Goal: Transaction & Acquisition: Book appointment/travel/reservation

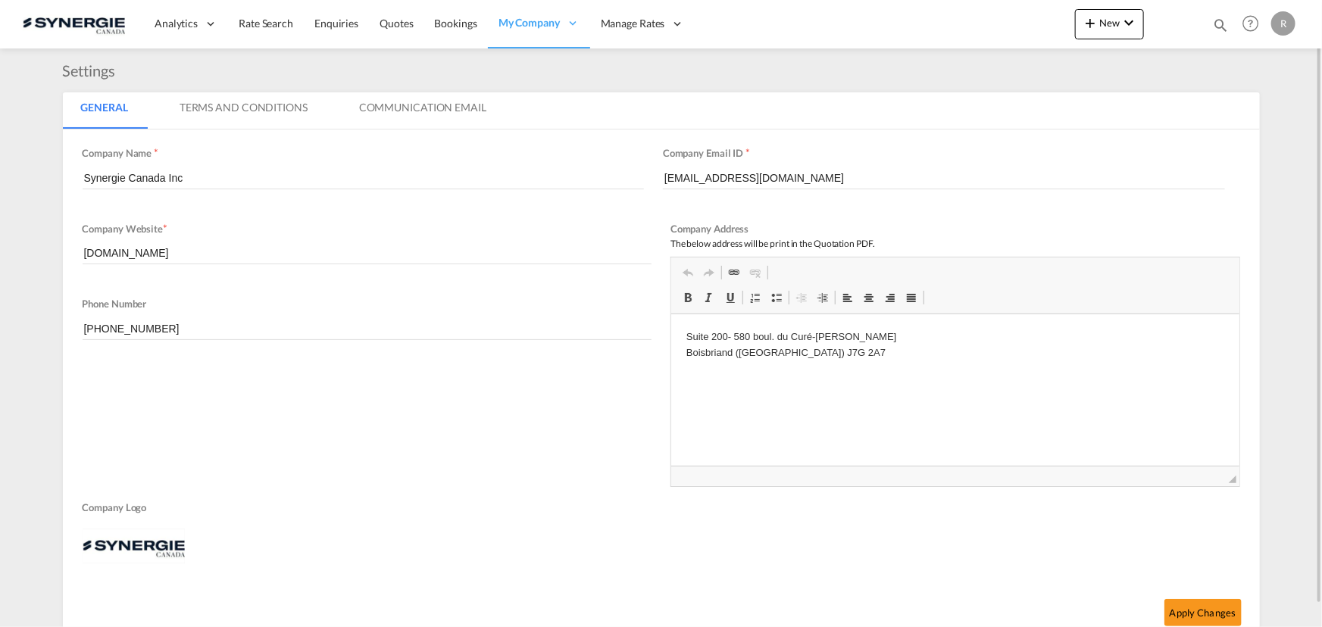
click at [1220, 27] on md-icon "icon-magnify" at bounding box center [1220, 25] width 17 height 17
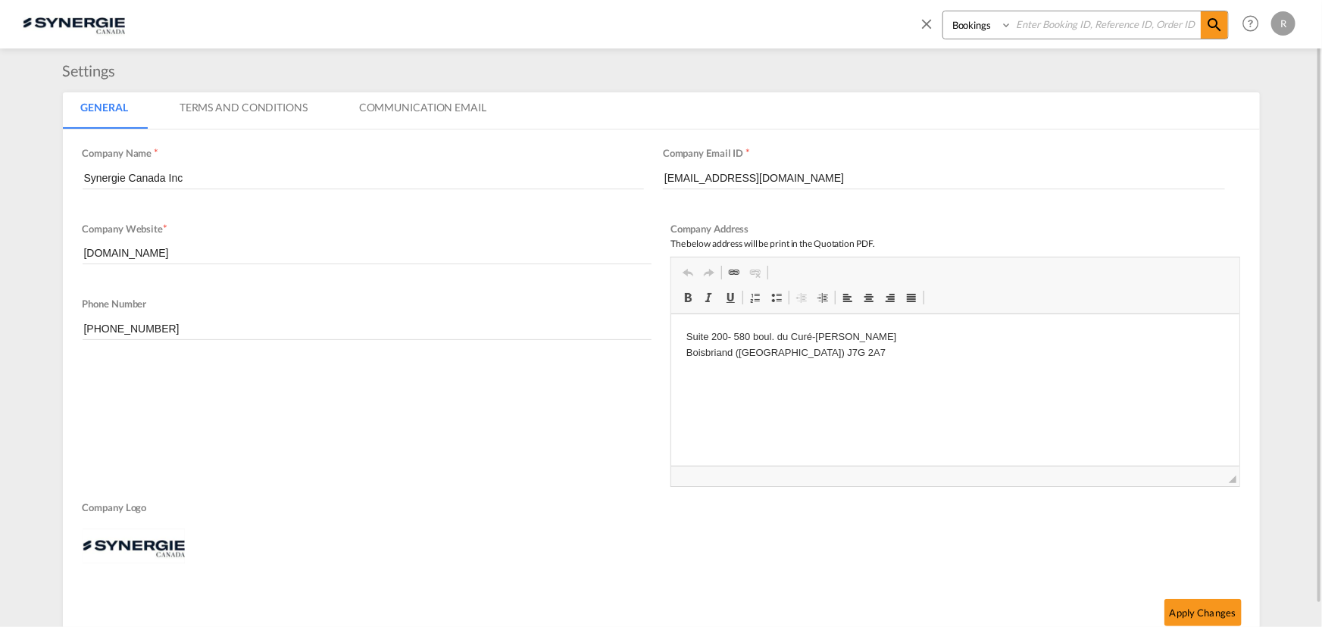
click at [983, 30] on select "Bookings Quotes Enquiries" at bounding box center [979, 24] width 72 height 27
select select "Quotes"
click at [943, 11] on select "Bookings Quotes Enquiries" at bounding box center [979, 24] width 72 height 27
click at [1047, 29] on input at bounding box center [1106, 24] width 189 height 27
type input "15473"
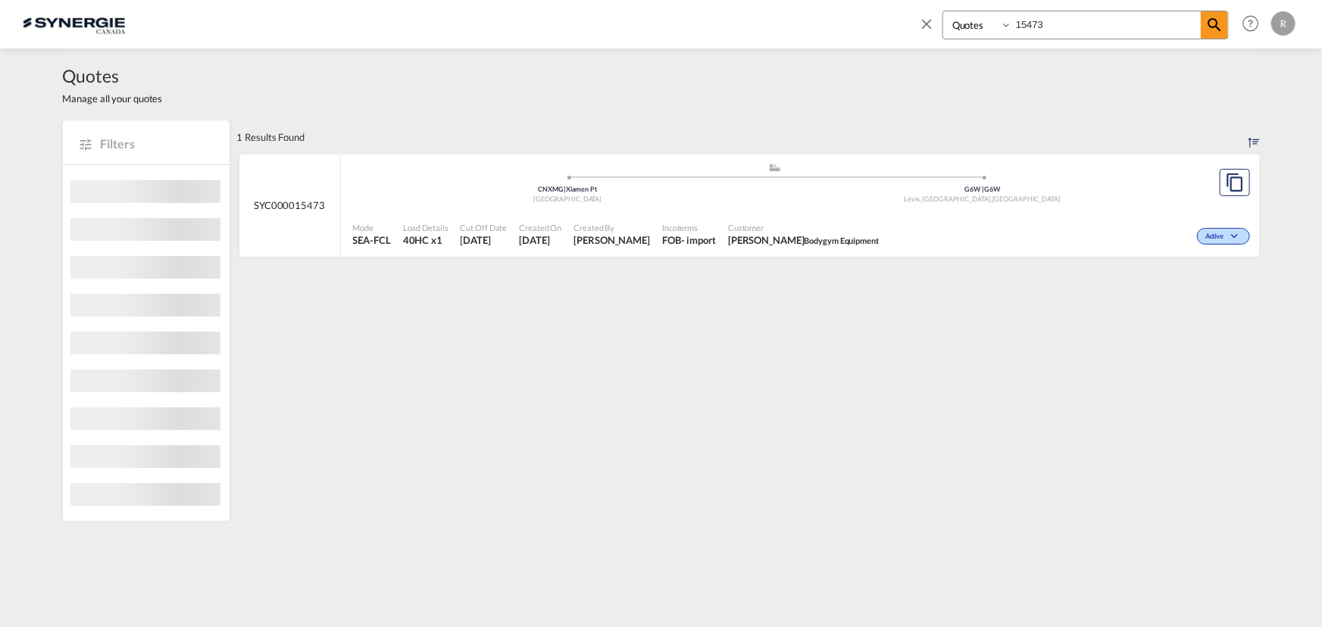
click at [976, 216] on div "Active" at bounding box center [1069, 235] width 368 height 38
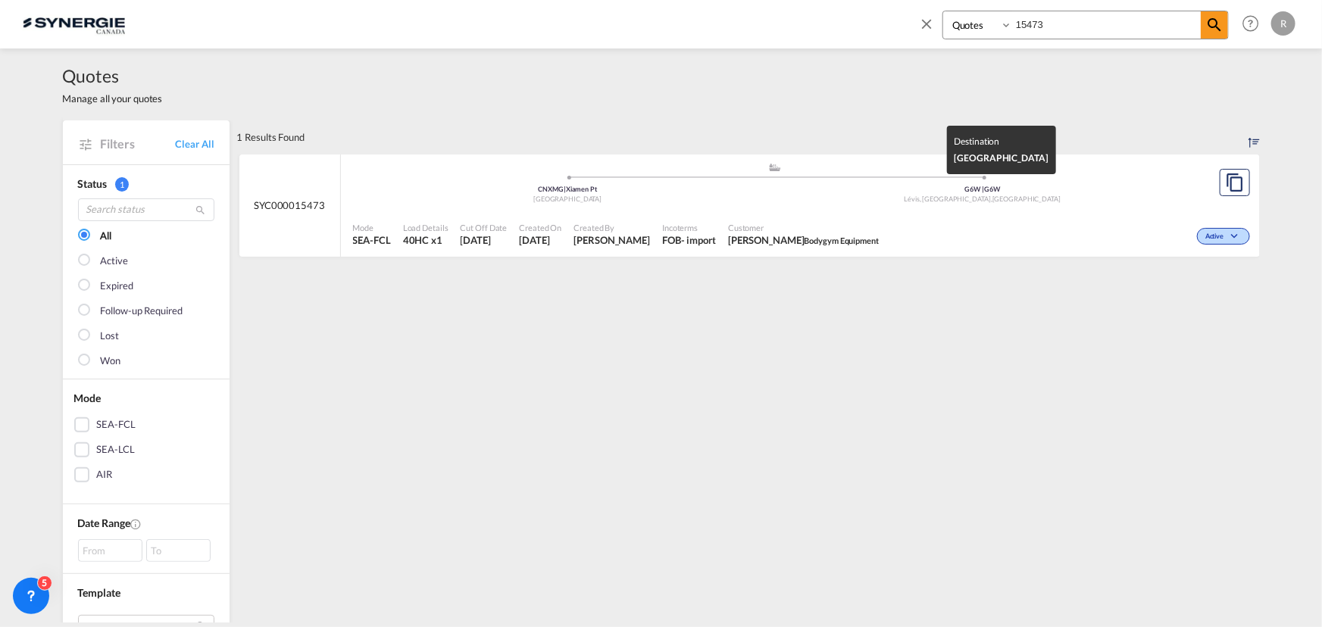
click at [1122, 197] on div "Lévis, QC , Canada" at bounding box center [982, 200] width 415 height 10
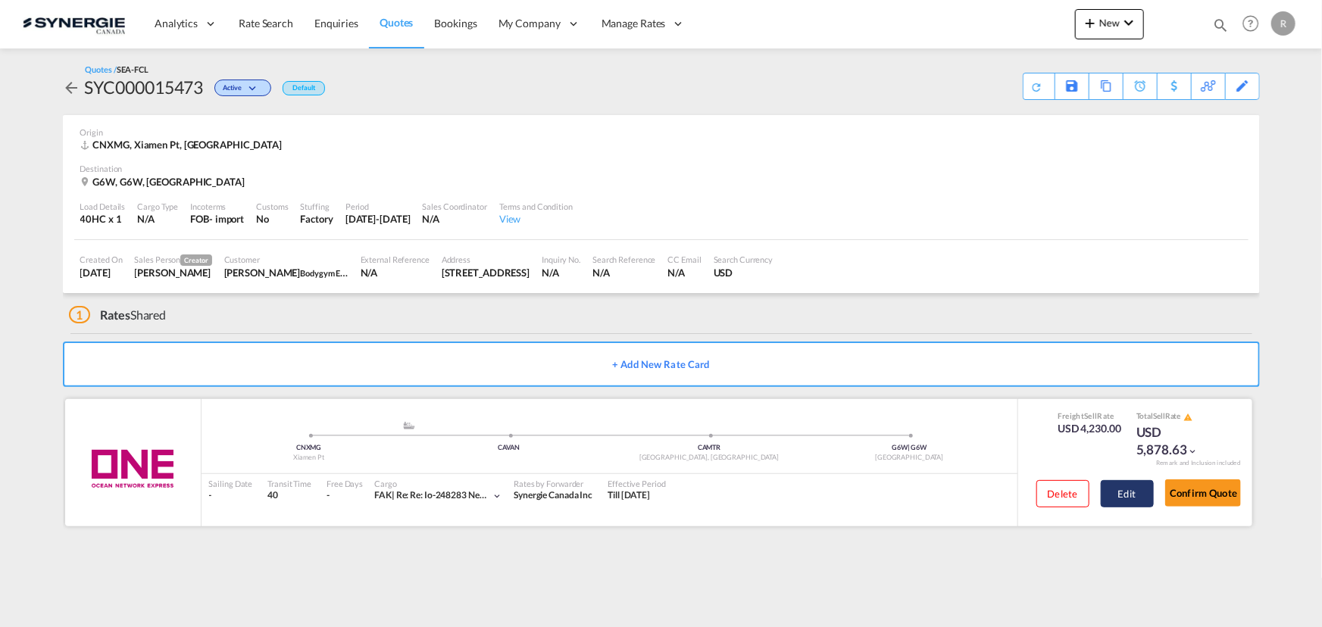
click at [1133, 494] on button "Edit" at bounding box center [1126, 493] width 53 height 27
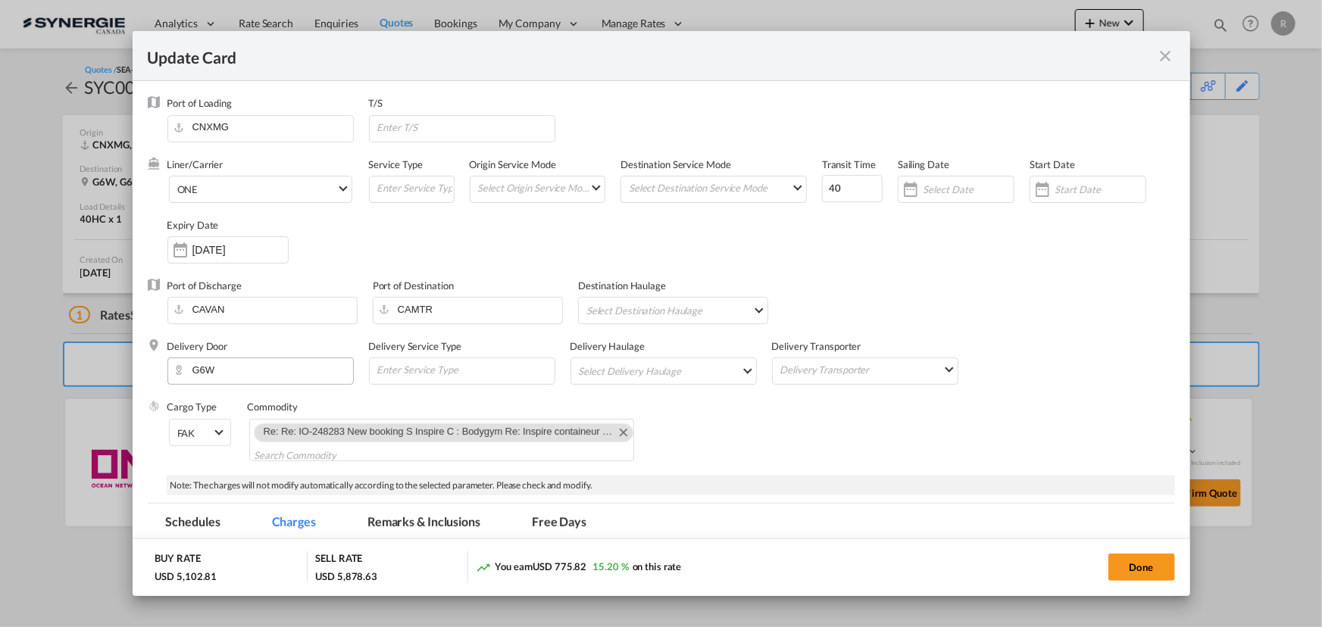
select select "per container"
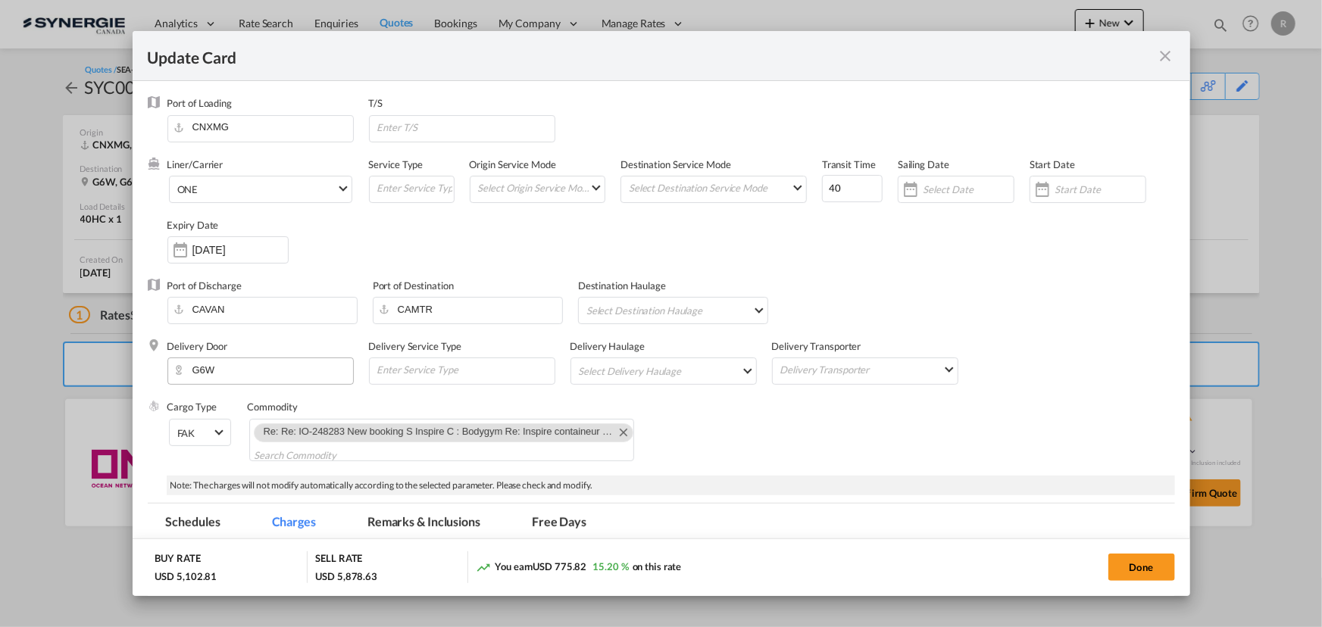
select select "per B/L"
select select "per shipment"
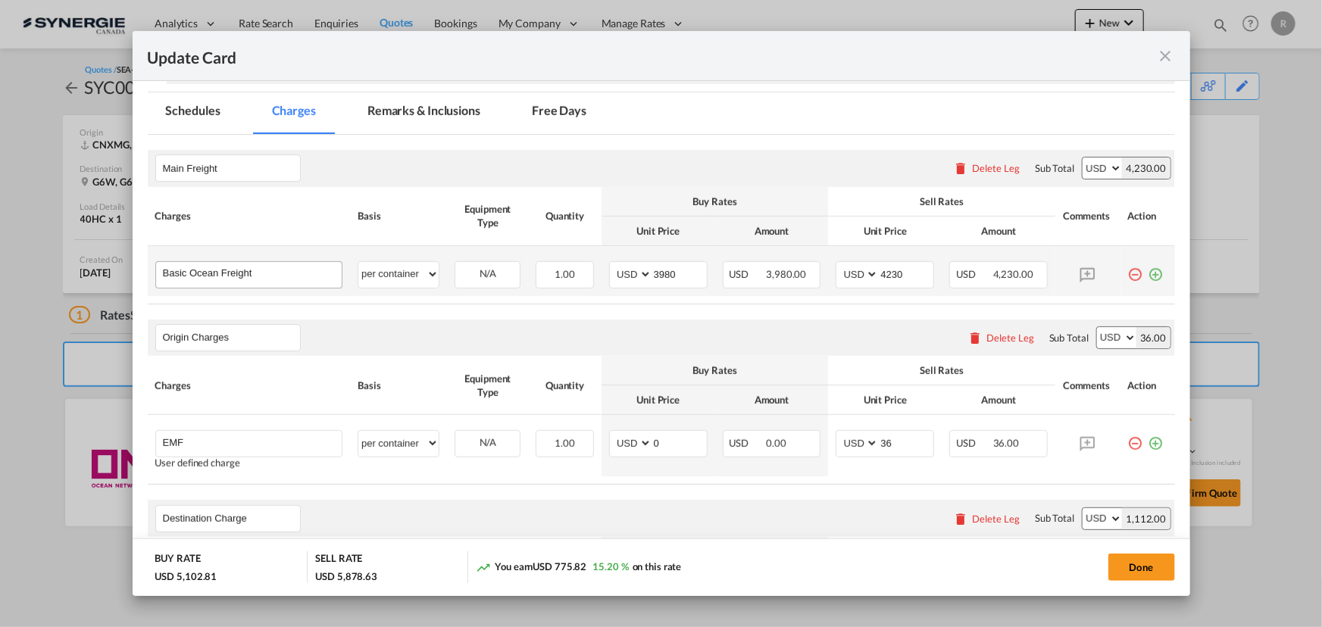
scroll to position [413, 0]
drag, startPoint x: 686, startPoint y: 274, endPoint x: 568, endPoint y: 259, distance: 119.1
click at [601, 270] on td "AED AFN ALL AMD ANG AOA ARS AUD AWG AZN BAM BBD BDT BGN BHD BIF BMD BND BOB BRL…" at bounding box center [658, 270] width 114 height 50
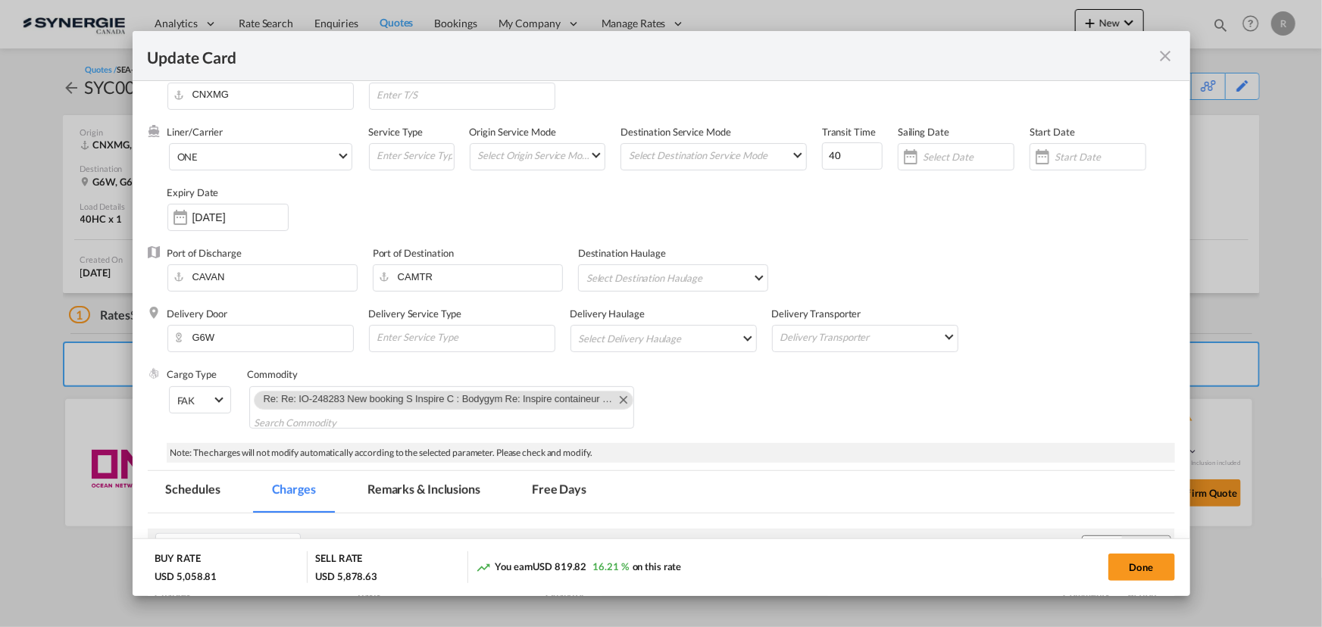
scroll to position [0, 0]
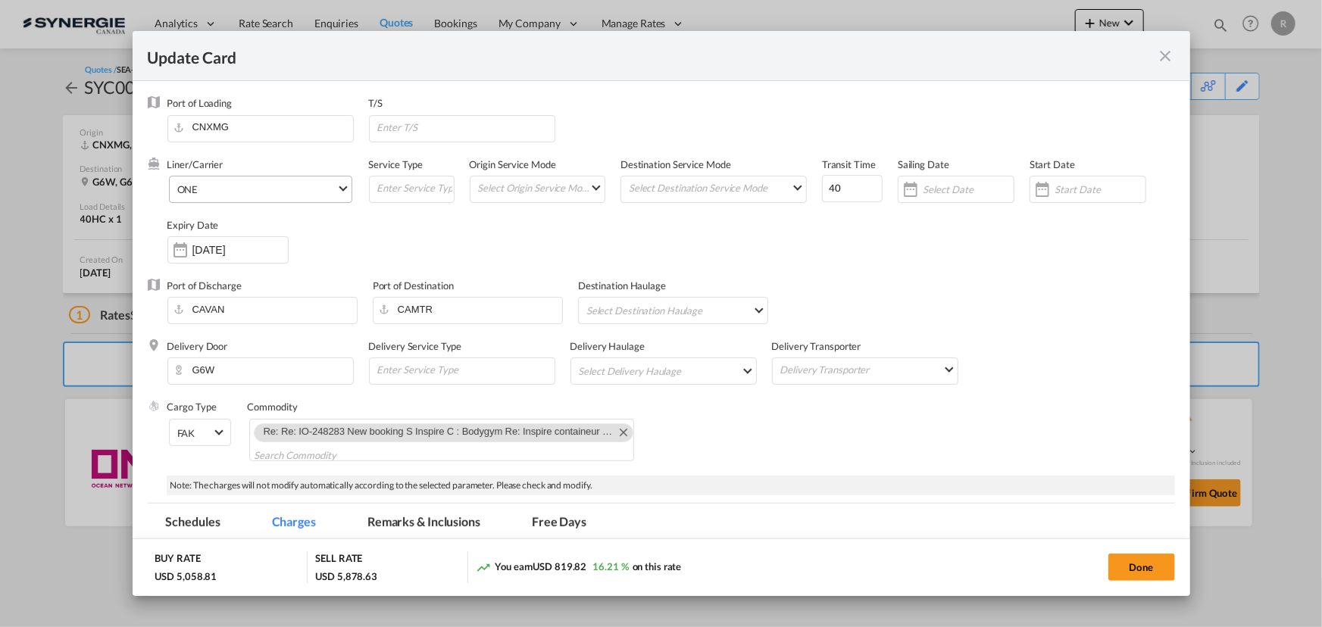
type input "3936"
click at [292, 189] on span "ONE" at bounding box center [256, 190] width 159 height 14
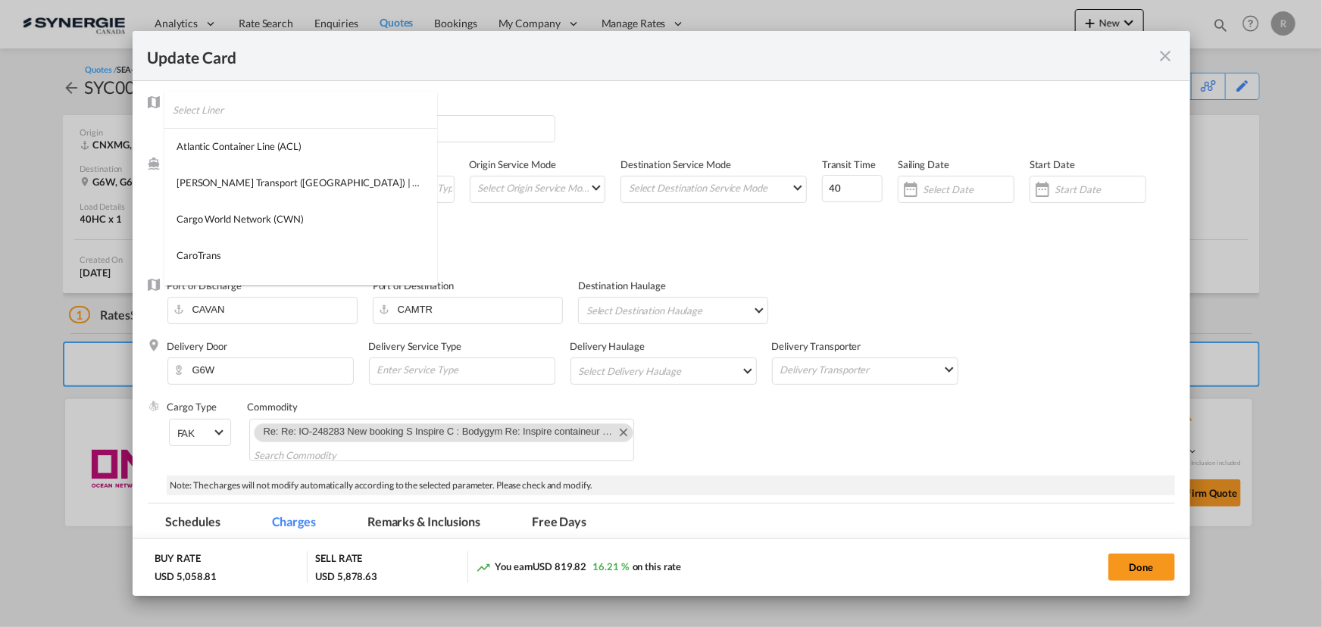
click at [292, 114] on input "search" at bounding box center [305, 110] width 264 height 36
type input "cma"
click at [229, 155] on md-option "CMA CGM" at bounding box center [263, 146] width 198 height 36
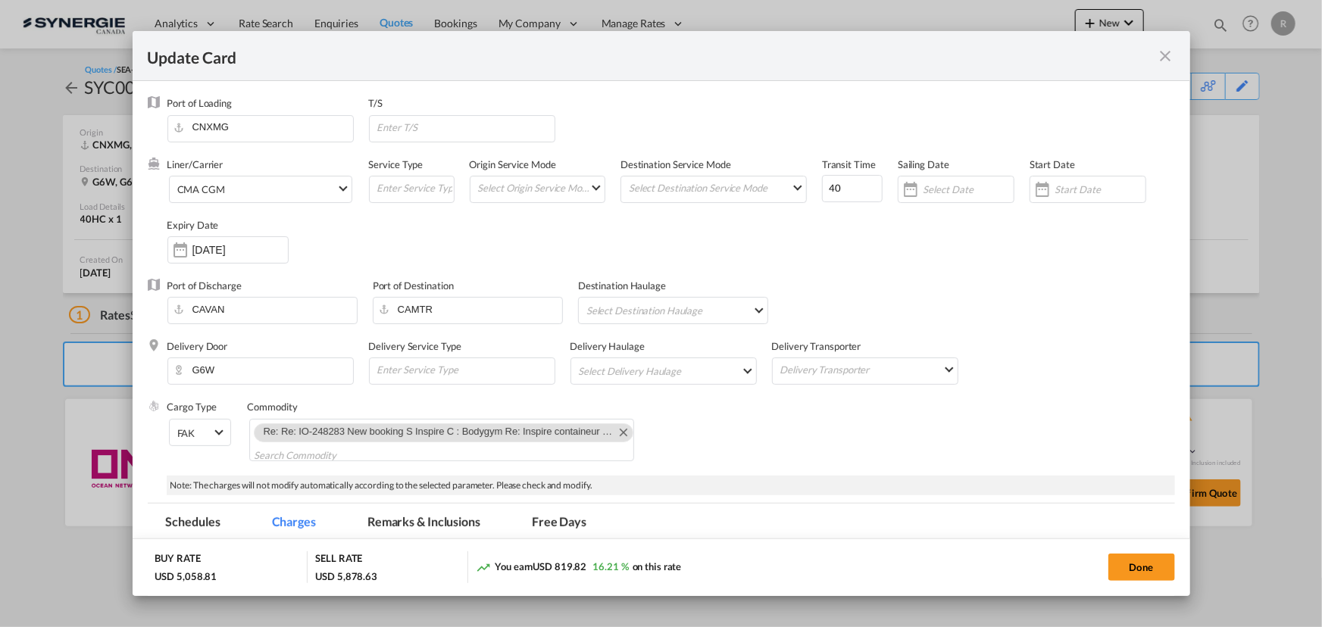
click at [773, 445] on div "Cargo Type FAK FAK GCR GDSM General Cargo Hazardous Cargo Ambient Foodstuff Chi…" at bounding box center [670, 437] width 1007 height 75
click at [416, 528] on md-tab-item "Remarks & Inclusions" at bounding box center [423, 525] width 149 height 42
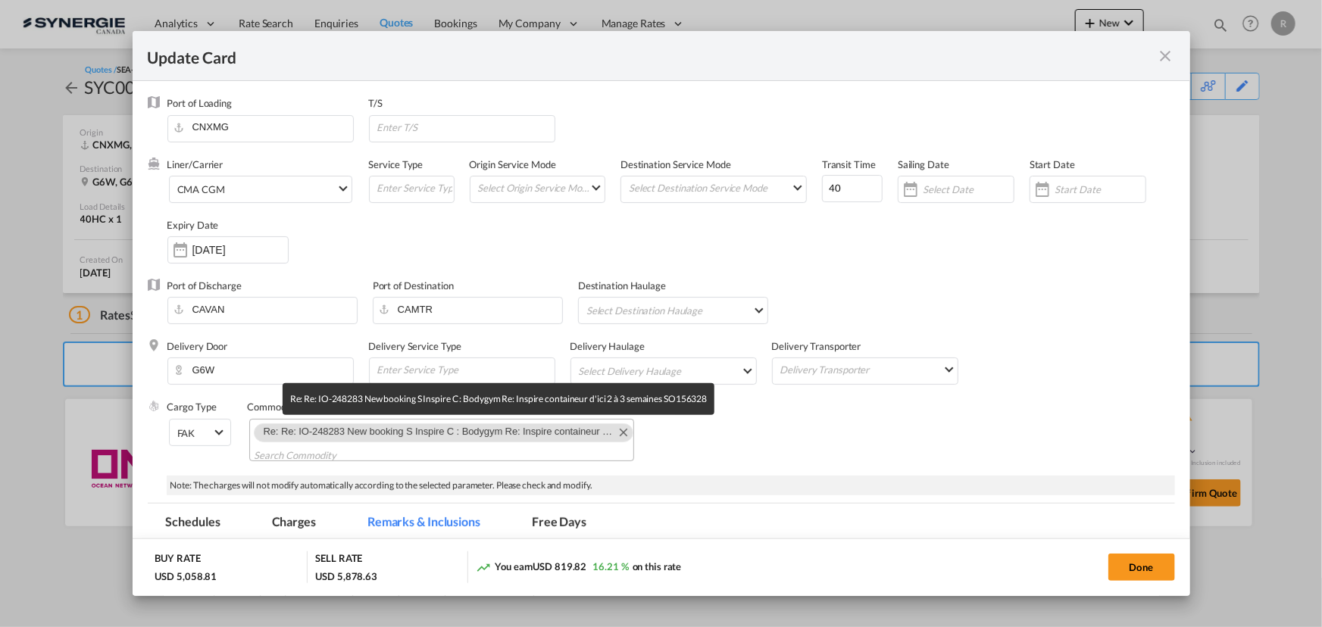
scroll to position [15, 0]
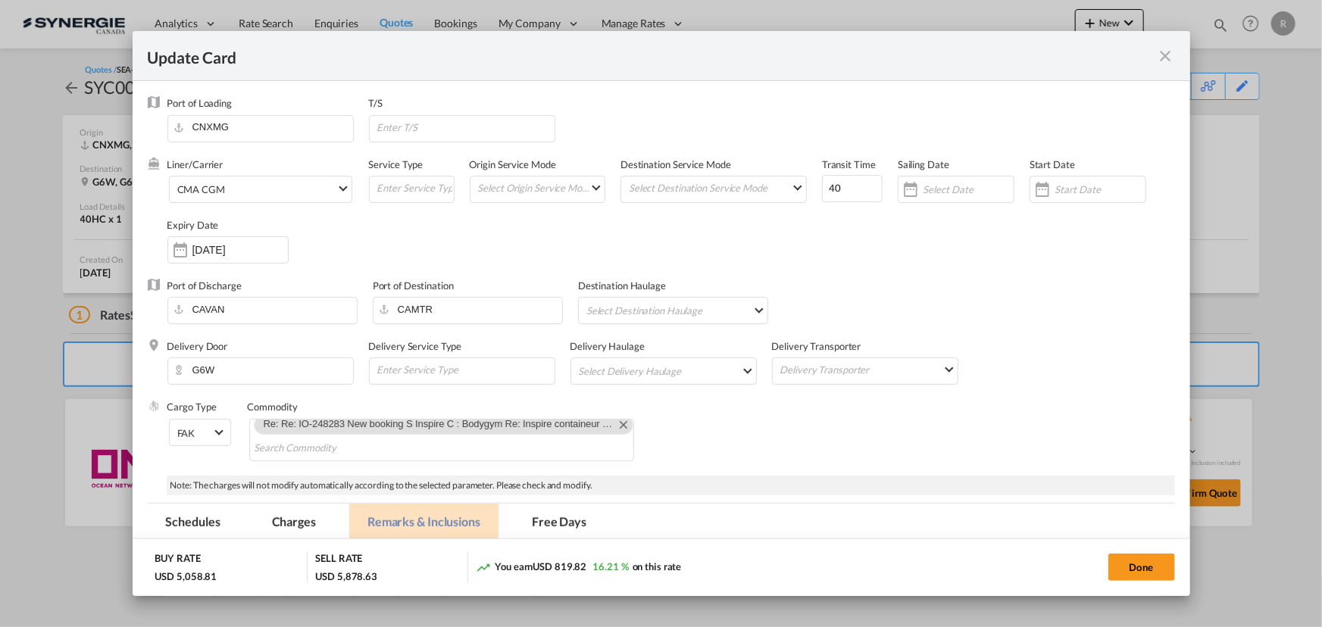
drag, startPoint x: 401, startPoint y: 514, endPoint x: 408, endPoint y: 502, distance: 13.2
click at [401, 514] on md-tab-item "Remarks & Inclusions" at bounding box center [423, 525] width 149 height 42
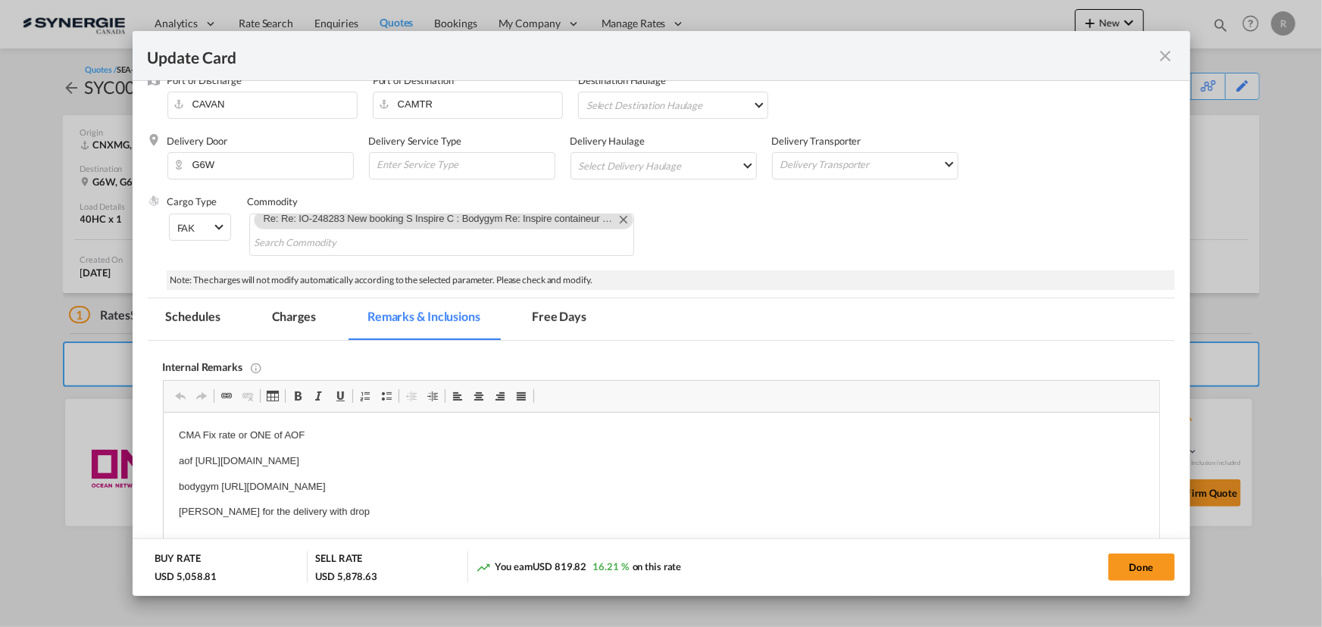
scroll to position [206, 0]
click at [1147, 563] on button "Done" at bounding box center [1141, 567] width 67 height 27
type input "30 Oct 2025"
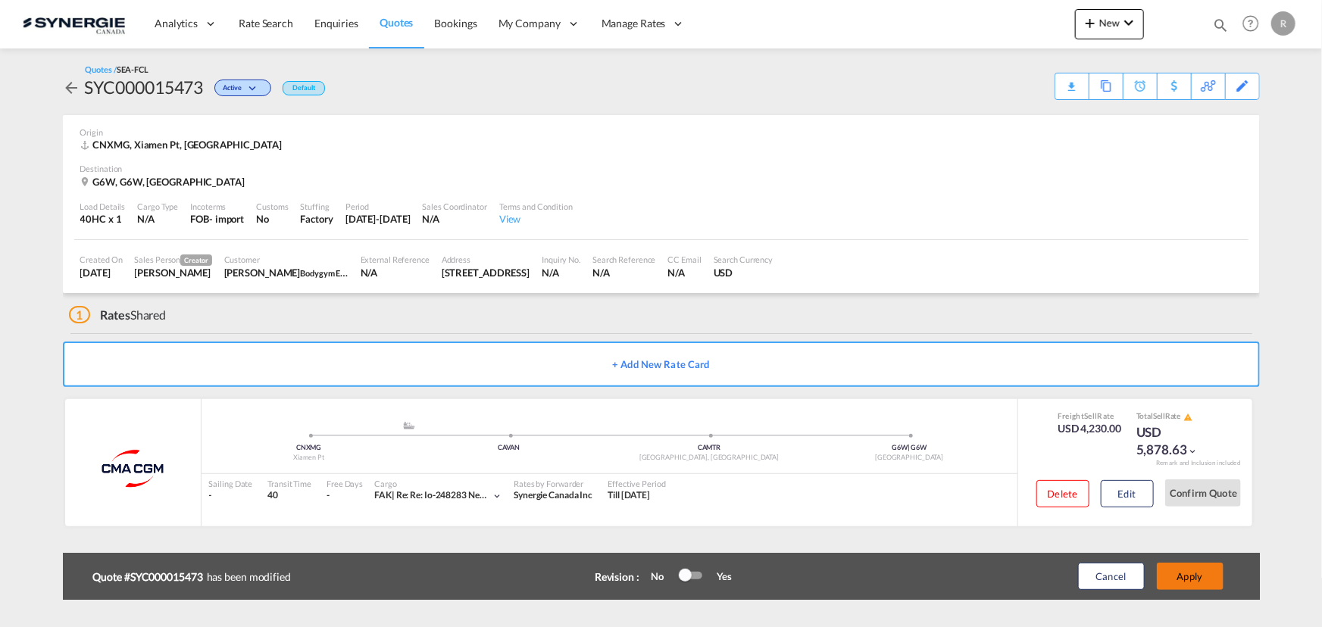
click at [1175, 582] on button "Apply" at bounding box center [1190, 576] width 67 height 27
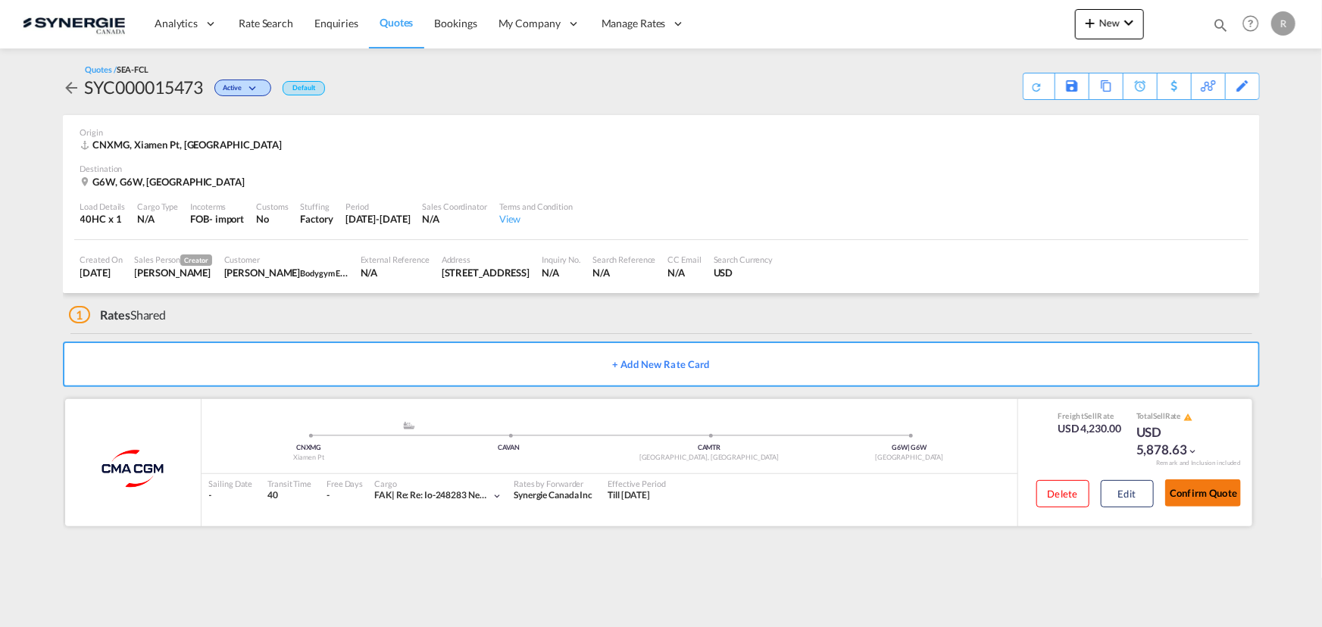
click at [1205, 491] on button "Confirm Quote" at bounding box center [1203, 492] width 76 height 27
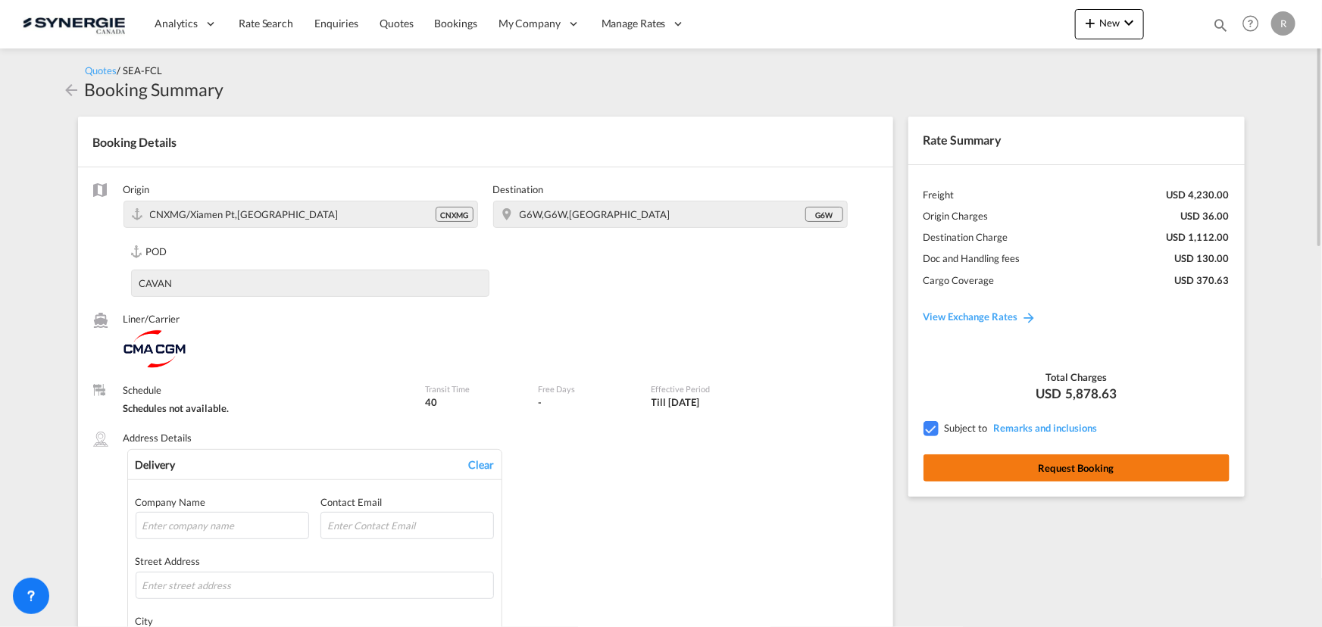
click at [1041, 476] on button "Request Booking" at bounding box center [1076, 467] width 306 height 27
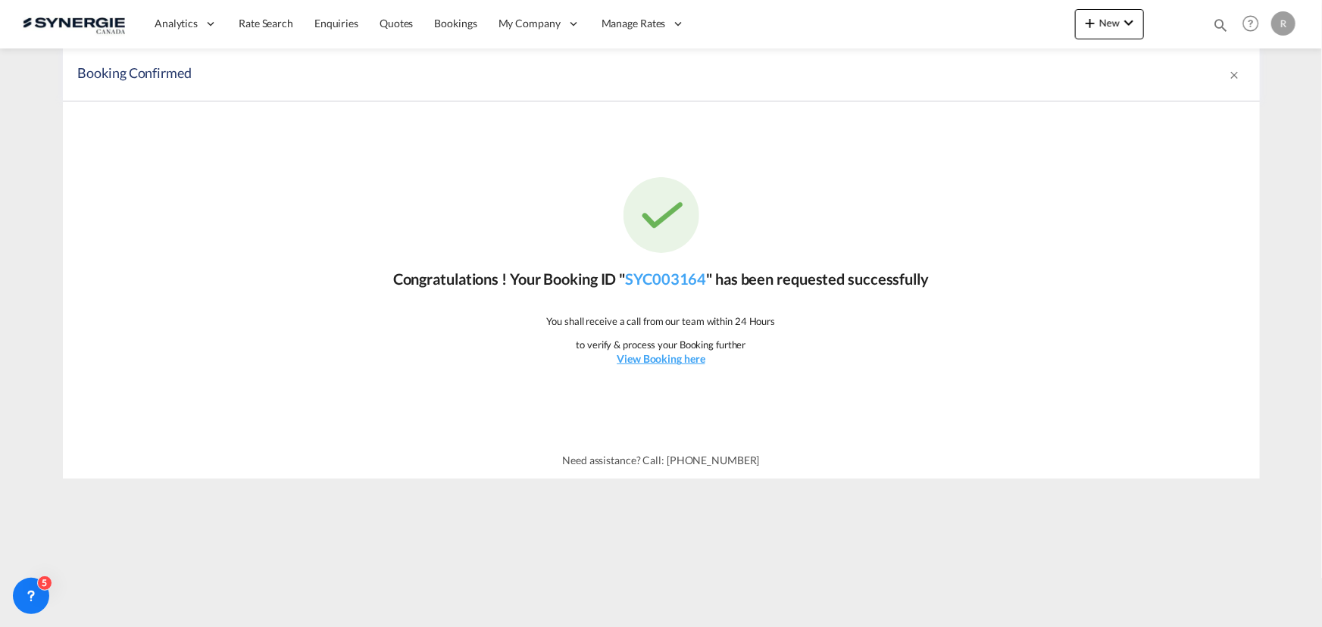
click at [1222, 20] on md-icon "icon-magnify" at bounding box center [1220, 25] width 17 height 17
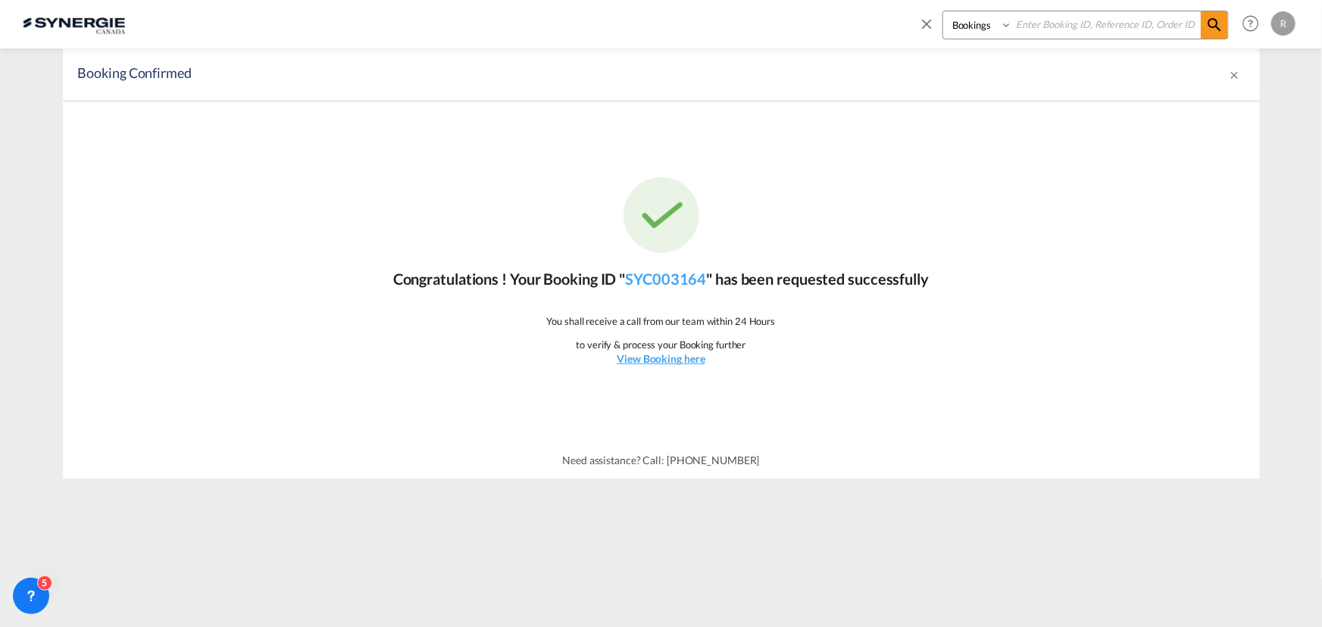
click at [980, 32] on select "Bookings Quotes Enquiries" at bounding box center [979, 24] width 72 height 27
select select "Quotes"
click at [943, 11] on select "Bookings Quotes Enquiries" at bounding box center [979, 24] width 72 height 27
click at [1032, 28] on input at bounding box center [1106, 24] width 189 height 27
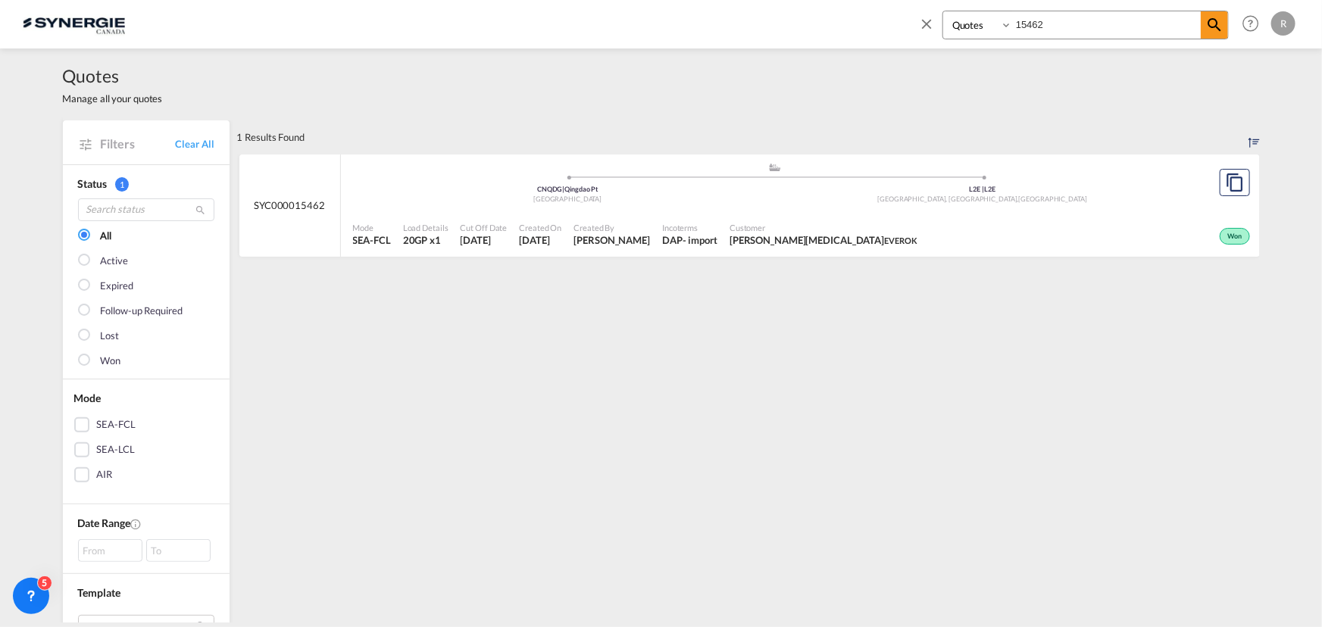
click at [1075, 32] on input "15462" at bounding box center [1106, 24] width 189 height 27
type input "15097"
click at [1211, 31] on md-icon "icon-magnify" at bounding box center [1214, 25] width 18 height 18
click at [1234, 184] on md-icon "assets/icons/custom/copyQuote.svg" at bounding box center [1234, 182] width 18 height 18
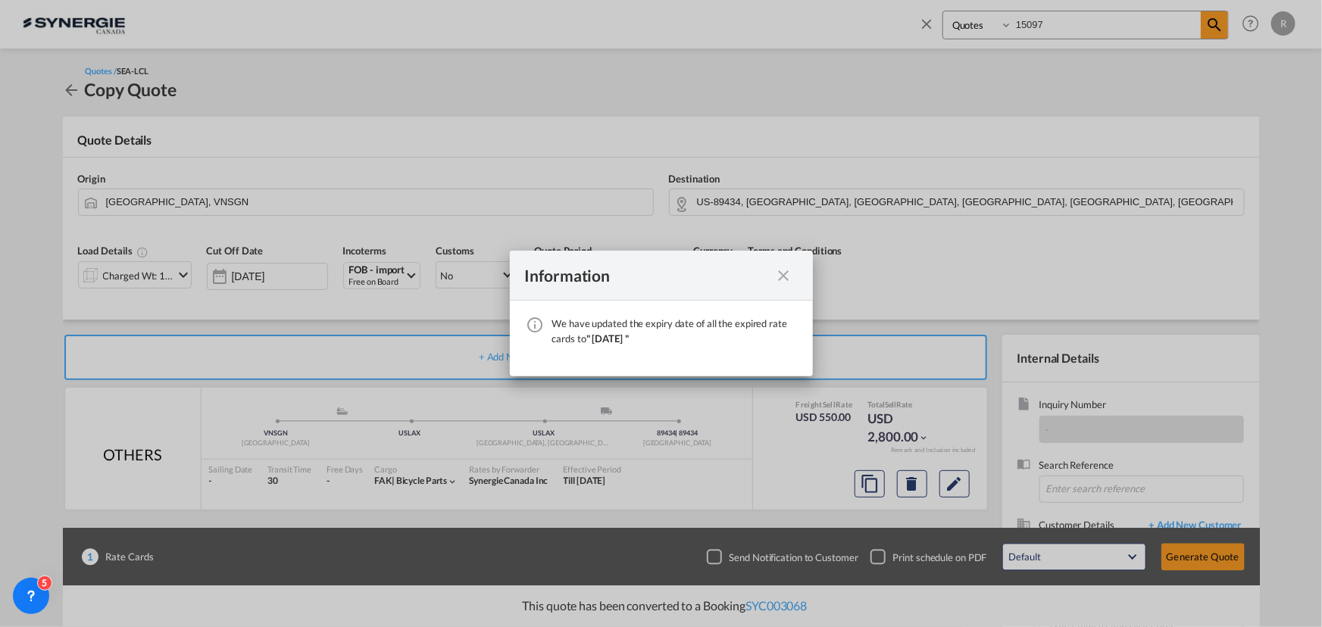
click at [787, 282] on md-icon "icon-close fg-AAA8AD cursor" at bounding box center [784, 276] width 18 height 18
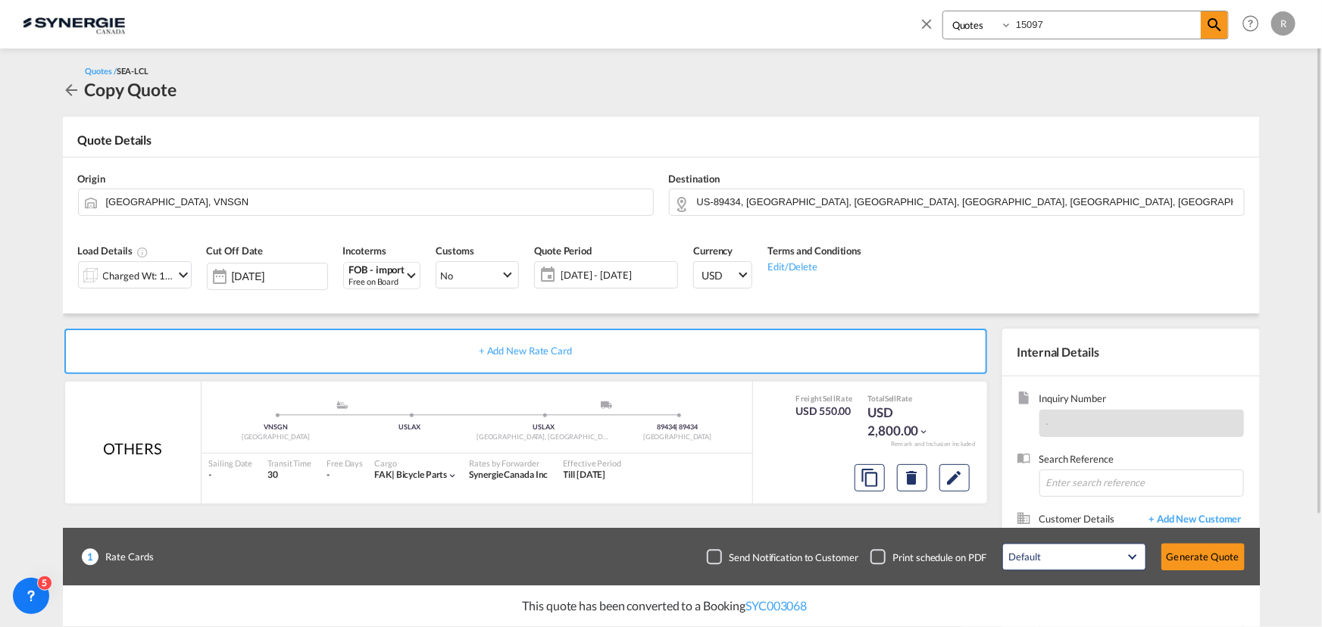
click at [626, 278] on span "15 Oct - 14 Nov 2025" at bounding box center [616, 275] width 113 height 14
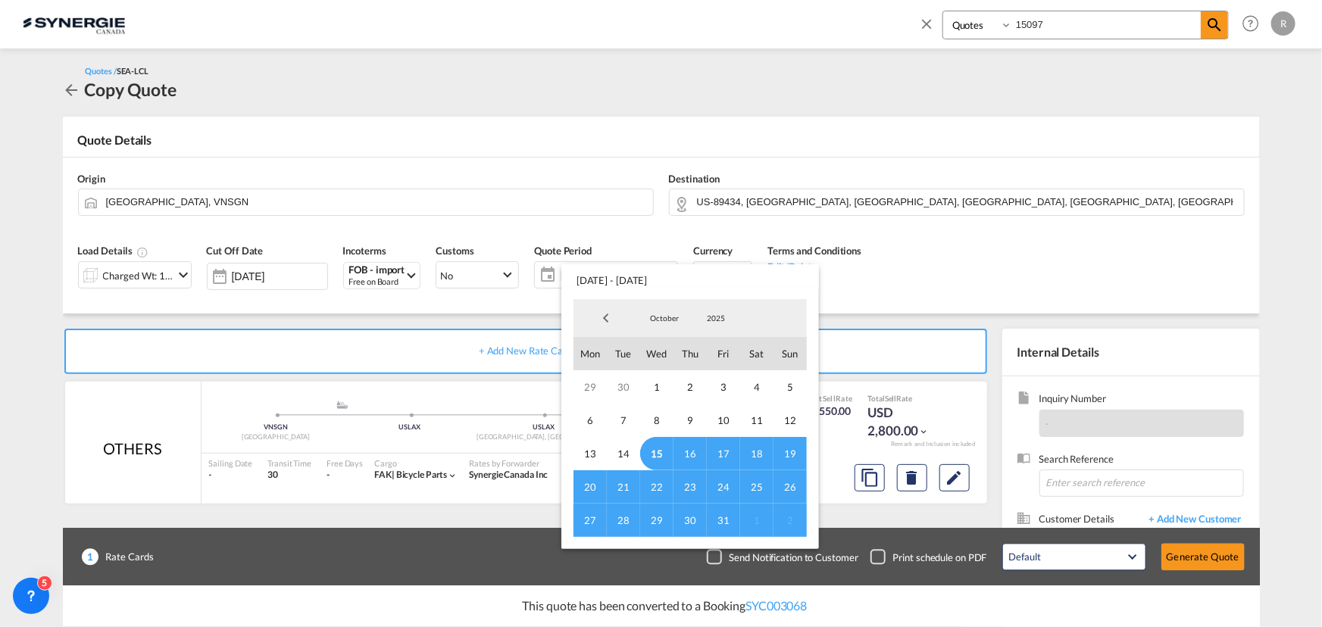
click at [723, 521] on span "31" at bounding box center [723, 520] width 33 height 33
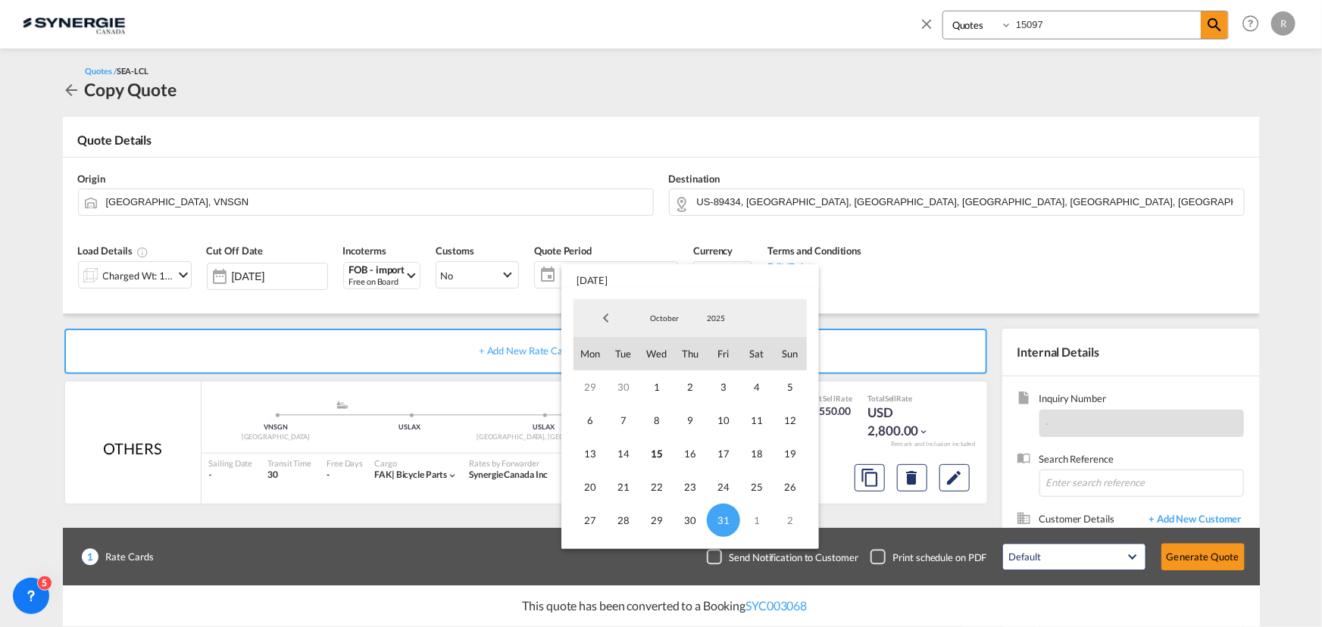
click at [929, 328] on md-backdrop at bounding box center [661, 313] width 1322 height 627
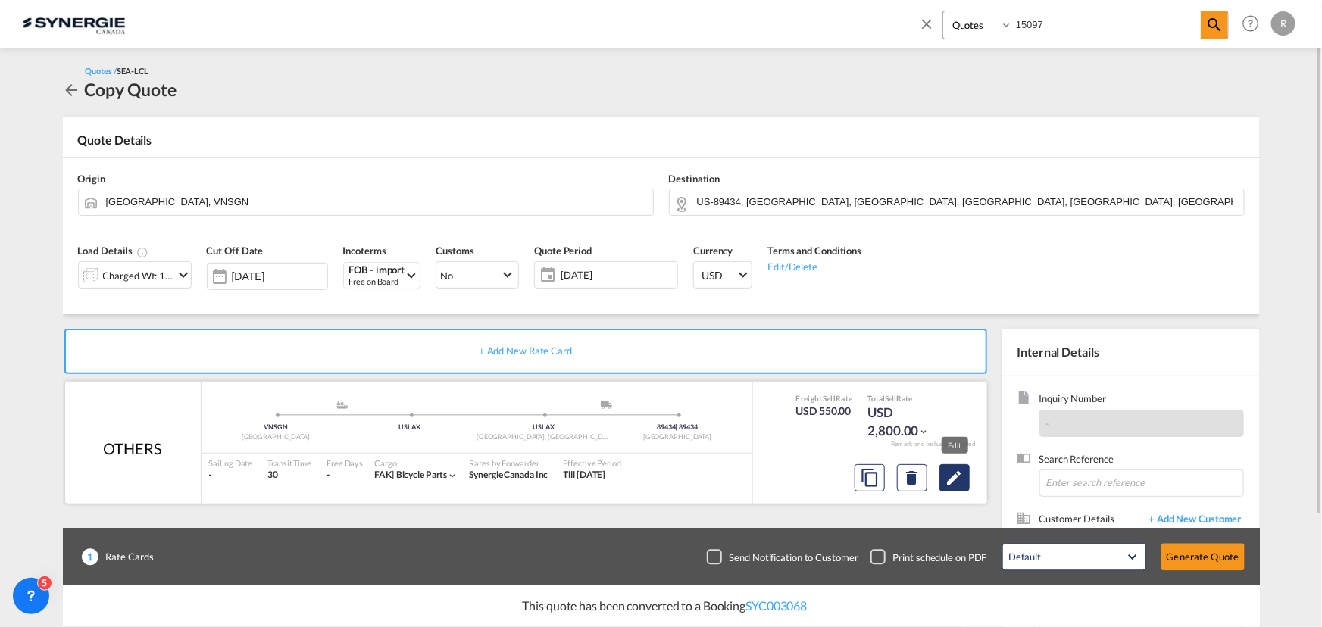
click at [953, 475] on md-icon "Edit" at bounding box center [954, 478] width 18 height 18
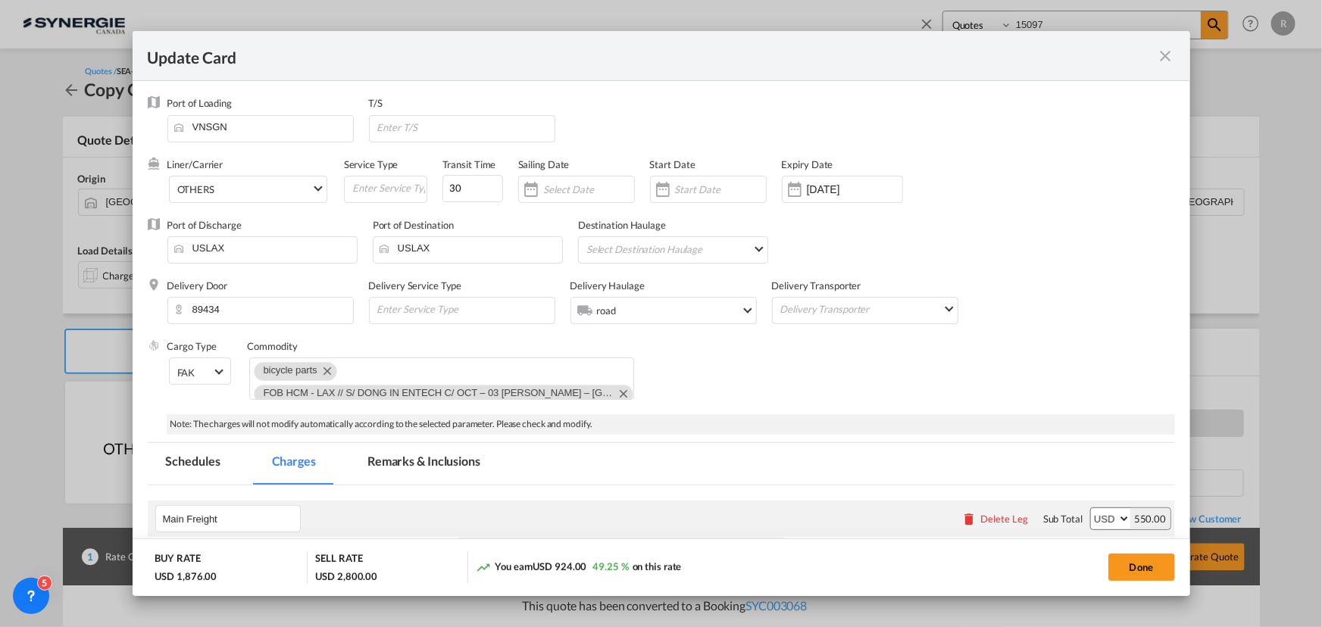
select select "per_w/m"
select select "per_bl"
select select "flat"
select select "per_bl"
select select "per_shipment"
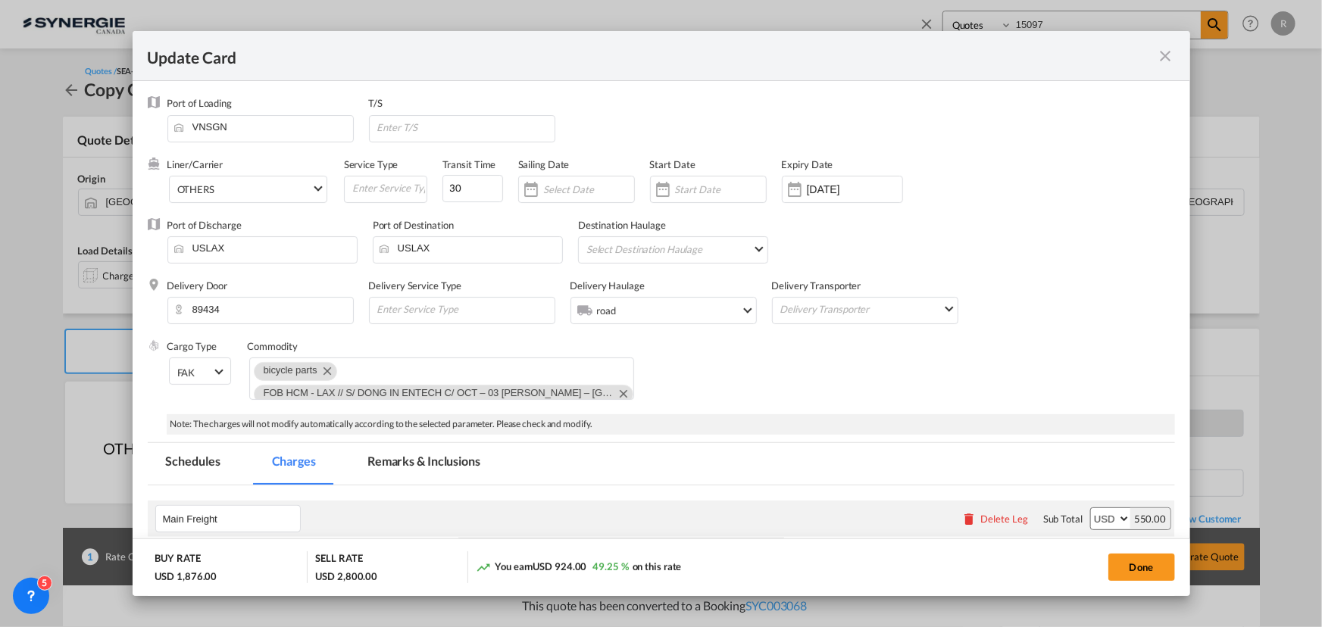
select select "per_bl"
click at [807, 190] on input "14 Nov 2025" at bounding box center [854, 189] width 95 height 12
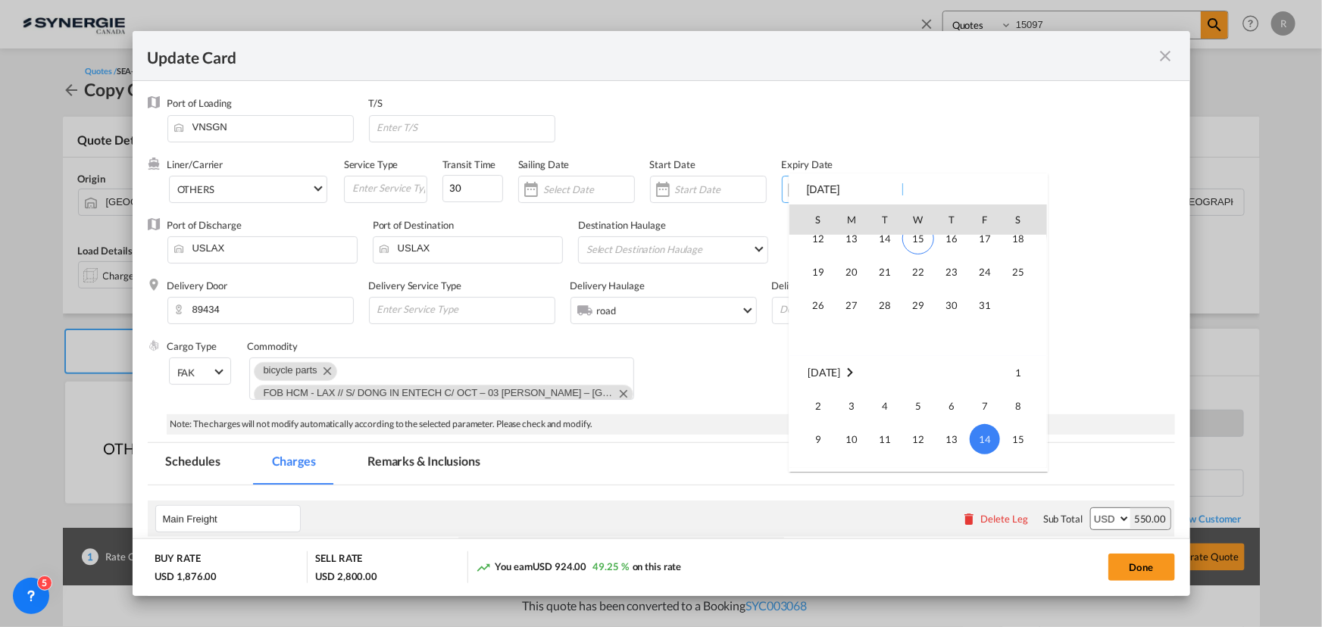
scroll to position [351100, 0]
click at [983, 317] on span "31" at bounding box center [984, 322] width 30 height 30
type input "31 Oct 2025"
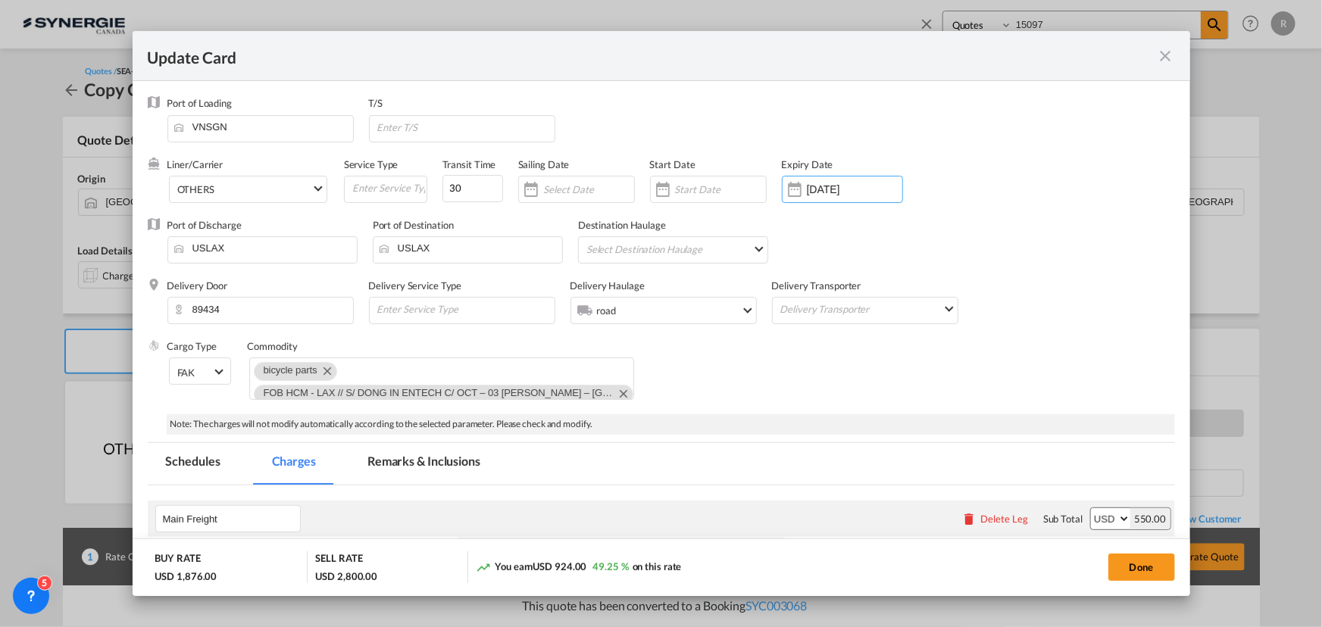
click at [758, 353] on div "Cargo Type FAK FAK GCR GDSM General Cargo Hazardous Cargo Ambient Foodstuff Chi…" at bounding box center [670, 376] width 1007 height 75
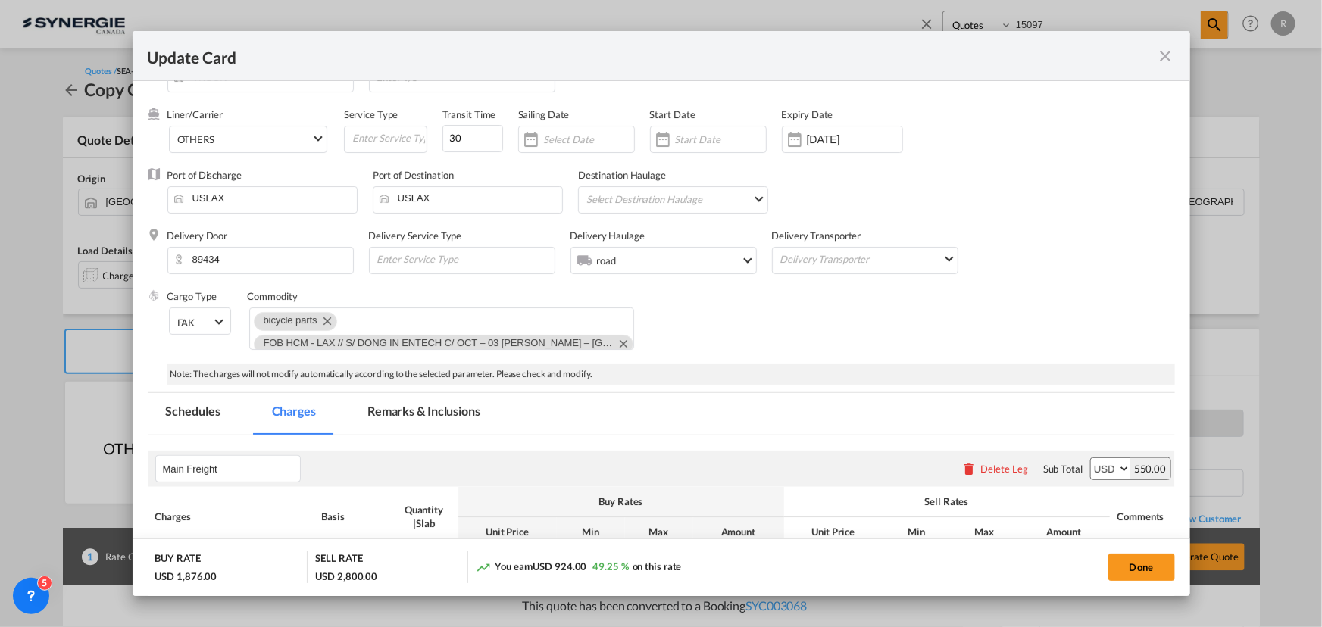
scroll to position [0, 0]
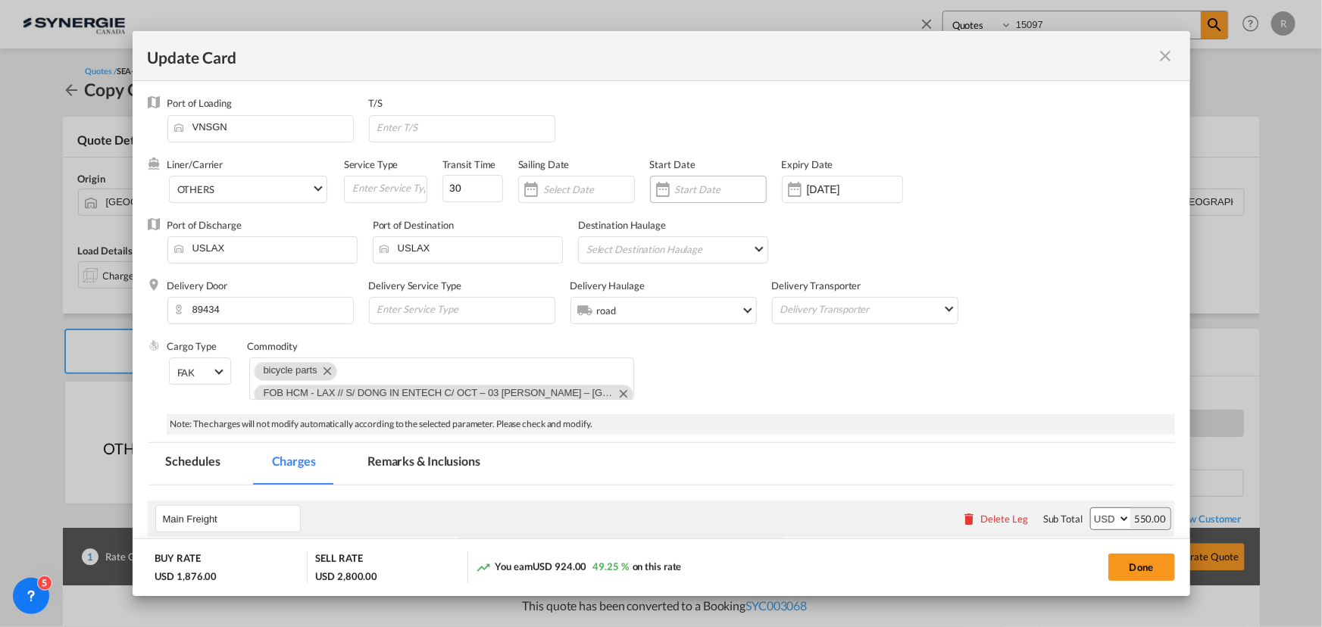
click at [689, 186] on input "Update Card Port ..." at bounding box center [720, 189] width 91 height 12
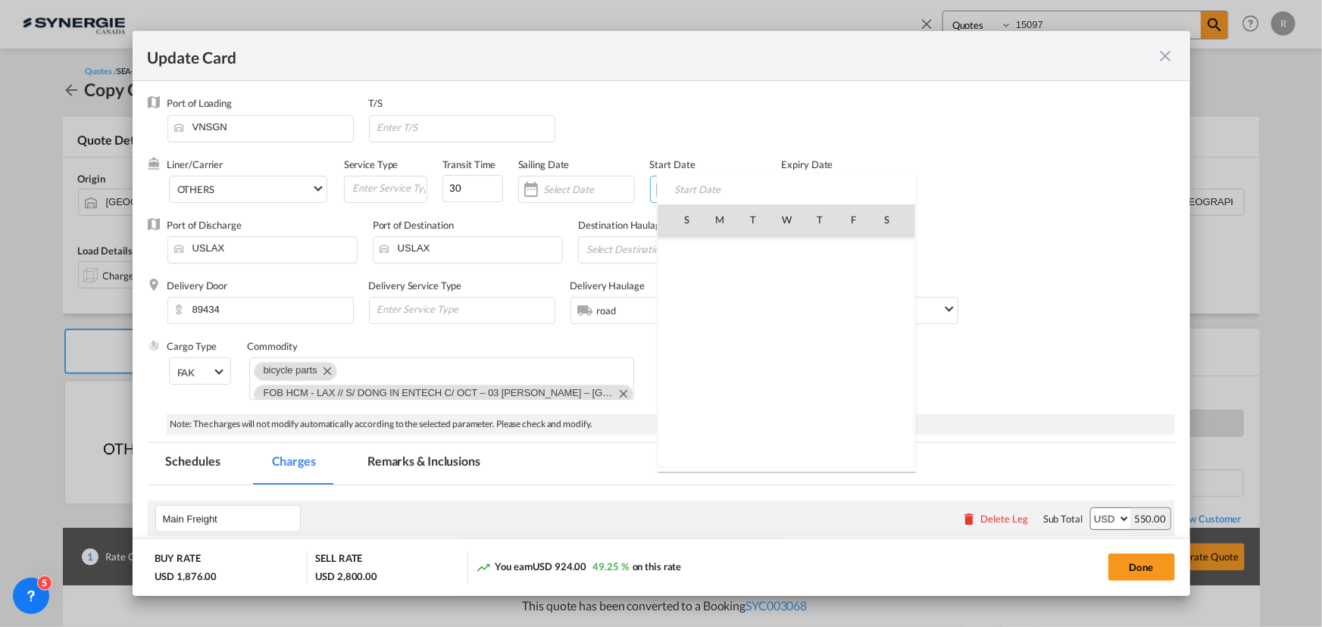
scroll to position [351037, 0]
click at [780, 318] on span "15" at bounding box center [786, 319] width 32 height 32
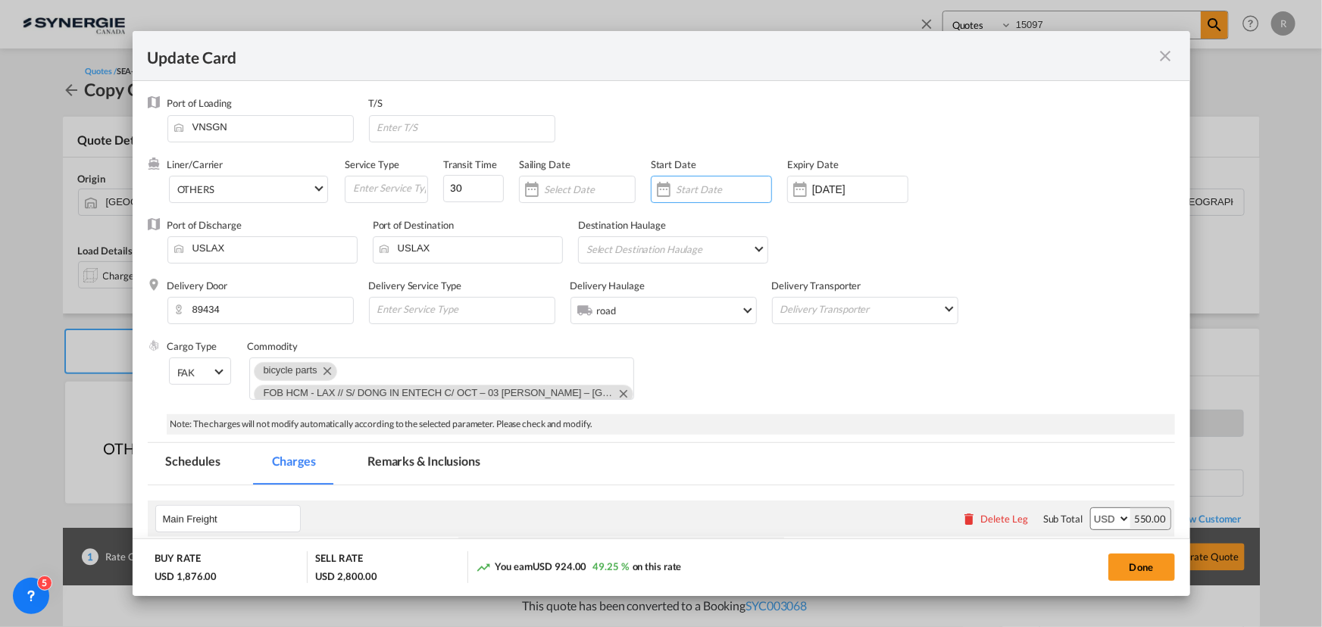
type input "15 Oct 2025"
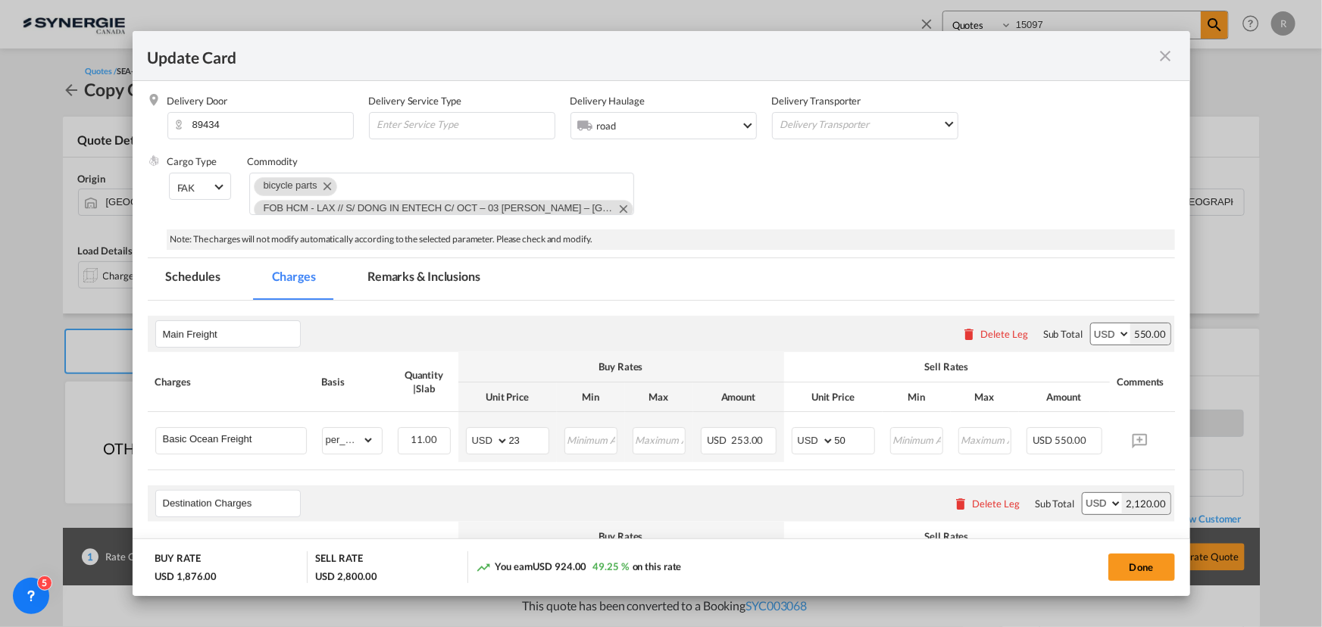
scroll to position [206, 0]
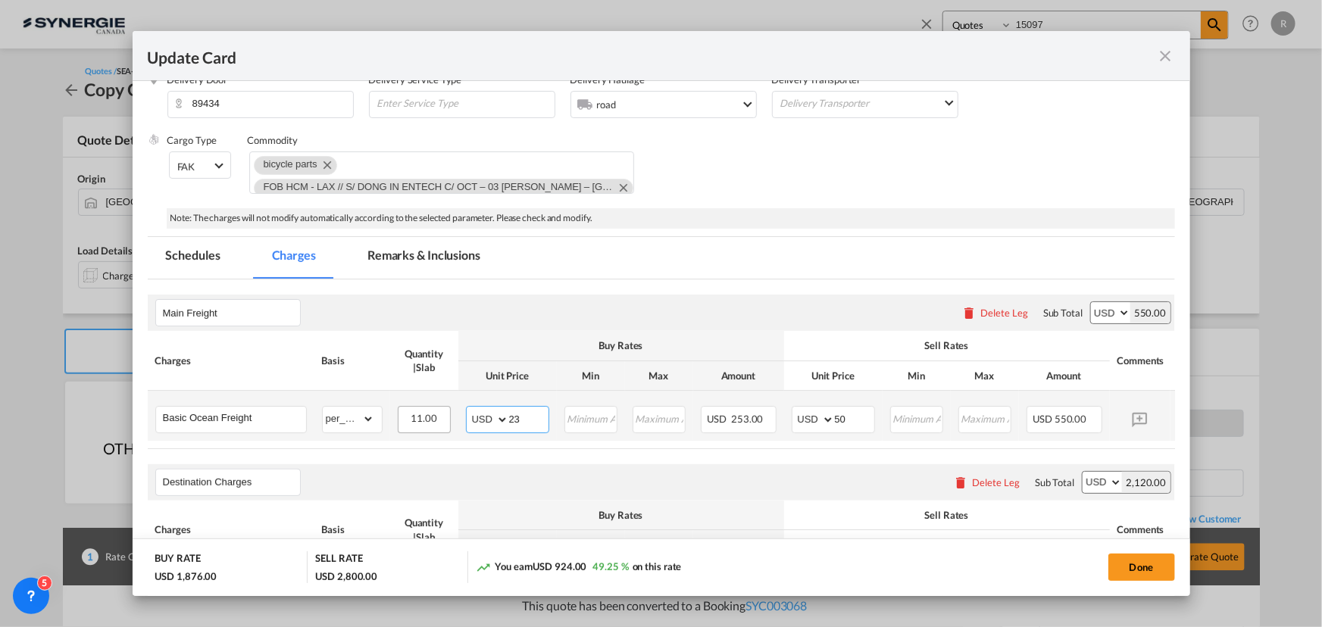
drag, startPoint x: 525, startPoint y: 419, endPoint x: 439, endPoint y: 409, distance: 86.1
click at [466, 415] on md-input-container "AED AFN ALL AMD ANG AOA ARS AUD AWG AZN BAM BBD BDT BGN BHD BIF BMD BND BOB BRL…" at bounding box center [507, 419] width 83 height 27
type input "40"
drag, startPoint x: 863, startPoint y: 415, endPoint x: 798, endPoint y: 409, distance: 64.7
click at [798, 409] on md-input-container "AED AFN ALL AMD ANG AOA ARS AUD AWG AZN BAM BBD BDT BGN BHD BIF BMD BND BOB BRL…" at bounding box center [832, 419] width 83 height 27
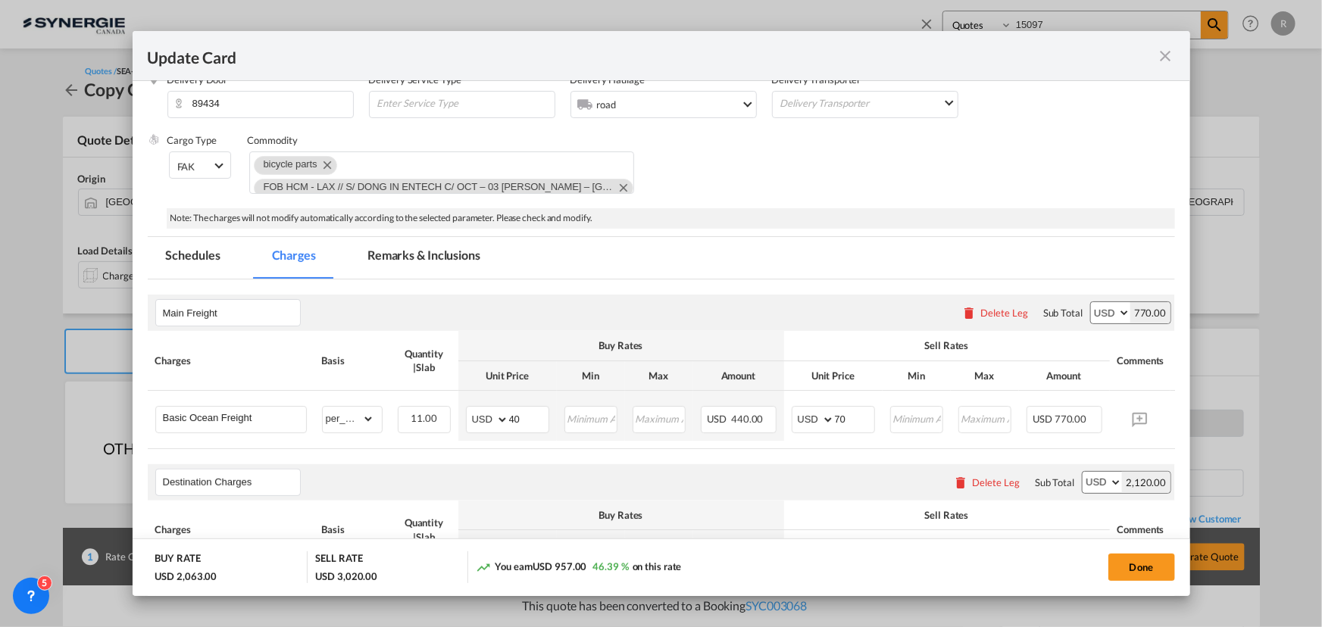
click at [760, 482] on div "Destination Charges Please enter leg name Leg Name Already Exists Delete Leg Su…" at bounding box center [661, 482] width 1027 height 36
drag, startPoint x: 851, startPoint y: 415, endPoint x: 826, endPoint y: 415, distance: 25.8
click at [826, 415] on md-input-container "AED AFN ALL AMD ANG AOA ARS AUD AWG AZN BAM BBD BDT BGN BHD BIF BMD BND BOB BRL…" at bounding box center [832, 419] width 83 height 27
type input "65"
click at [776, 485] on div "Destination Charges Please enter leg name Leg Name Already Exists Delete Leg Su…" at bounding box center [661, 482] width 1027 height 36
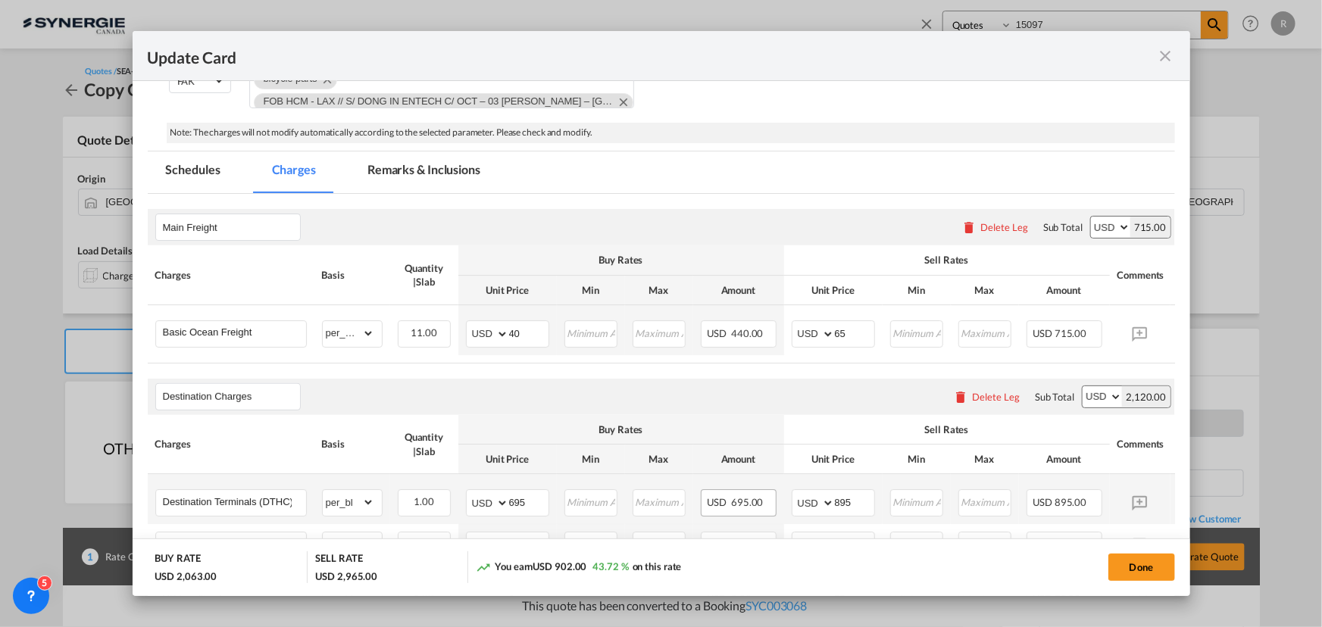
scroll to position [290, 0]
click at [70, 325] on div "Update Card Port of Loading VNSGN T/S Liner/Carrier OTHERS Atlantic Container L…" at bounding box center [661, 313] width 1322 height 627
click at [1163, 64] on md-icon "icon-close fg-AAA8AD m-0 pointer" at bounding box center [1166, 56] width 18 height 18
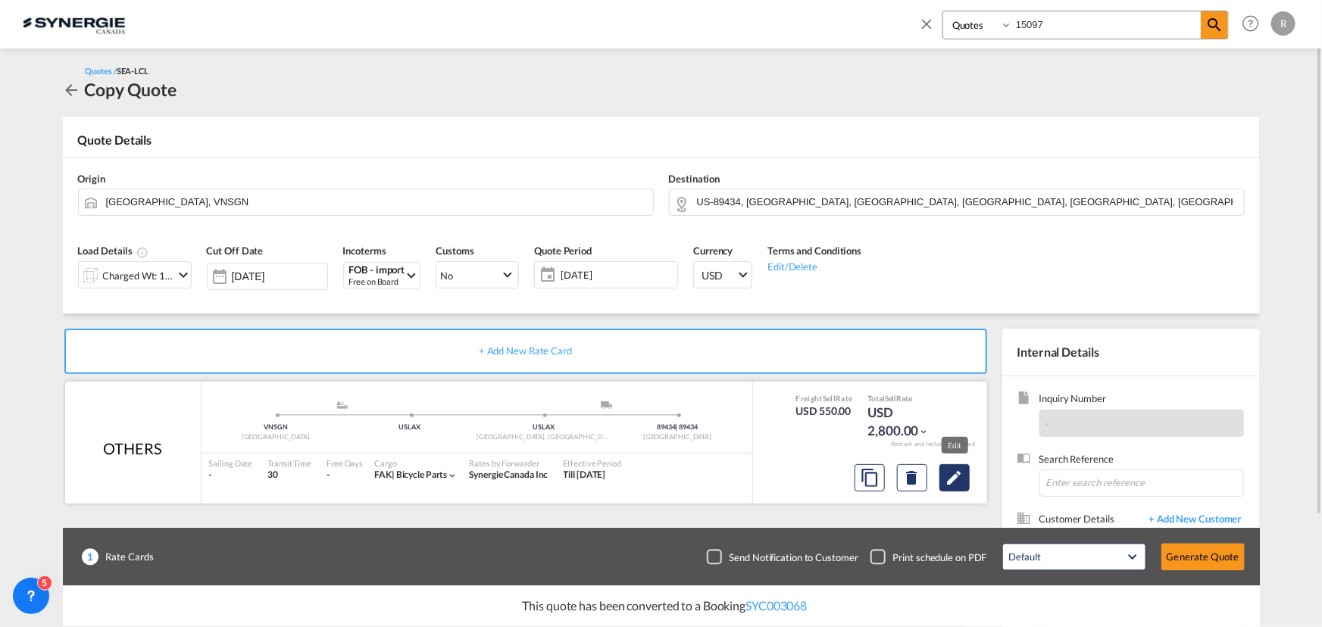
click at [960, 480] on md-icon "Edit" at bounding box center [954, 478] width 18 height 18
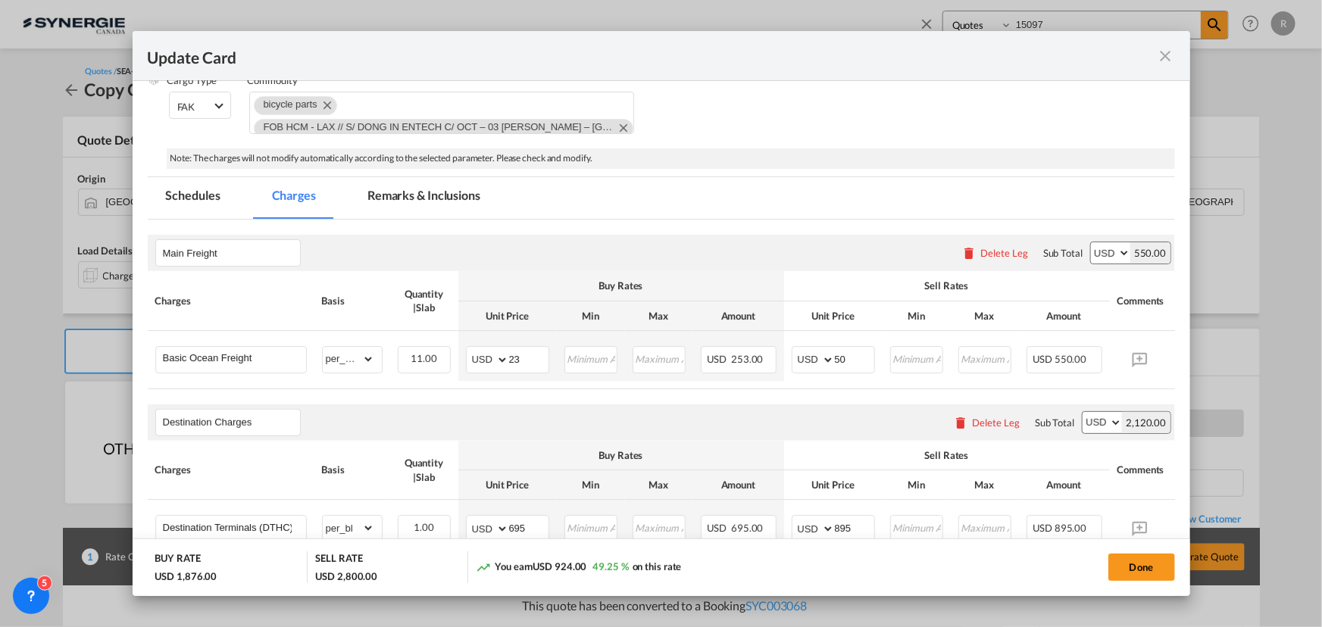
scroll to position [275, 0]
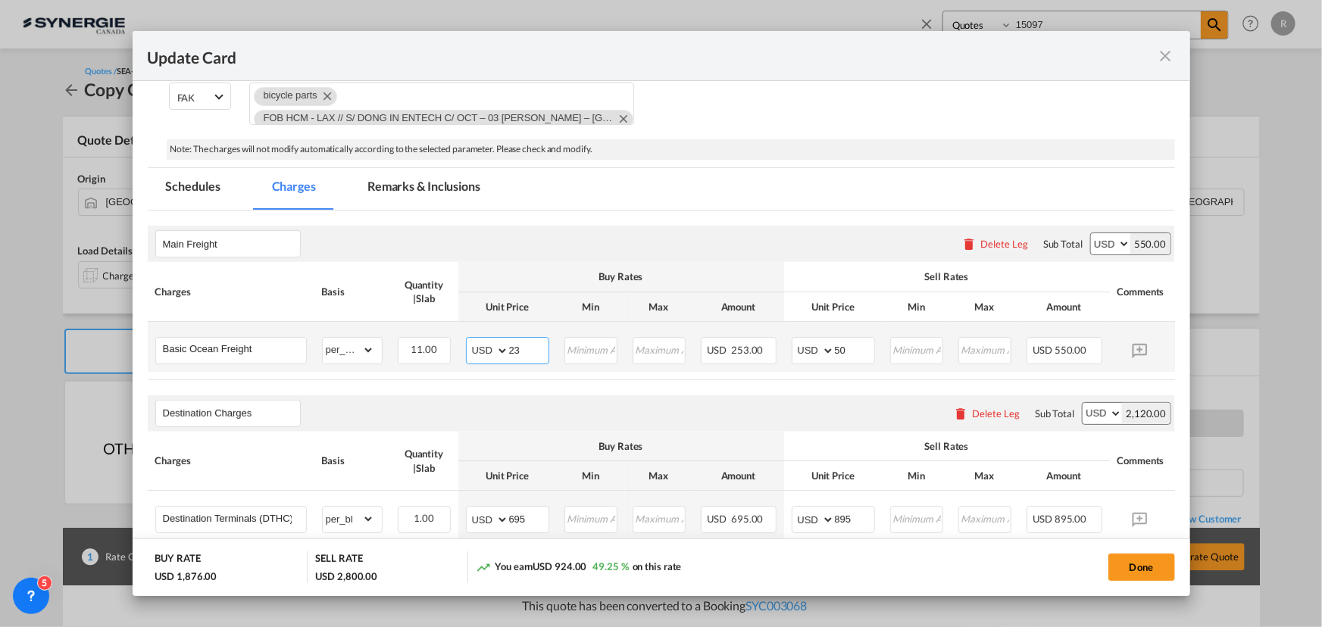
drag, startPoint x: 530, startPoint y: 345, endPoint x: 462, endPoint y: 338, distance: 68.6
click at [462, 338] on td "AED AFN ALL AMD ANG AOA ARS AUD AWG AZN BAM BBD BDT BGN BHD BIF BMD BND BOB BRL…" at bounding box center [507, 347] width 98 height 50
type input "40"
drag, startPoint x: 866, startPoint y: 345, endPoint x: 763, endPoint y: 320, distance: 105.4
click at [798, 347] on md-input-container "AED AFN ALL AMD ANG AOA ARS AUD AWG AZN BAM BBD BDT BGN BHD BIF BMD BND BOB BRL…" at bounding box center [832, 350] width 83 height 27
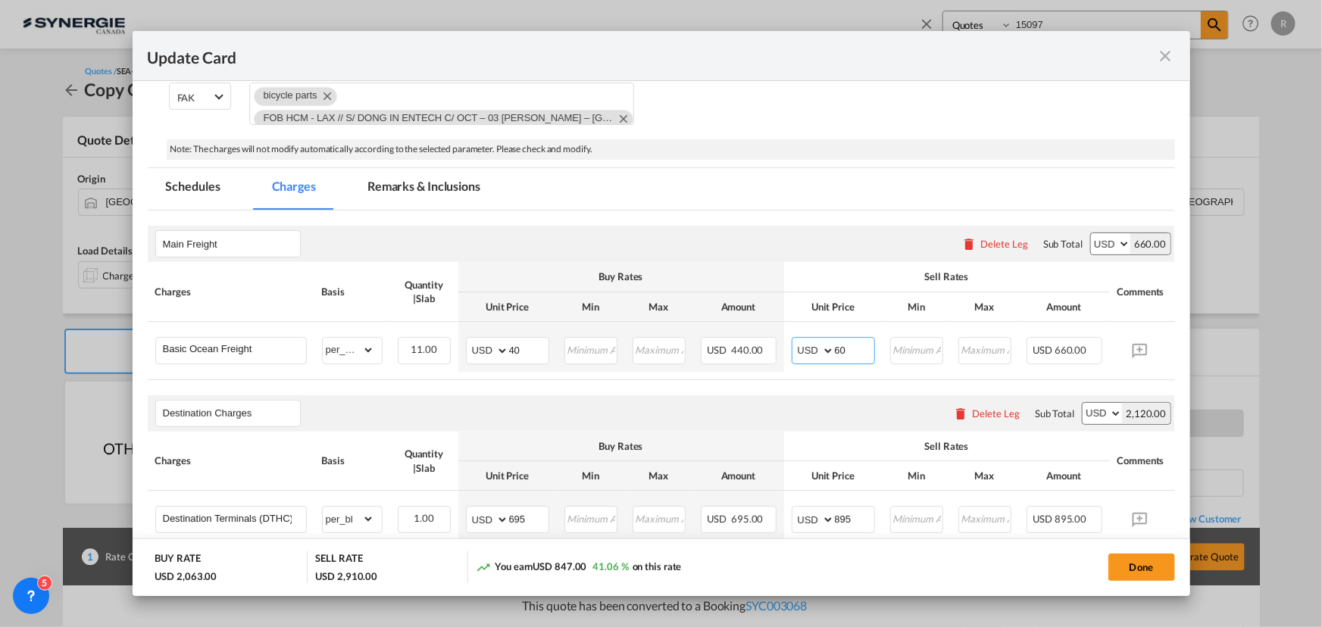
type input "60"
click at [697, 398] on div "Destination Charges Please enter leg name Leg Name Already Exists Delete Leg Su…" at bounding box center [661, 413] width 1027 height 36
click at [397, 181] on md-tab-item "Remarks & Inclusions" at bounding box center [423, 189] width 149 height 42
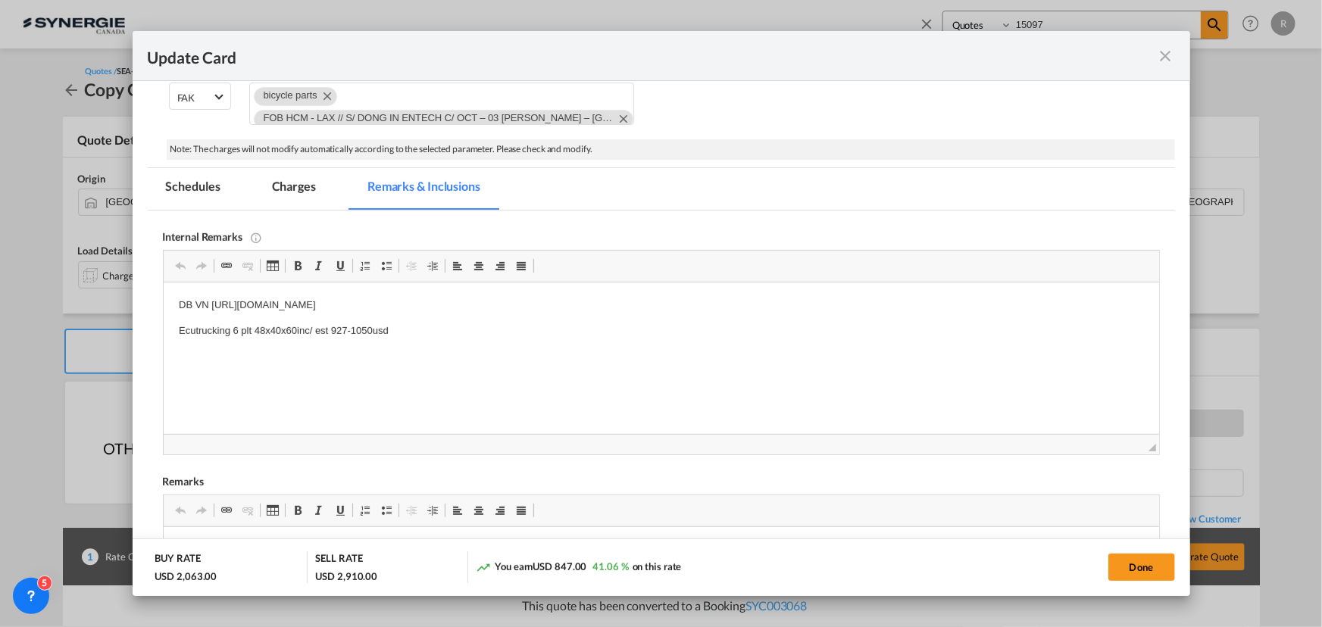
drag, startPoint x: 412, startPoint y: 336, endPoint x: 557, endPoint y: 299, distance: 149.3
click at [640, 307] on p "DB VN https://app.frontapp.com/open/msg_1htinebz?key=8W8mehoaR2tn5q_mEXf-Yw54Ok…" at bounding box center [660, 306] width 965 height 16
click at [617, 295] on html "DB VN https://app.frontapp.com/open/msg_1htinebz?key=8W8mehoaR2tn5q_mEXf-Yw54Ok…" at bounding box center [660, 357] width 995 height 148
click at [1136, 567] on button "Done" at bounding box center [1141, 567] width 67 height 27
type input "13 Nov 2025"
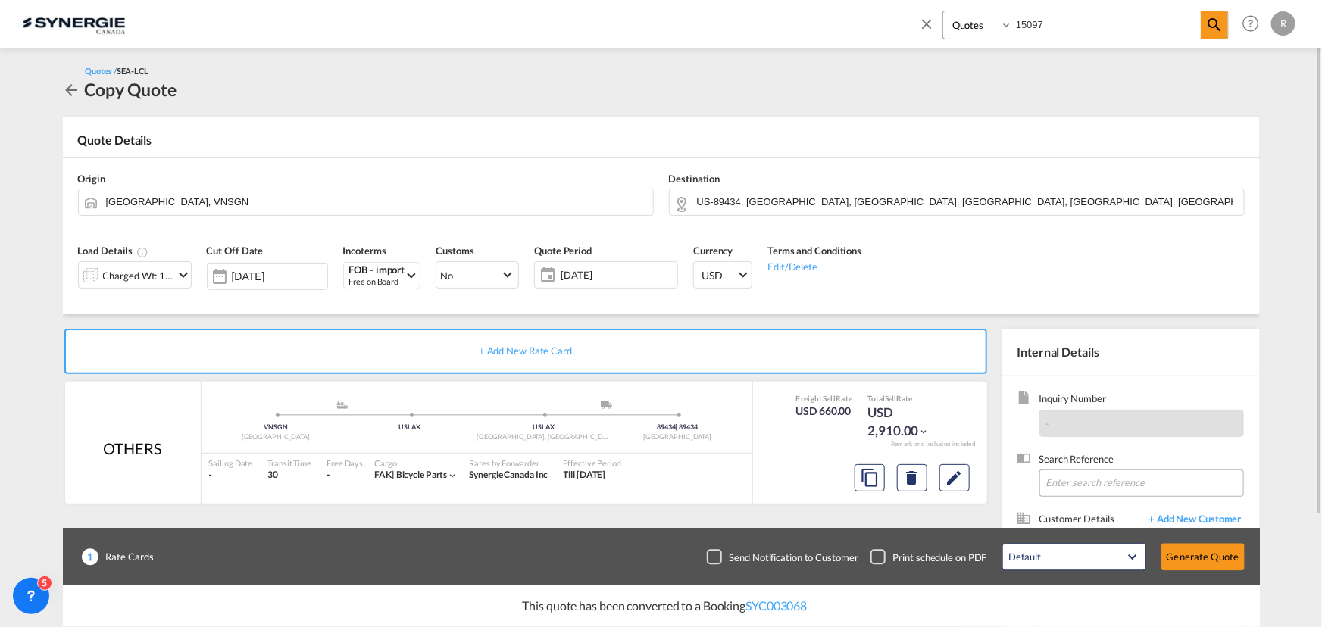
scroll to position [68, 0]
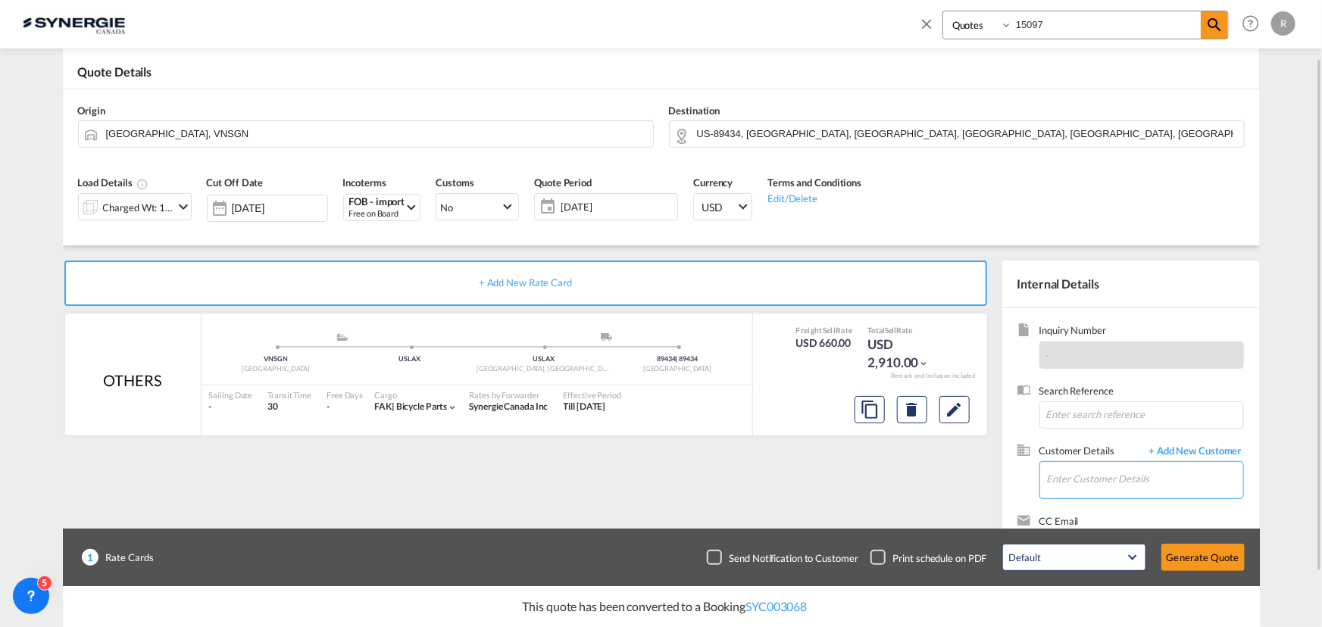
click at [1094, 476] on input "Enter Customer Details" at bounding box center [1145, 479] width 196 height 34
click at [1079, 442] on div "Hala Laalj freightus@hlc.bike | HLC bike" at bounding box center [1144, 440] width 197 height 41
type input "HLC bike, Hala Laalj, freightus@hlc.bike"
click at [1195, 562] on button "Generate Quote" at bounding box center [1202, 557] width 83 height 27
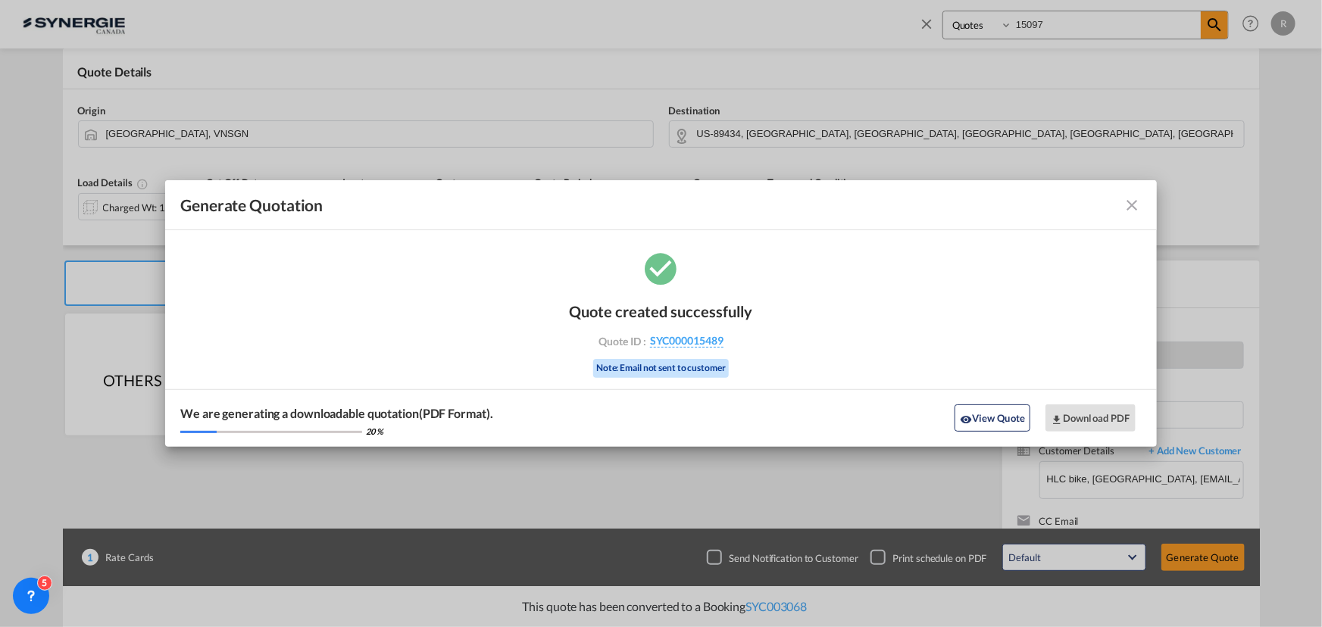
click at [1132, 209] on md-icon "icon-close fg-AAA8AD cursor m-0" at bounding box center [1132, 205] width 18 height 18
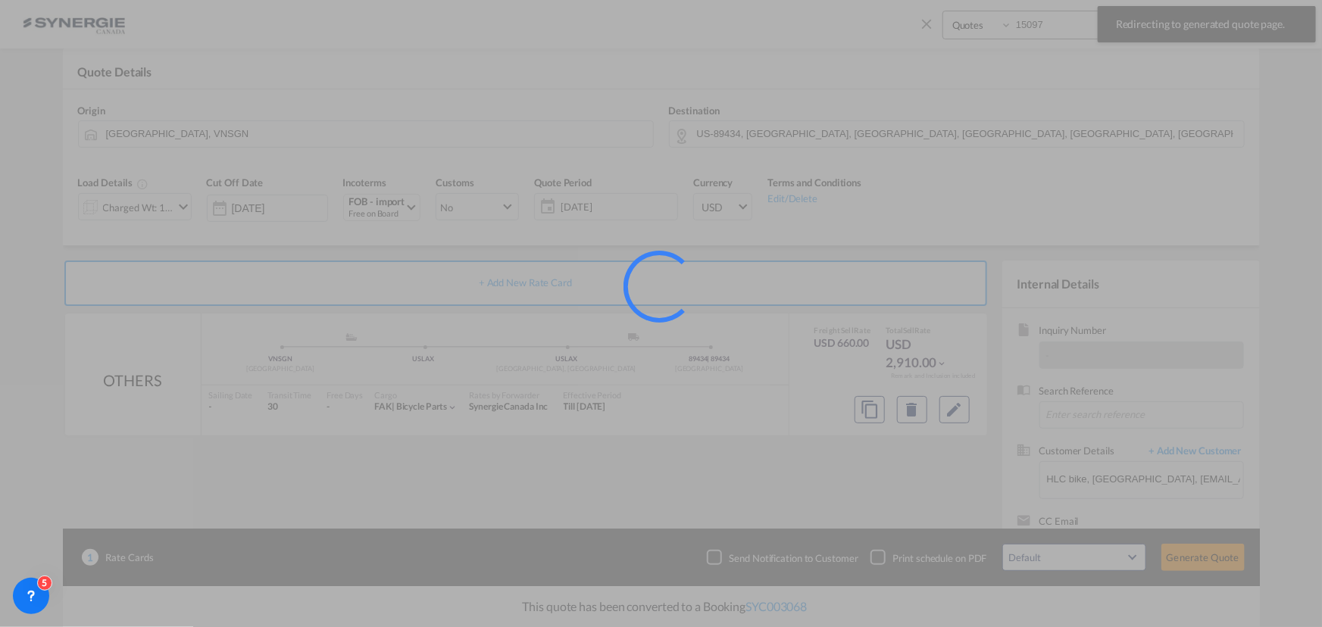
click at [951, 410] on div at bounding box center [661, 313] width 1322 height 627
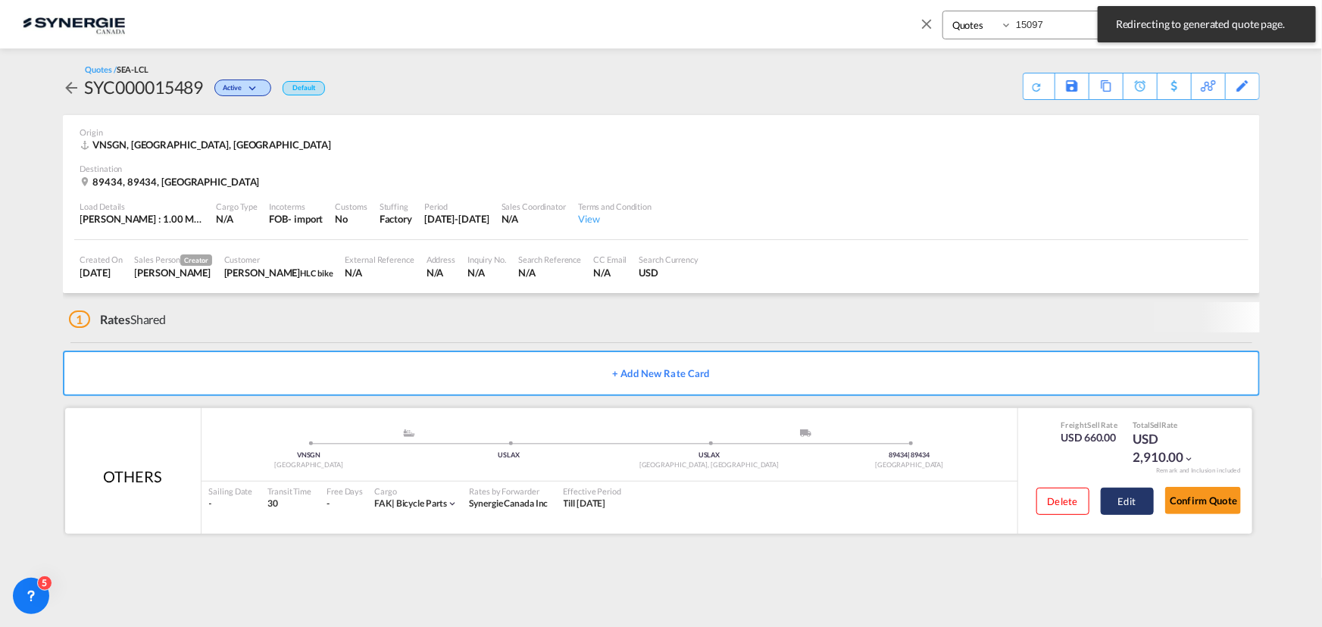
click at [1113, 501] on button "Edit" at bounding box center [1126, 501] width 53 height 27
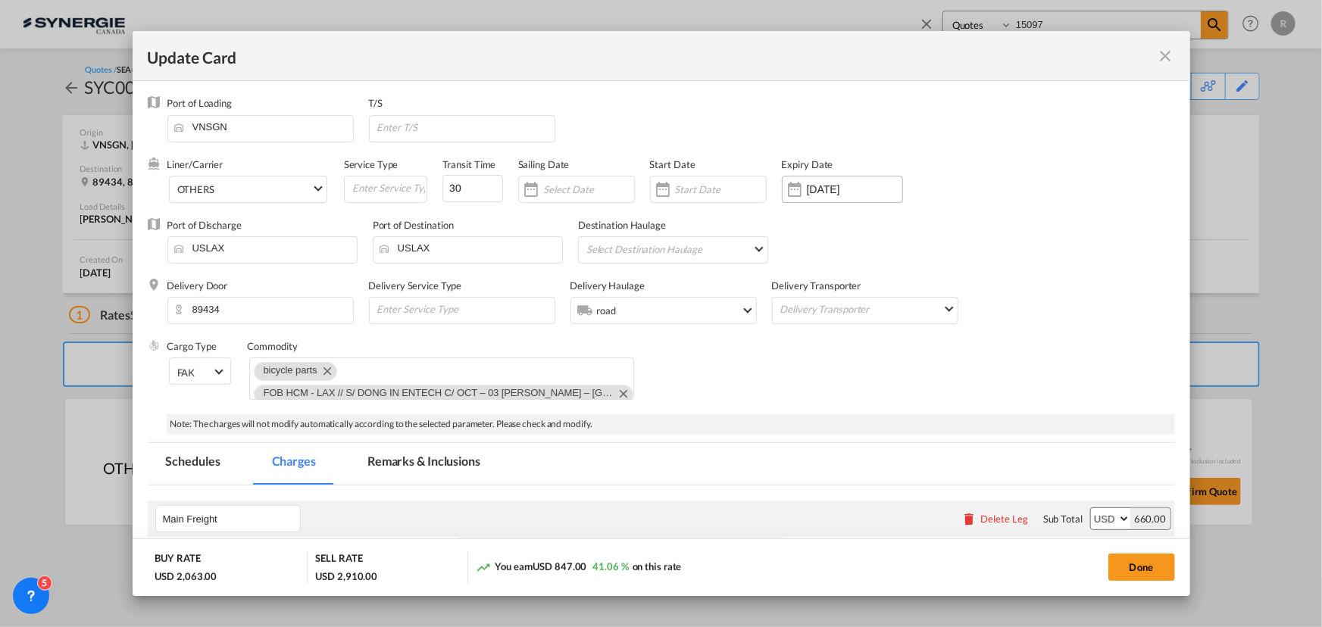
click at [842, 196] on div "14 Nov 2025" at bounding box center [842, 189] width 121 height 27
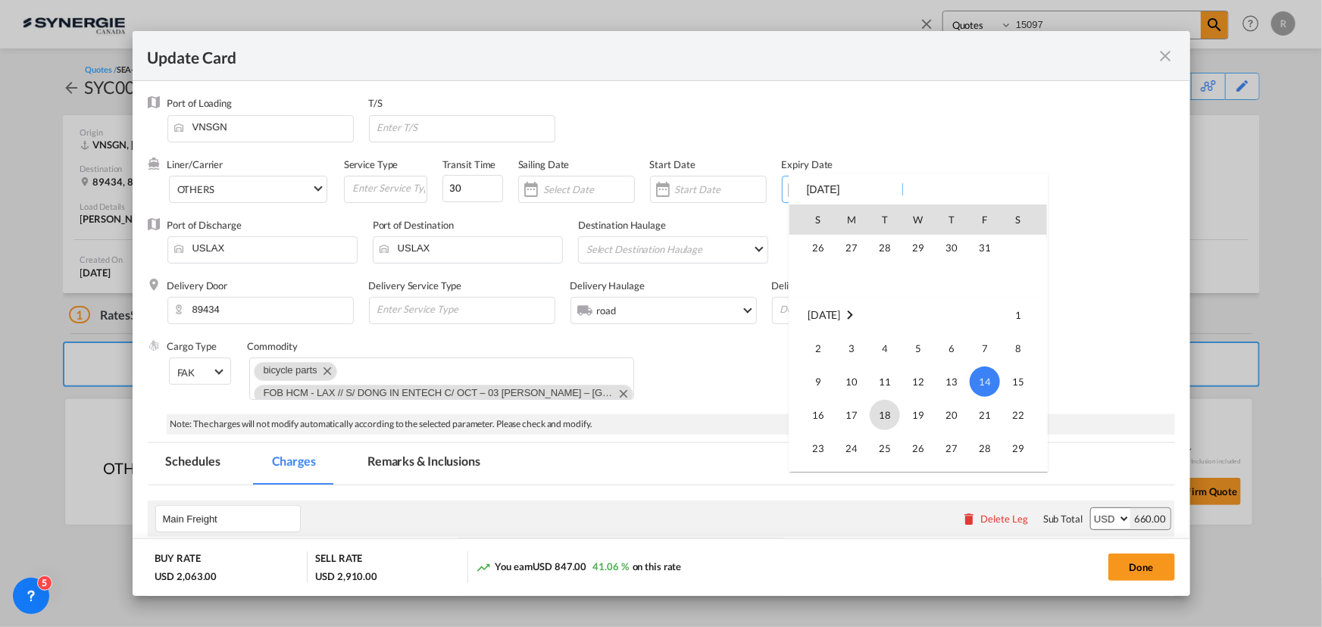
scroll to position [351100, 0]
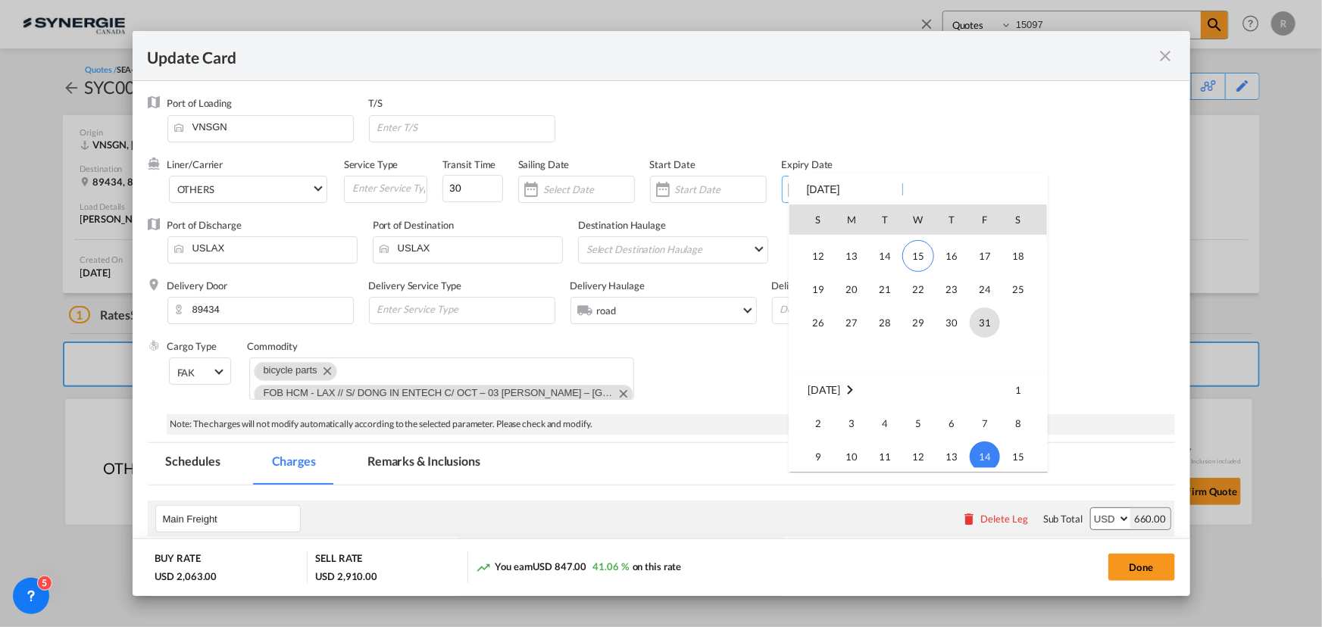
click at [985, 322] on span "31" at bounding box center [984, 322] width 30 height 30
type input "31 Oct 2025"
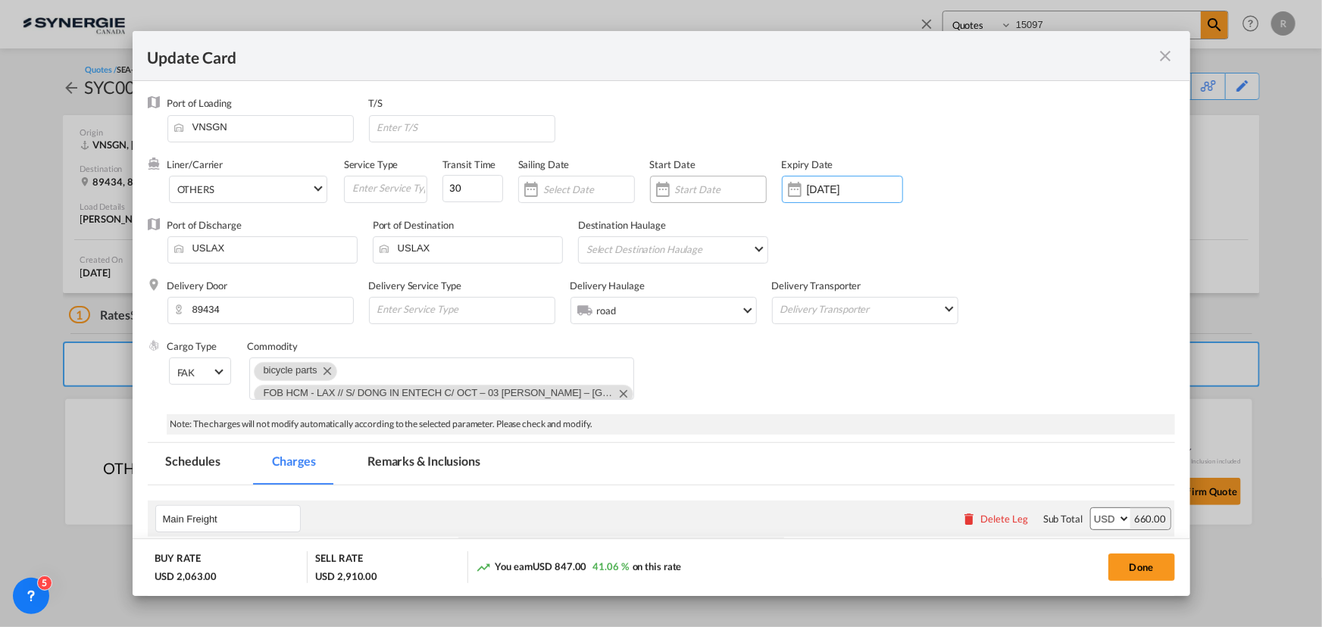
click at [701, 193] on input "Update Card Port ..." at bounding box center [720, 189] width 91 height 12
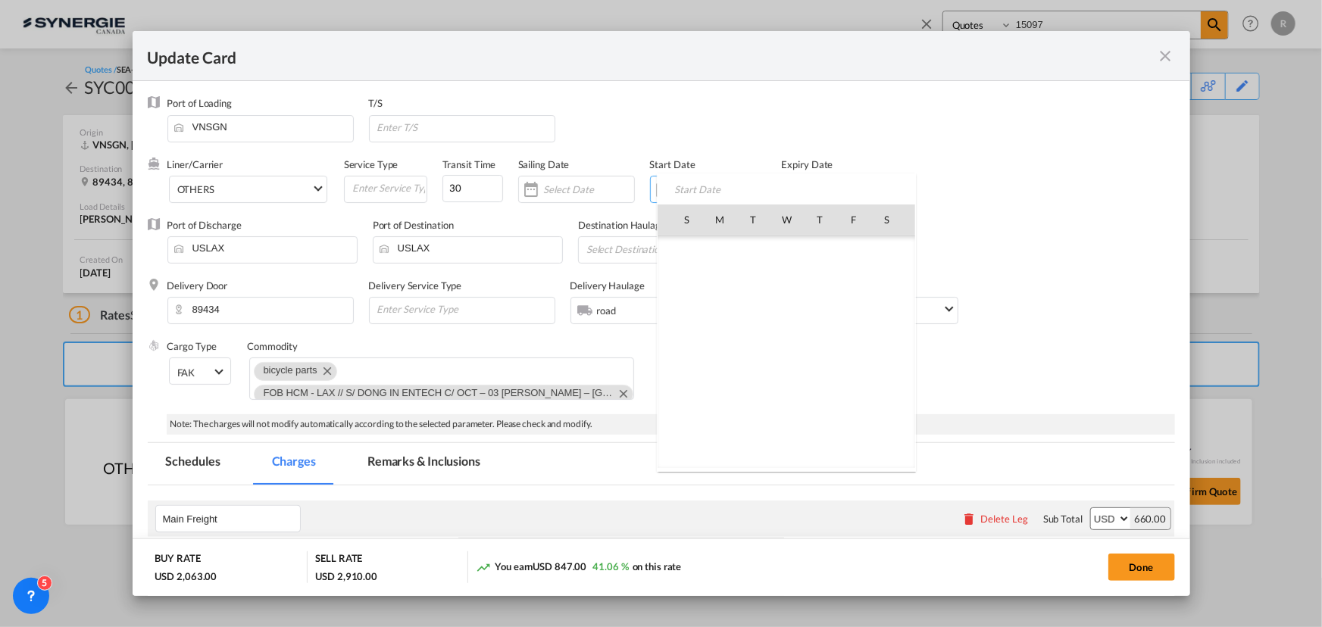
scroll to position [351037, 0]
click at [781, 317] on span "15" at bounding box center [786, 319] width 32 height 32
type input "15 Oct 2025"
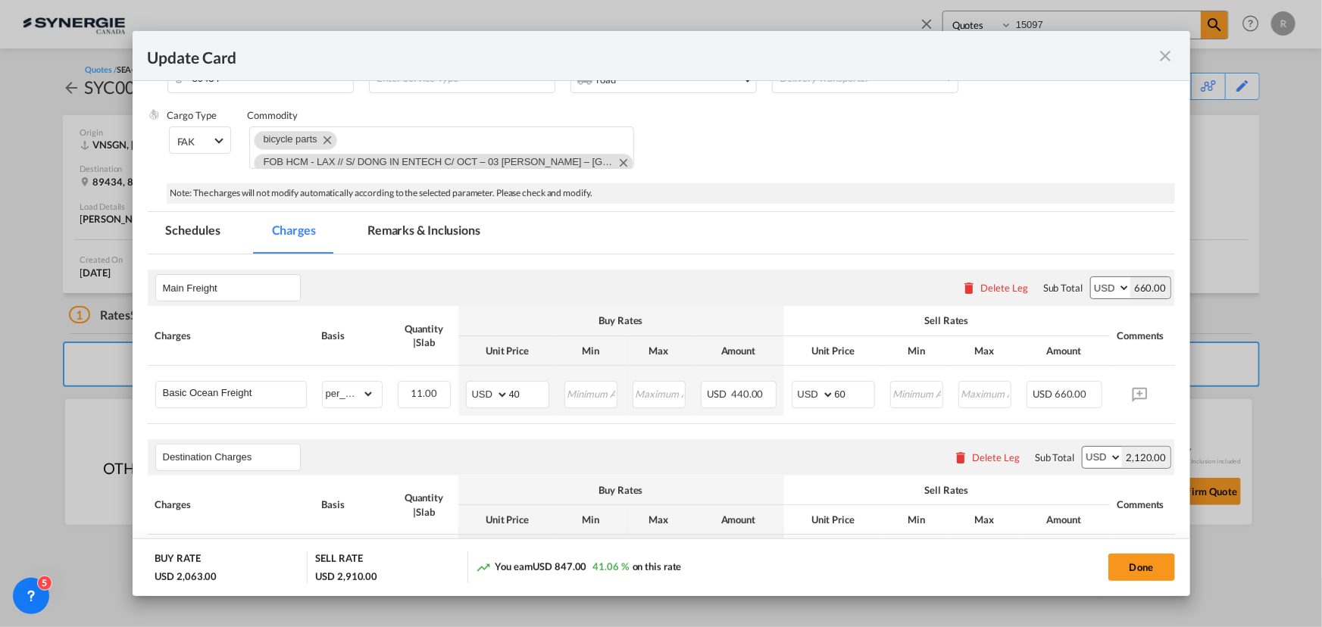
scroll to position [275, 0]
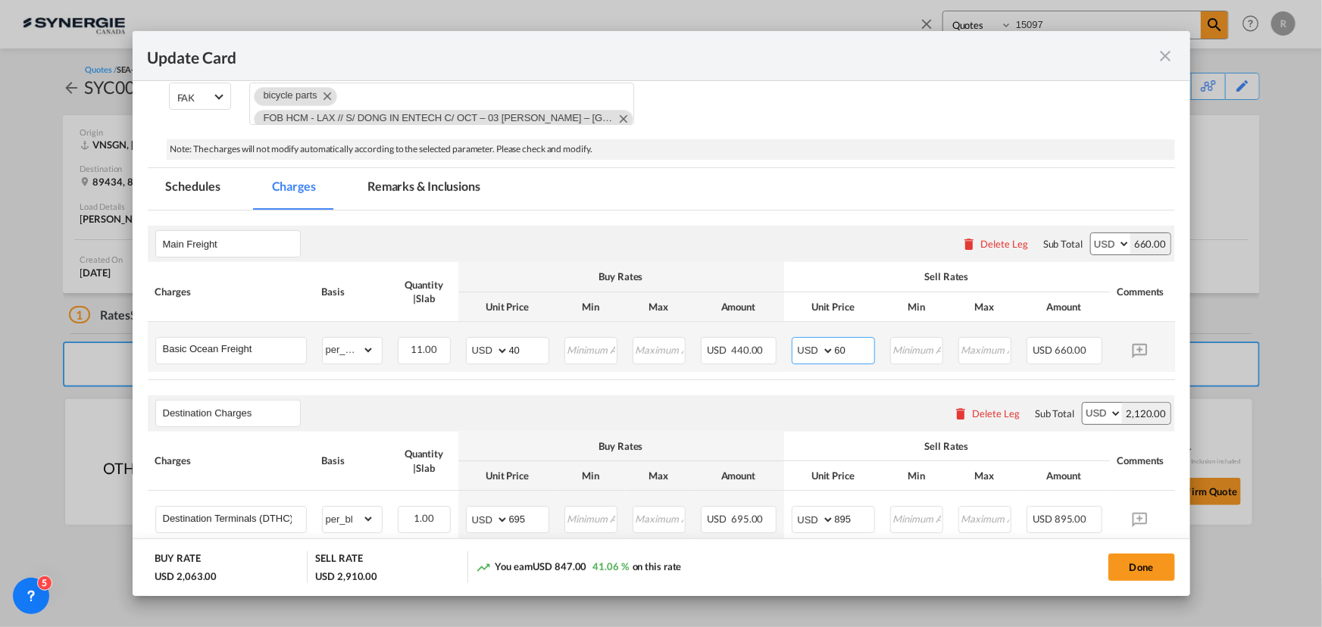
click at [855, 348] on input "60" at bounding box center [854, 349] width 39 height 23
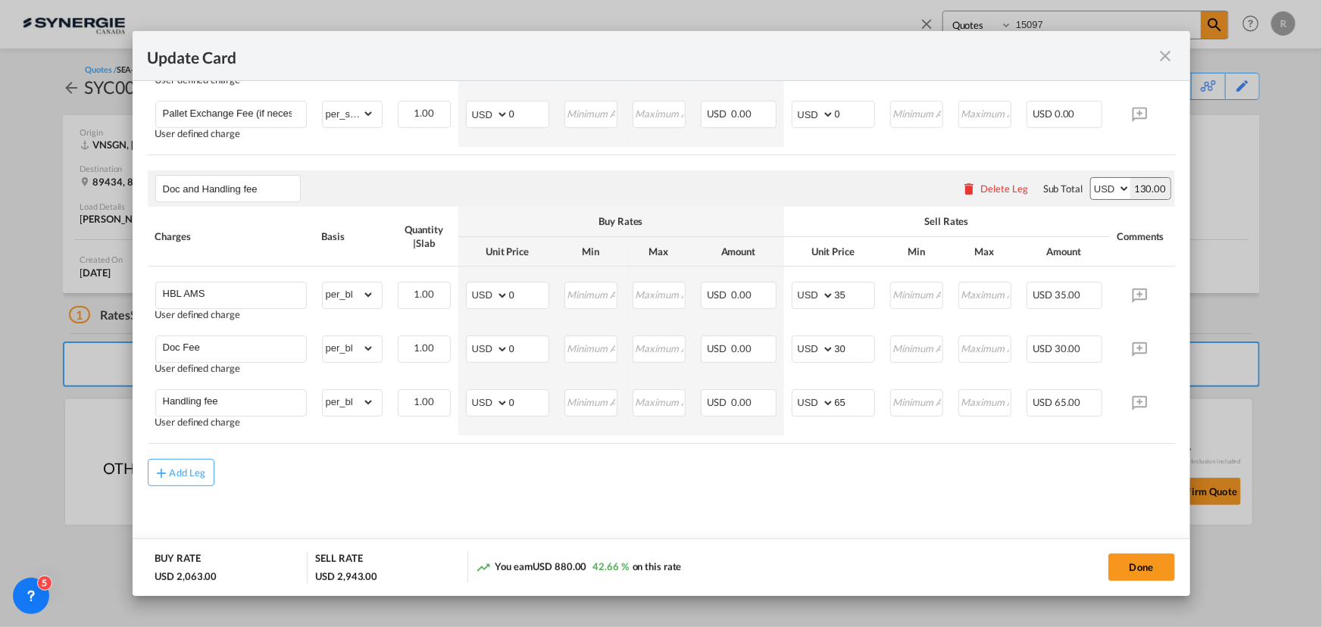
scroll to position [841, 0]
type input "63"
drag, startPoint x: 539, startPoint y: 395, endPoint x: 450, endPoint y: 383, distance: 90.2
click at [464, 384] on td "AED AFN ALL AMD ANG AOA ARS AUD AWG AZN BAM BBD BDT BGN BHD BIF BMD BND BOB BRL…" at bounding box center [507, 409] width 98 height 54
type input "33"
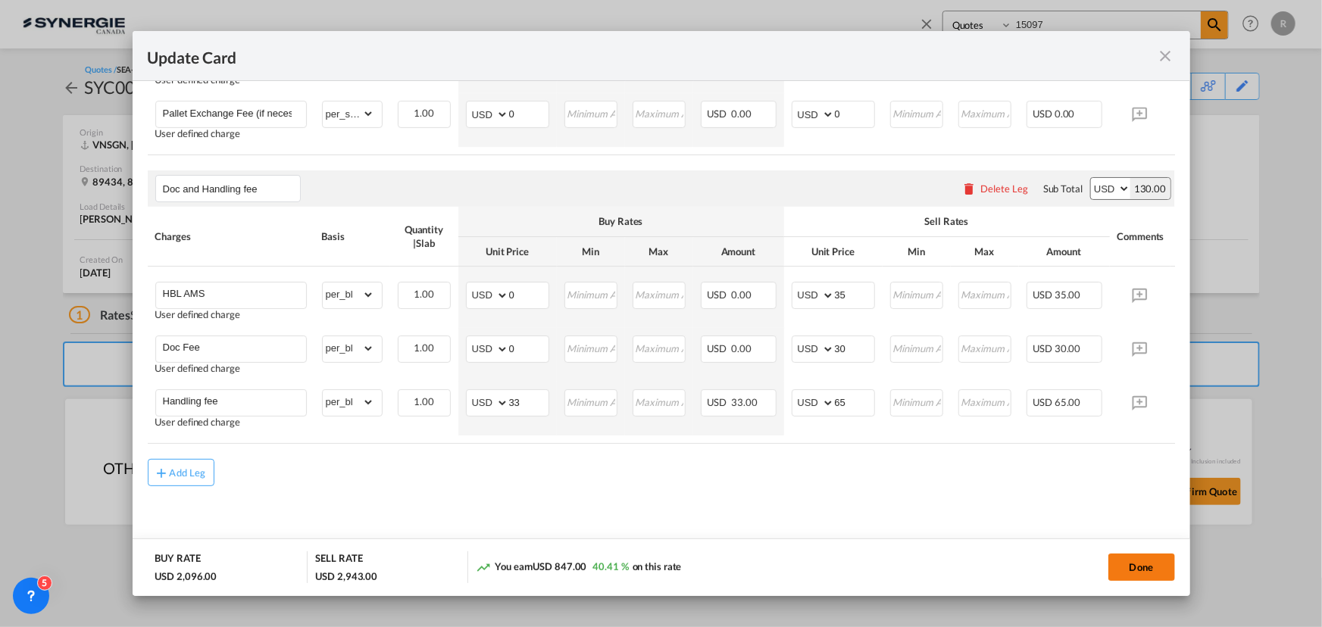
click at [1145, 570] on button "Done" at bounding box center [1141, 567] width 67 height 27
type input "14 Oct 2025"
type input "30 Oct 2025"
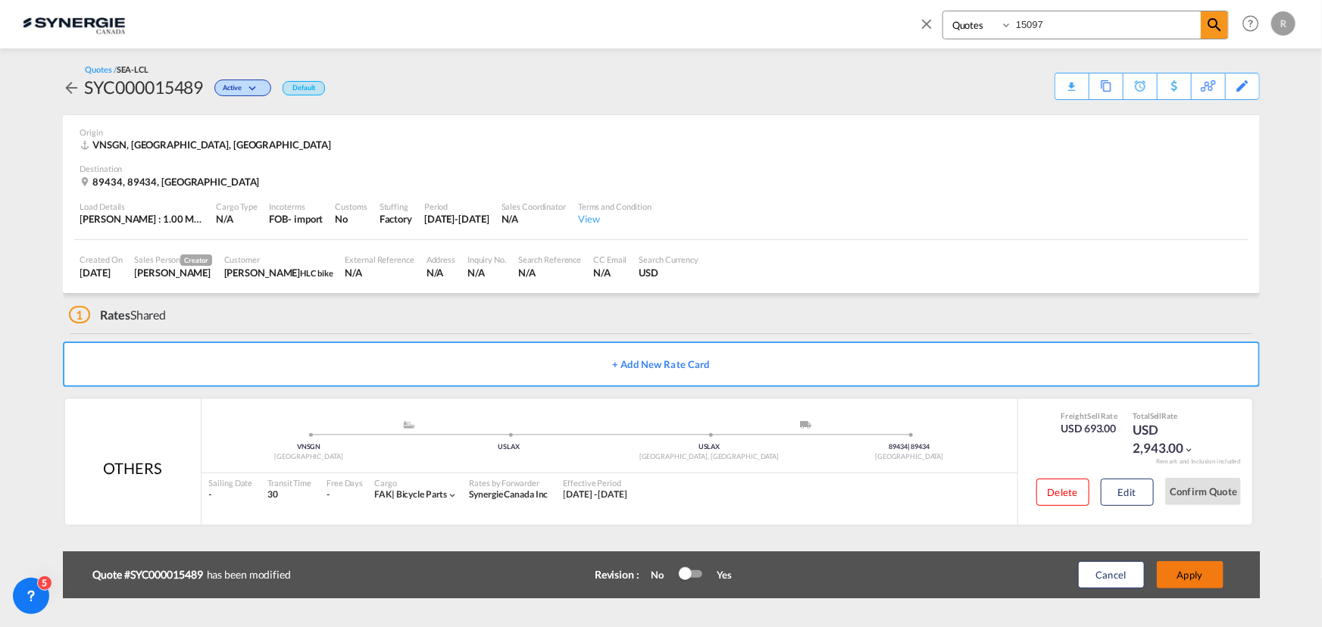
click at [1191, 583] on button "Apply" at bounding box center [1190, 574] width 67 height 27
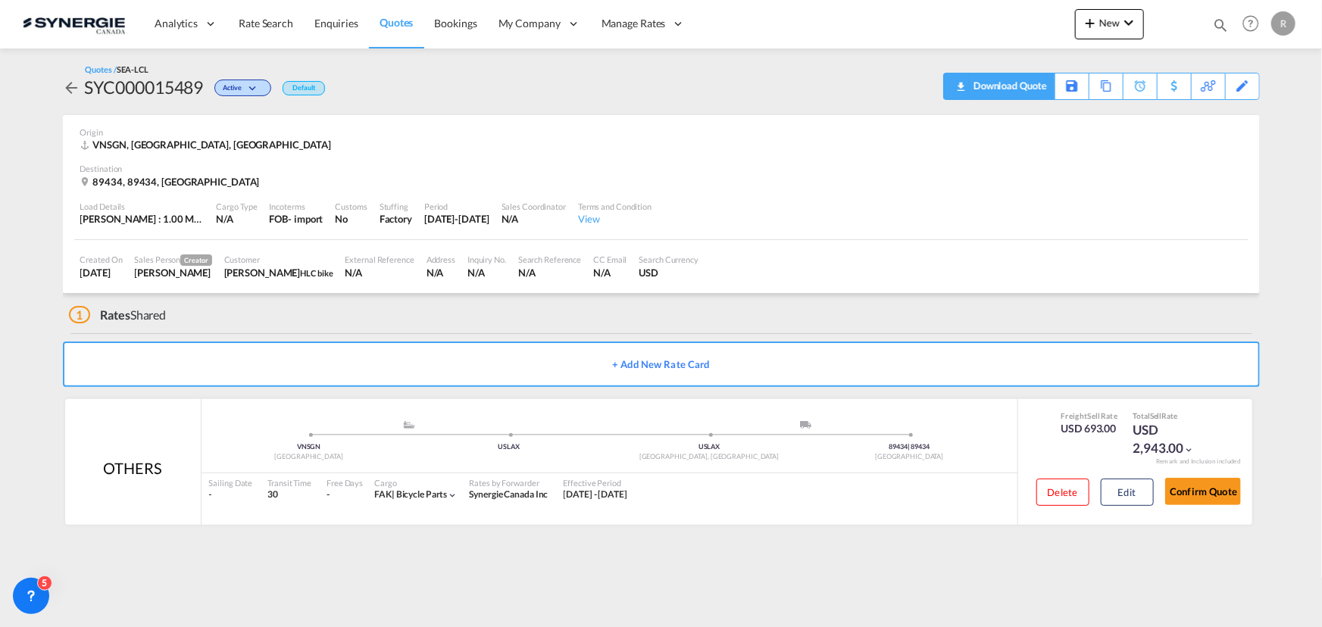
click at [1022, 95] on div "Download Quote" at bounding box center [1007, 85] width 77 height 24
click at [1220, 24] on md-icon "icon-magnify" at bounding box center [1220, 25] width 17 height 17
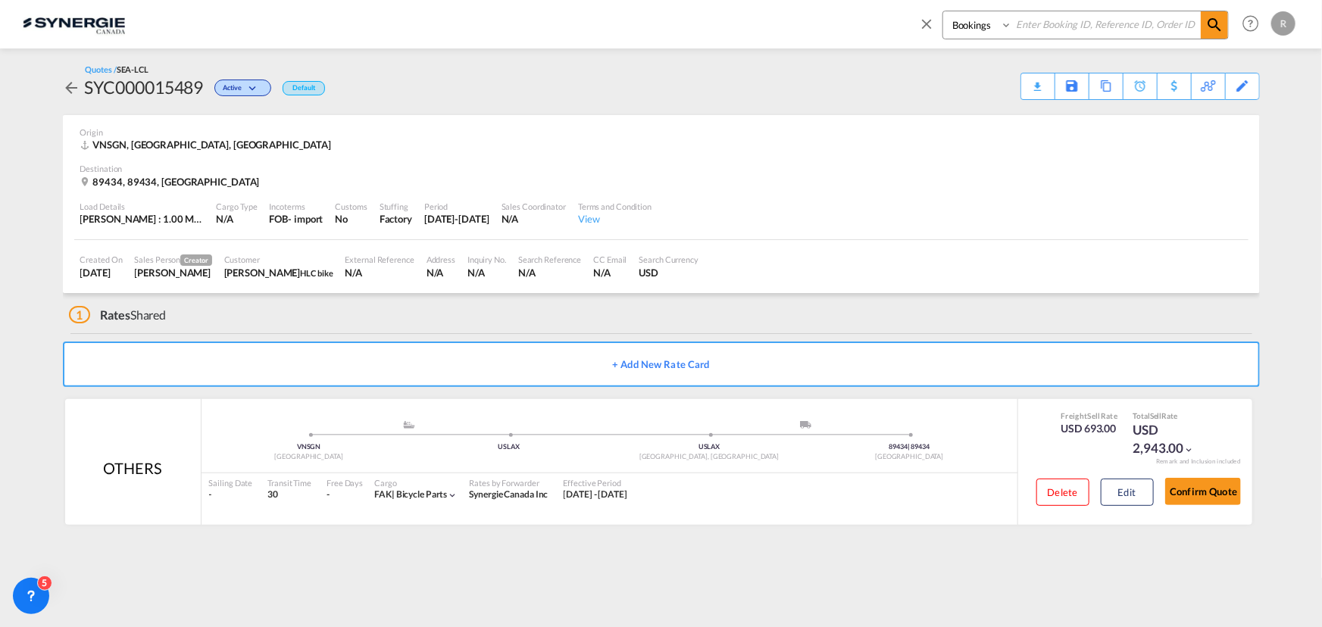
click at [980, 35] on select "Bookings Quotes Enquiries" at bounding box center [979, 24] width 72 height 27
select select "Quotes"
click at [943, 11] on select "Bookings Quotes Enquiries" at bounding box center [979, 24] width 72 height 27
click at [1064, 33] on input at bounding box center [1106, 24] width 189 height 27
type input "15215"
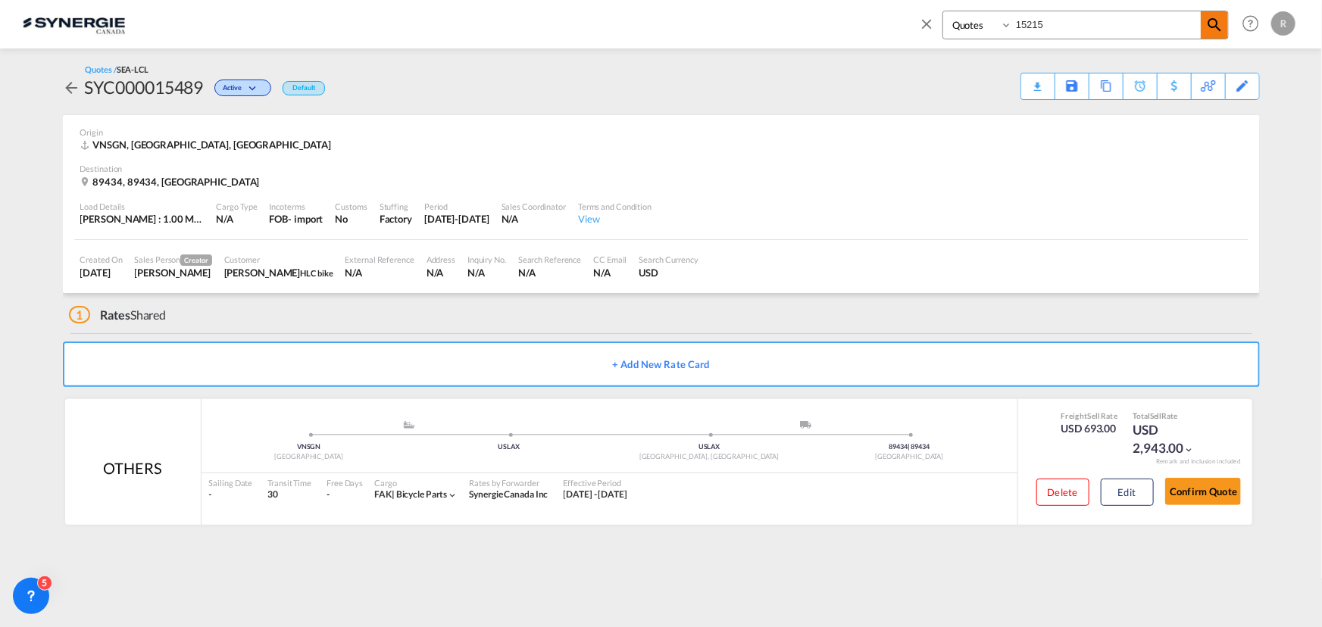
click at [1205, 24] on md-icon "icon-magnify" at bounding box center [1214, 25] width 18 height 18
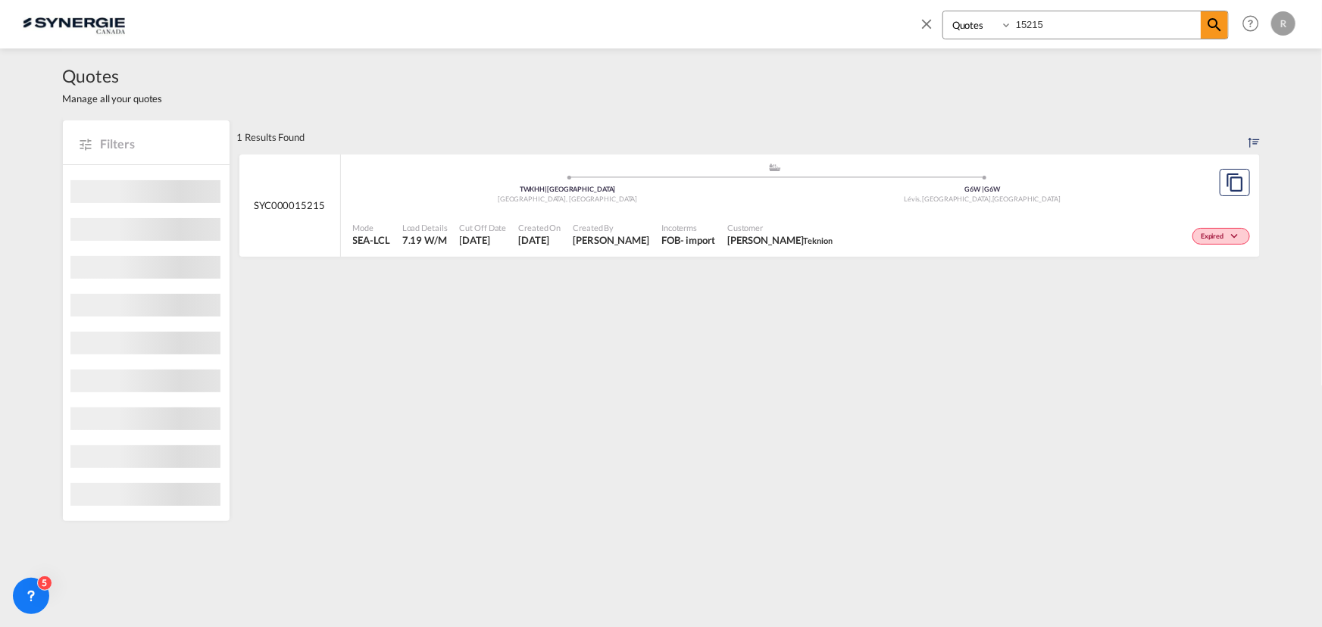
click at [898, 210] on div ".a{fill:#aaa8ad;} .a{fill:#aaa8ad;} TWKHH | Kaohsiung Taiwan, Province of China…" at bounding box center [775, 186] width 844 height 49
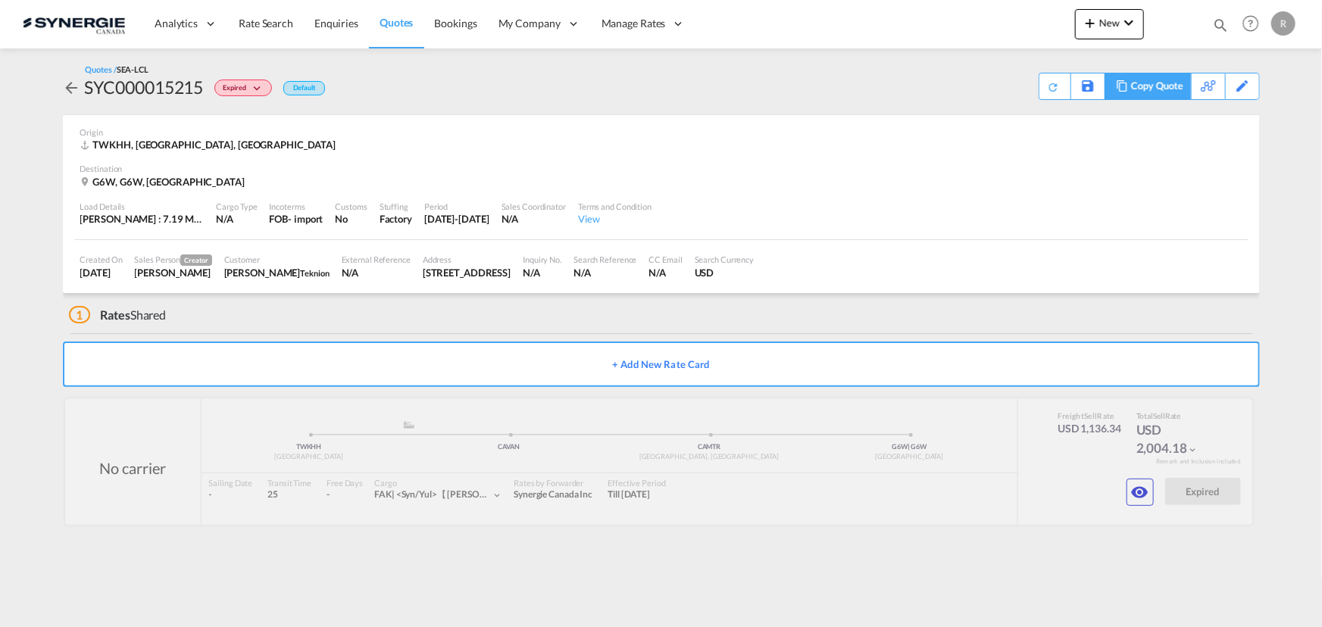
click at [1172, 87] on div "Copy Quote" at bounding box center [1157, 86] width 52 height 26
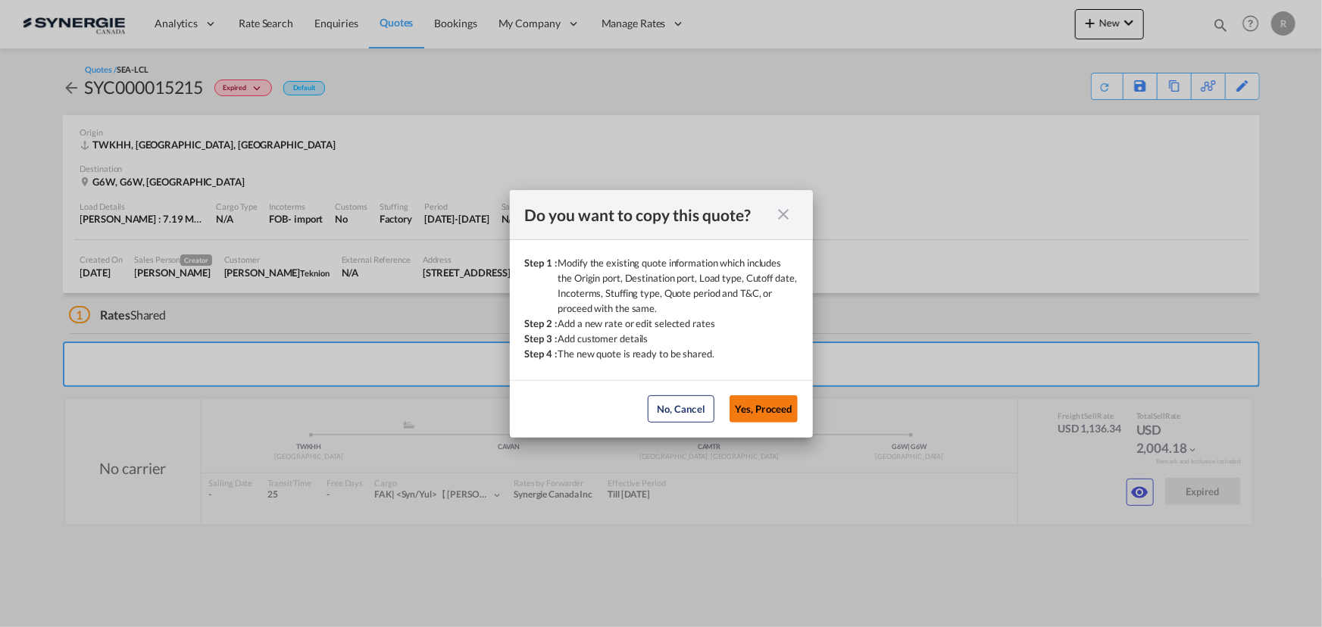
click at [785, 415] on button "Yes, Proceed" at bounding box center [763, 408] width 68 height 27
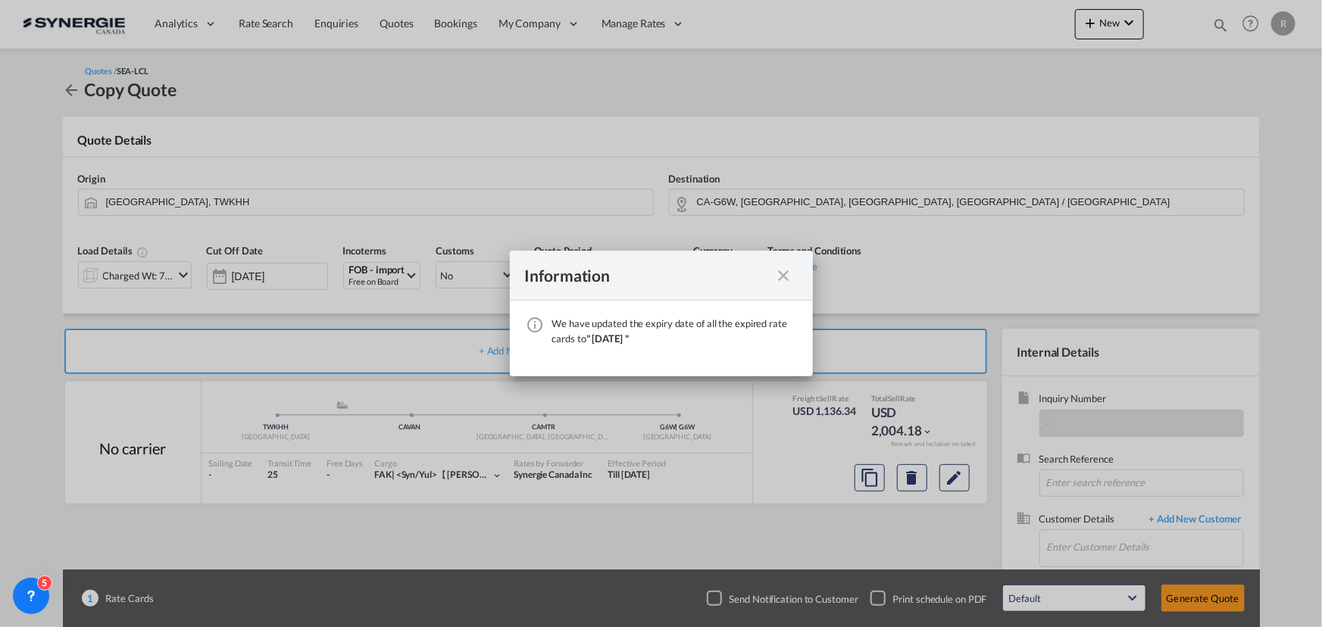
click at [786, 278] on md-icon "icon-close fg-AAA8AD cursor" at bounding box center [784, 276] width 18 height 18
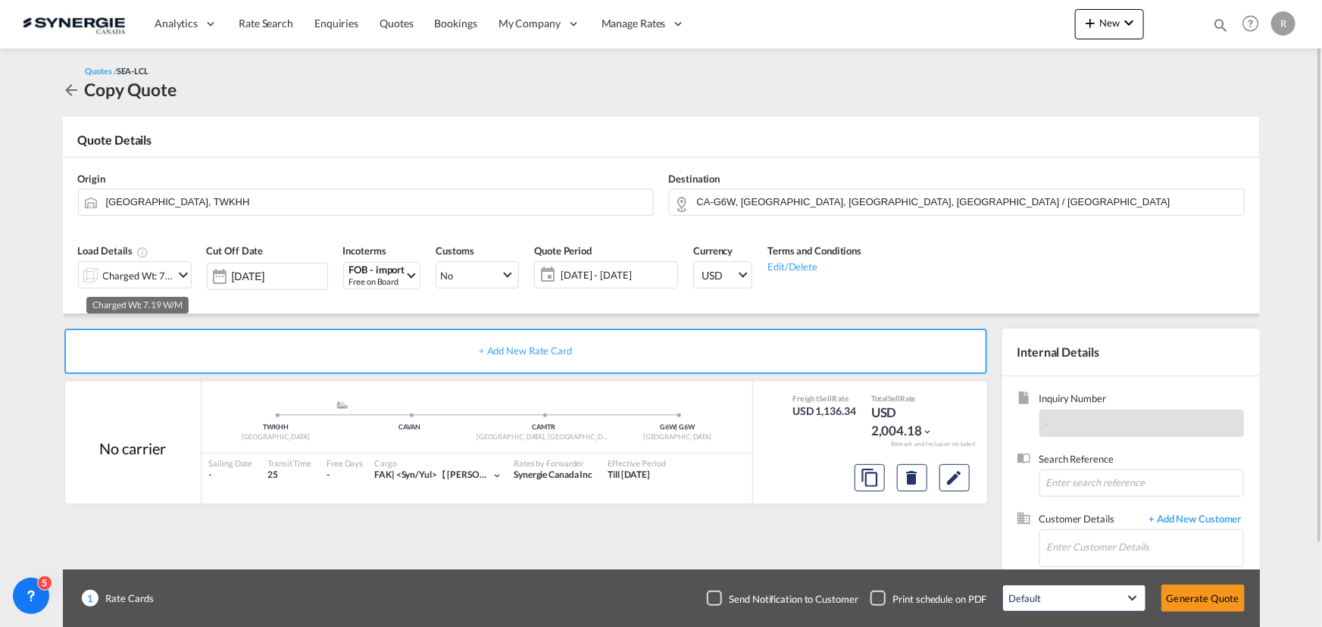
click at [136, 274] on div "Charged Wt: 7.19 W/M" at bounding box center [138, 275] width 71 height 21
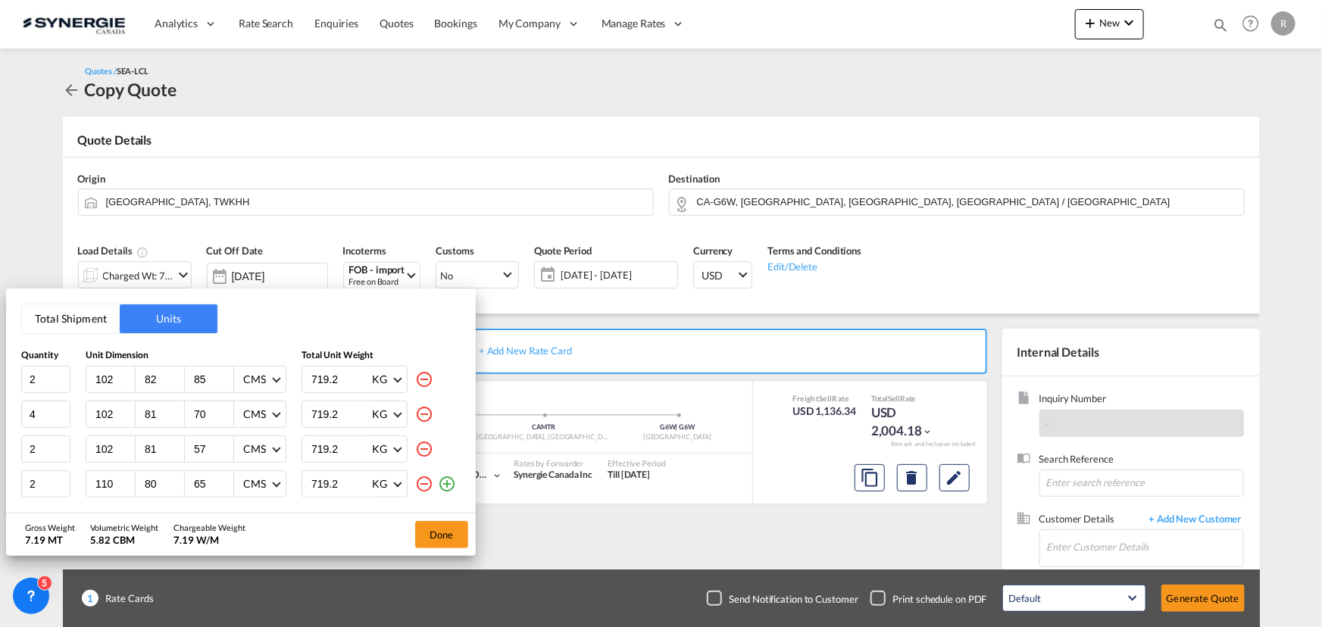
click at [52, 328] on button "Total Shipment" at bounding box center [71, 318] width 98 height 29
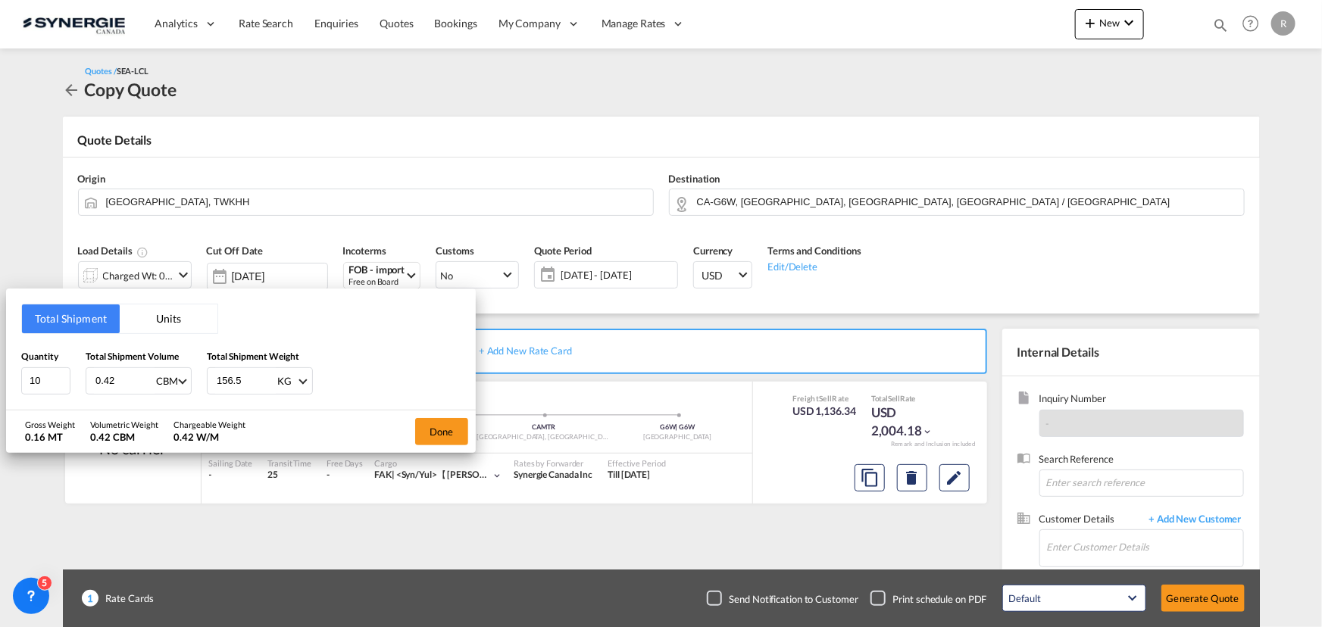
click at [159, 321] on button "Units" at bounding box center [169, 318] width 98 height 29
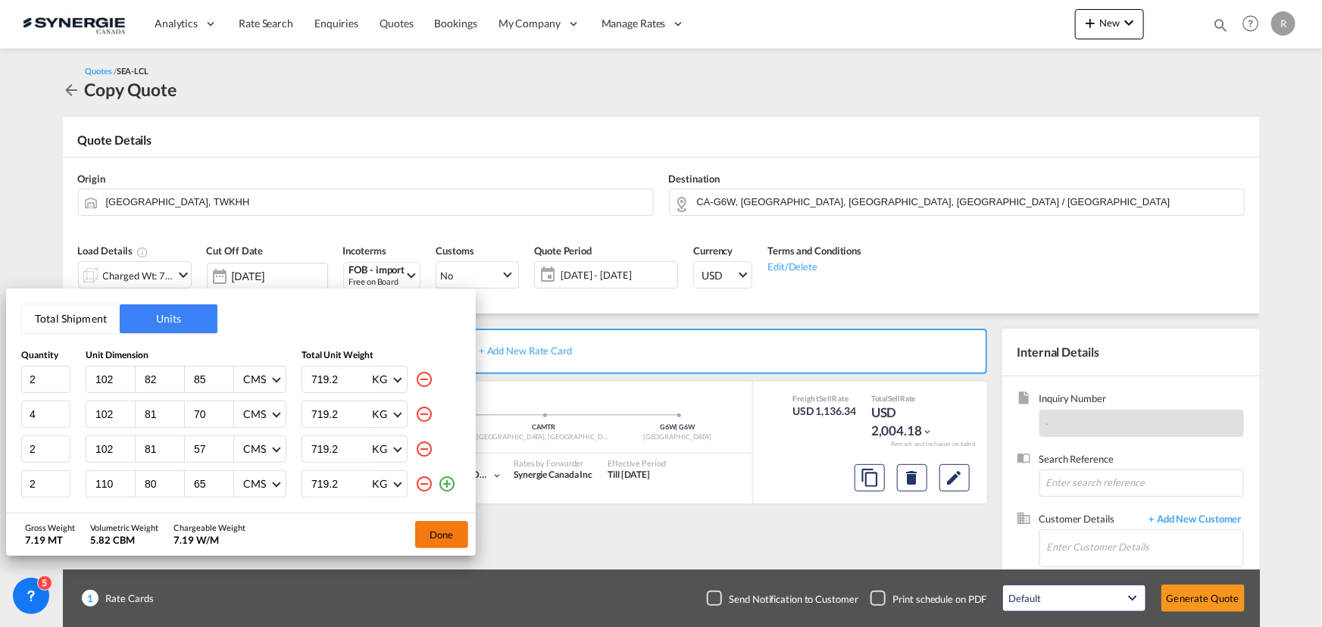
click at [437, 538] on button "Done" at bounding box center [441, 534] width 53 height 27
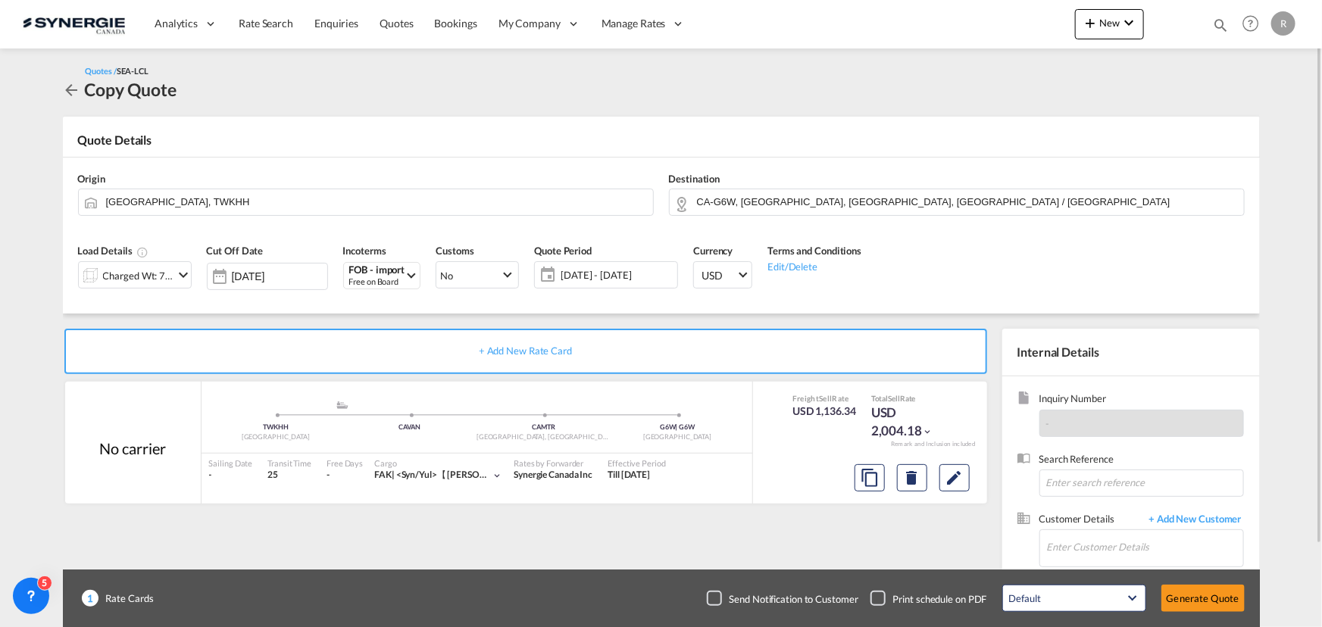
click at [649, 288] on div "15 Oct - 14 Nov 2025 15 Oct - 14 Nov 2025 October January February March April …" at bounding box center [606, 274] width 144 height 27
click at [641, 280] on span "15 Oct - 14 Nov 2025" at bounding box center [616, 275] width 113 height 14
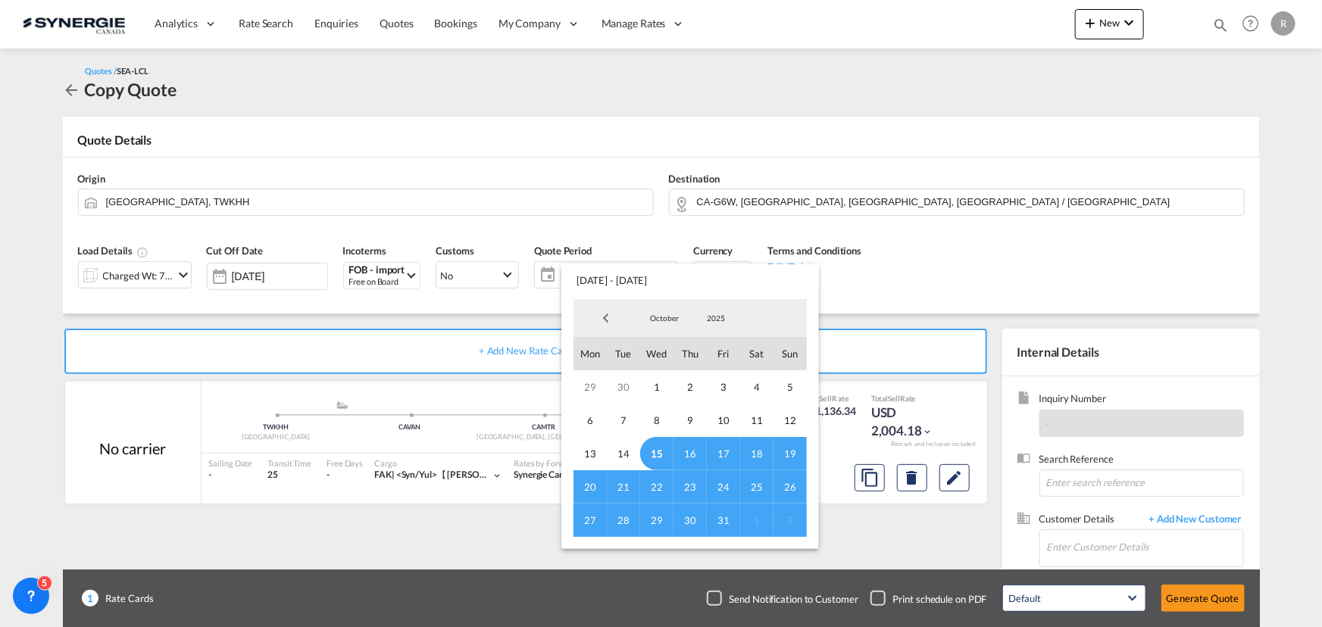
click at [720, 520] on span "31" at bounding box center [723, 520] width 33 height 33
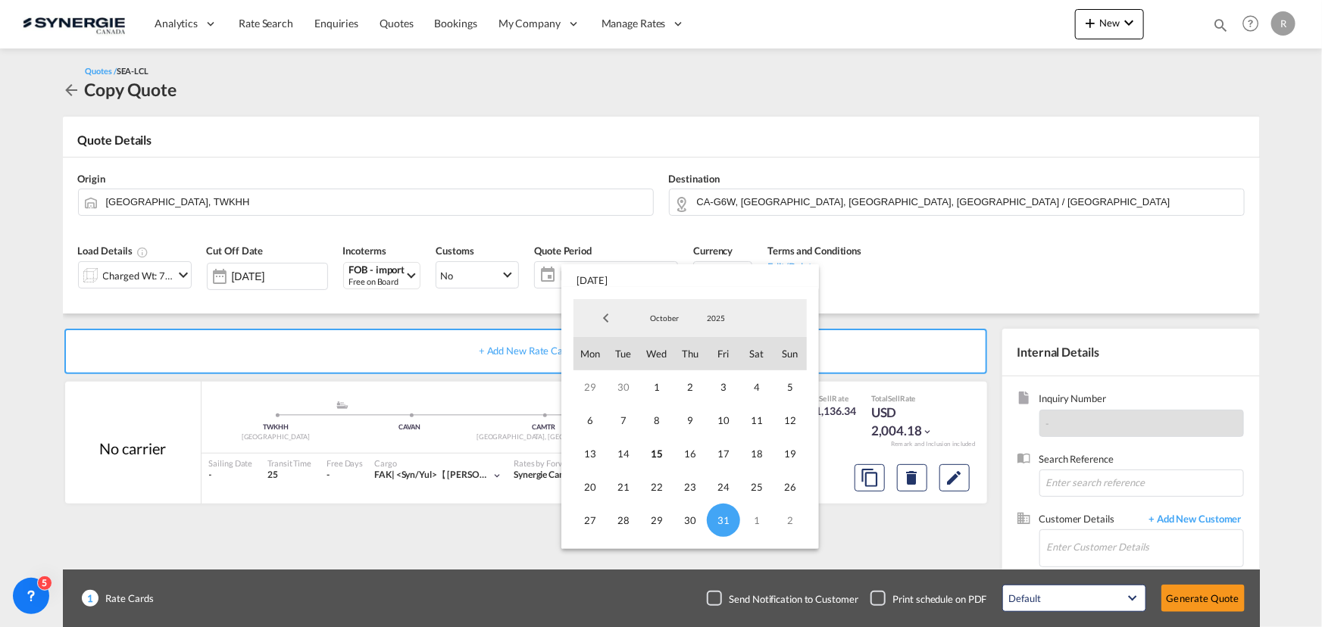
click at [902, 287] on md-backdrop at bounding box center [661, 313] width 1322 height 627
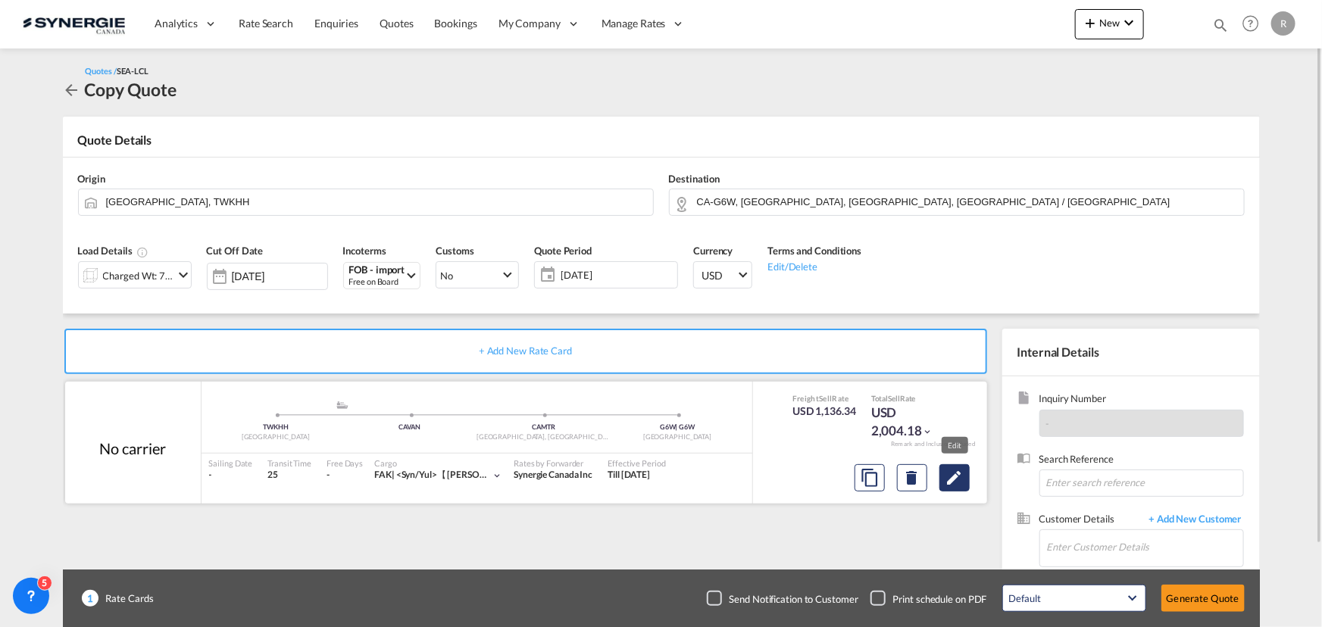
click at [950, 482] on md-icon "Edit" at bounding box center [954, 478] width 18 height 18
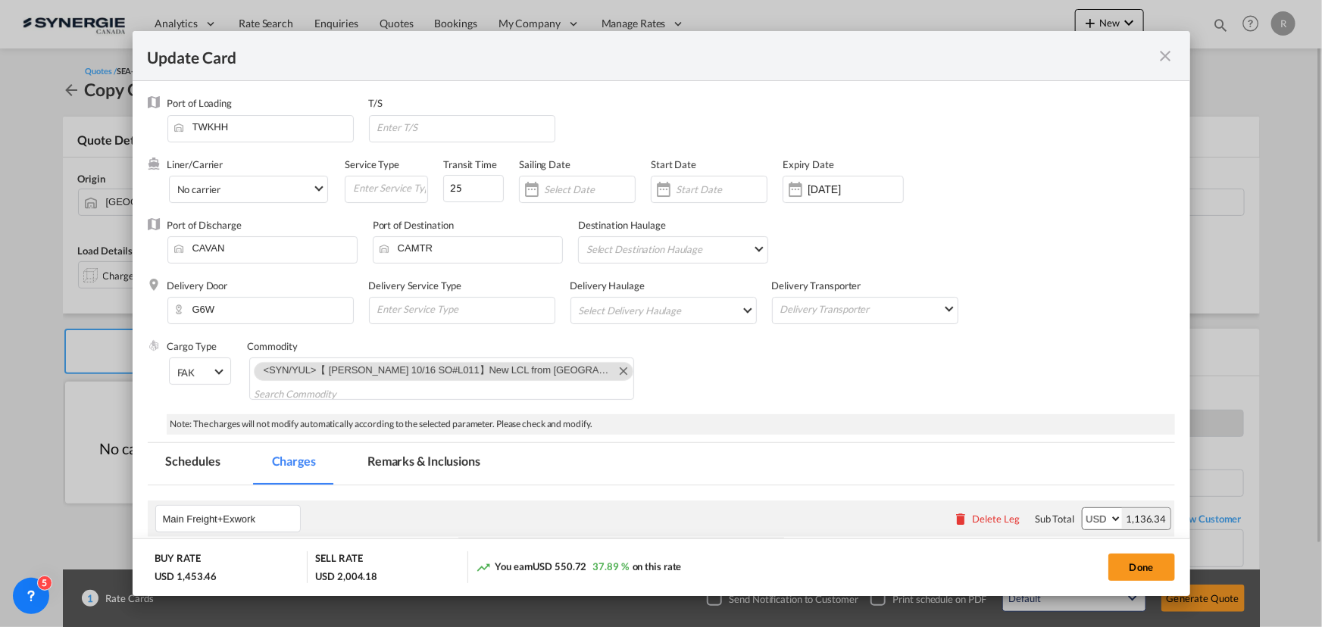
select select "per_ton"
select select "per_kg"
select select "flat"
select select "per_bl"
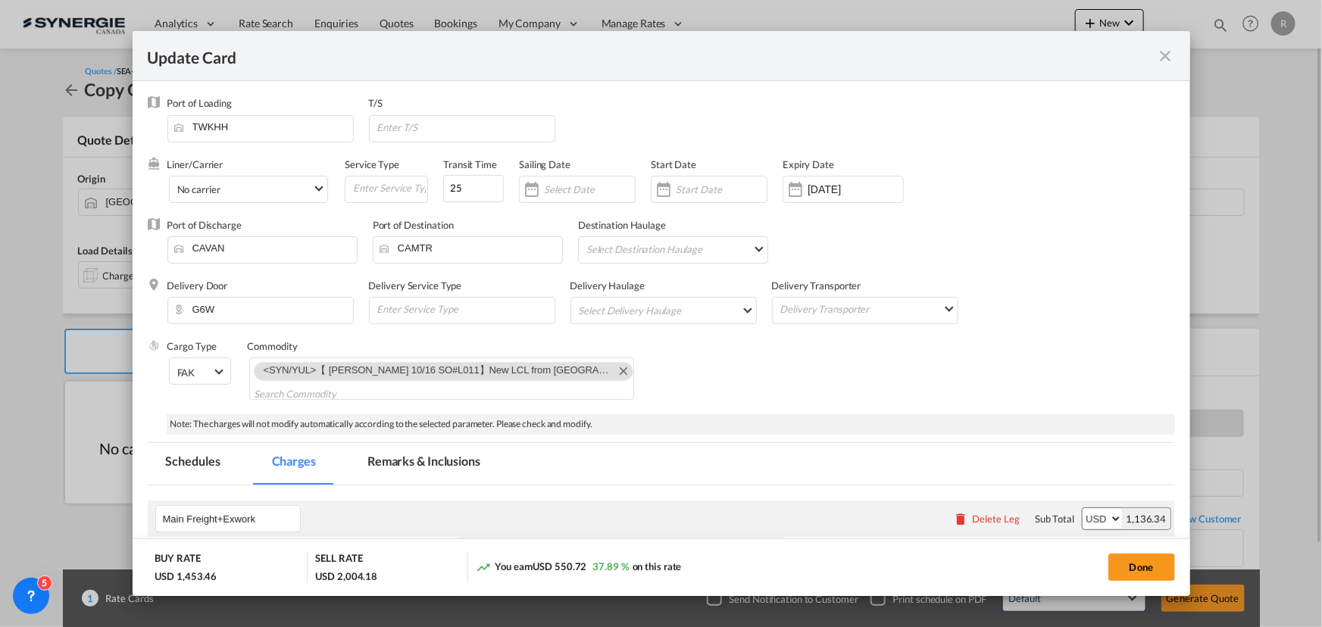
select select "per_bl"
select select "per_shipment"
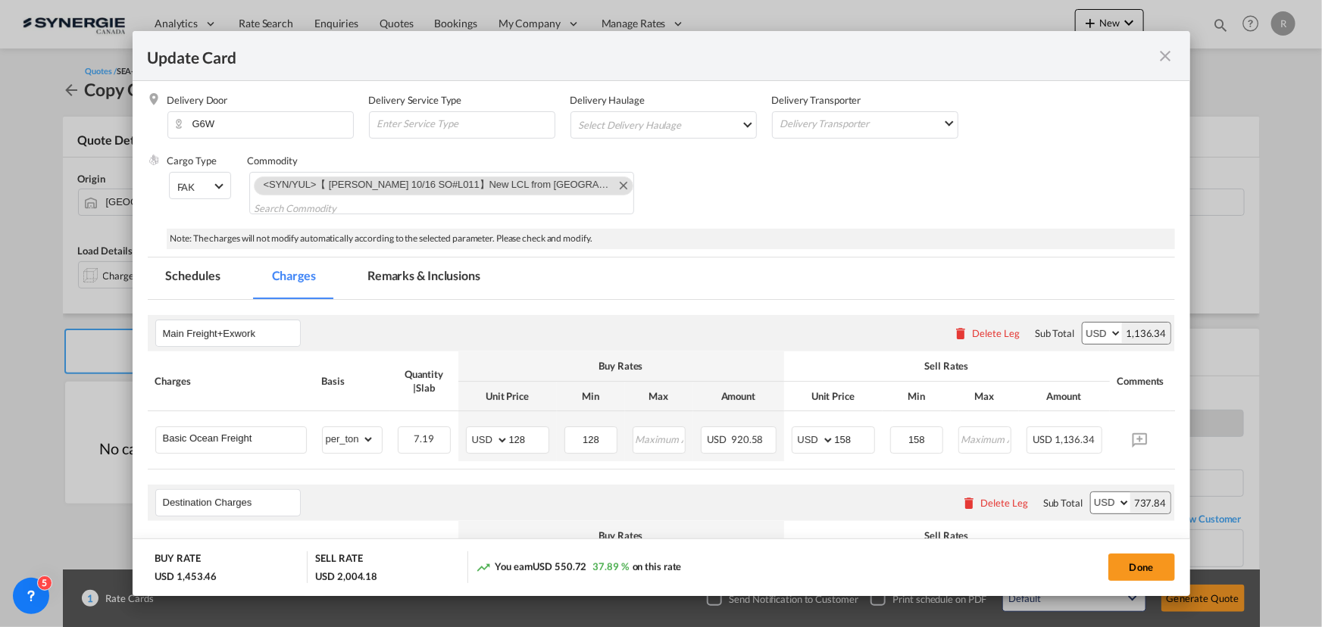
scroll to position [206, 0]
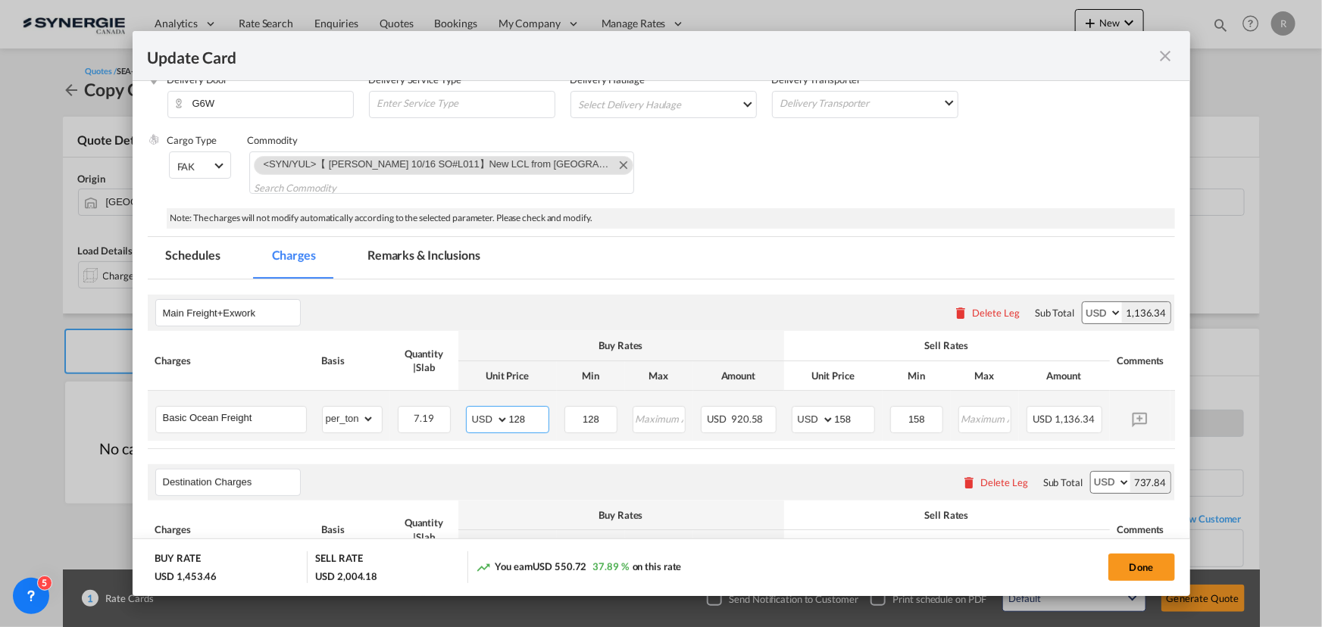
drag, startPoint x: 535, startPoint y: 412, endPoint x: 470, endPoint y: 408, distance: 65.2
click at [473, 408] on md-input-container "AED AFN ALL AMD ANG AOA ARS AUD AWG AZN BAM BBD BDT BGN BHD BIF BMD BND BOB BRL…" at bounding box center [507, 419] width 83 height 27
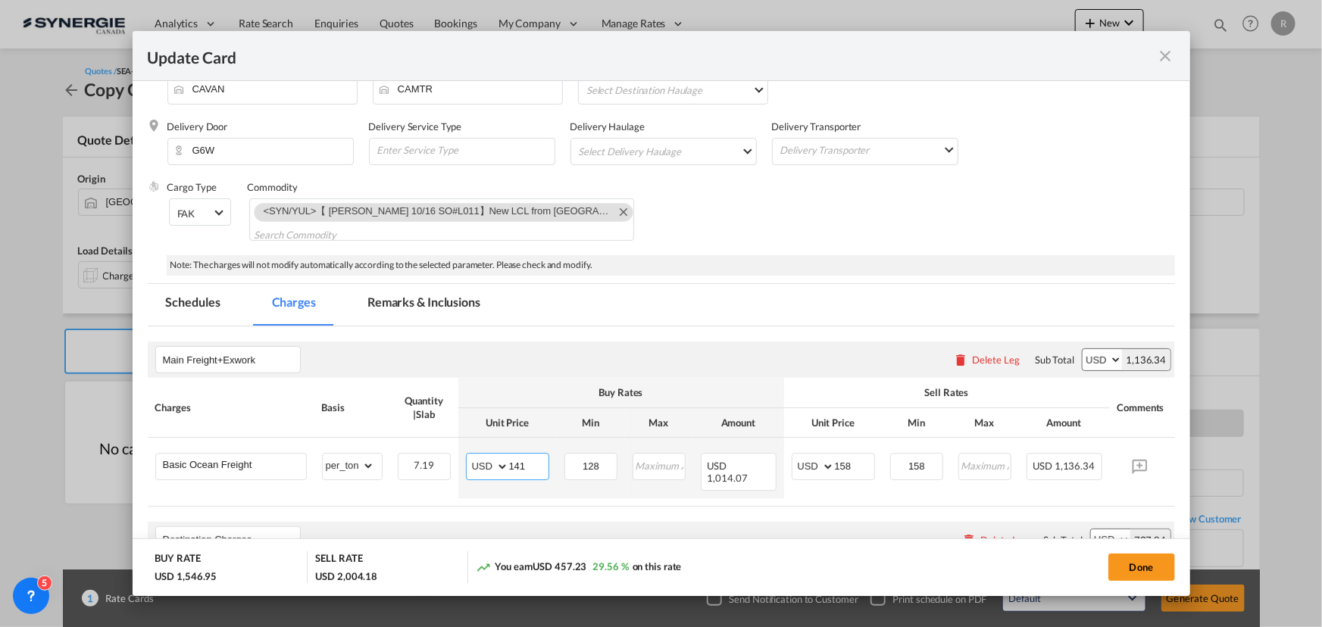
scroll to position [137, 0]
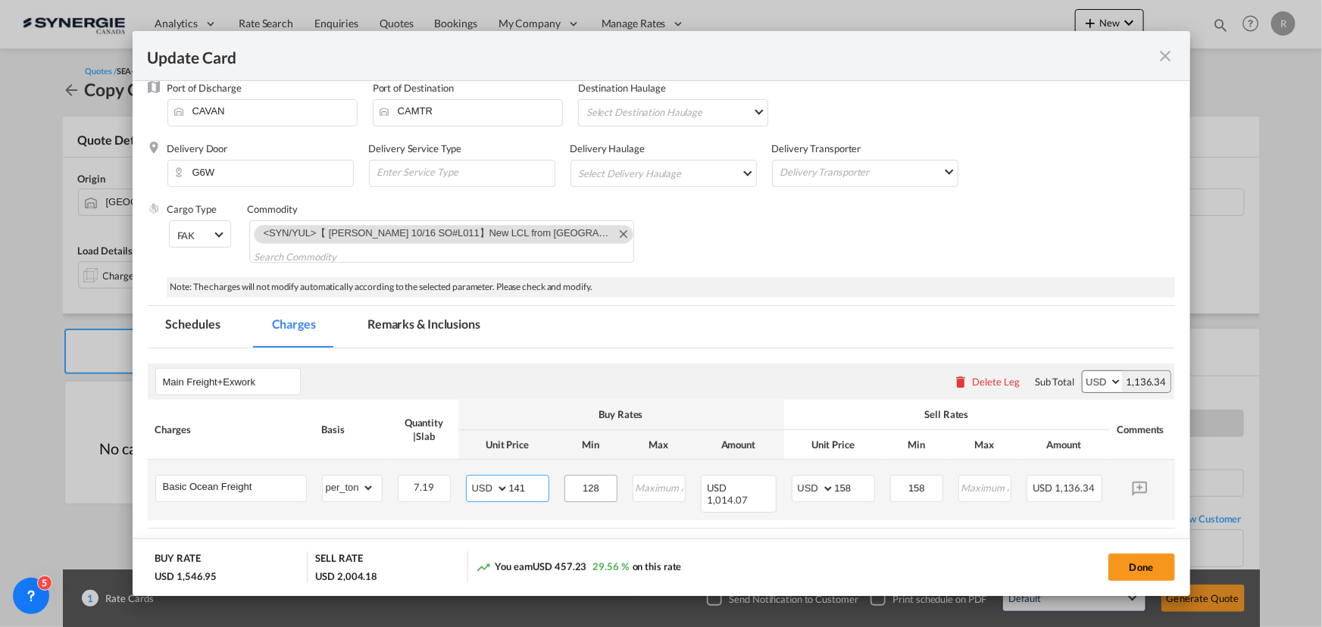
type input "141"
drag, startPoint x: 609, startPoint y: 485, endPoint x: 554, endPoint y: 477, distance: 55.2
click at [554, 477] on tr "Basic Ocean Freight Please Enter Already Exists gross_weight volumetric_weight …" at bounding box center [684, 490] width 1073 height 61
type input "141"
drag, startPoint x: 859, startPoint y: 484, endPoint x: 791, endPoint y: 479, distance: 68.4
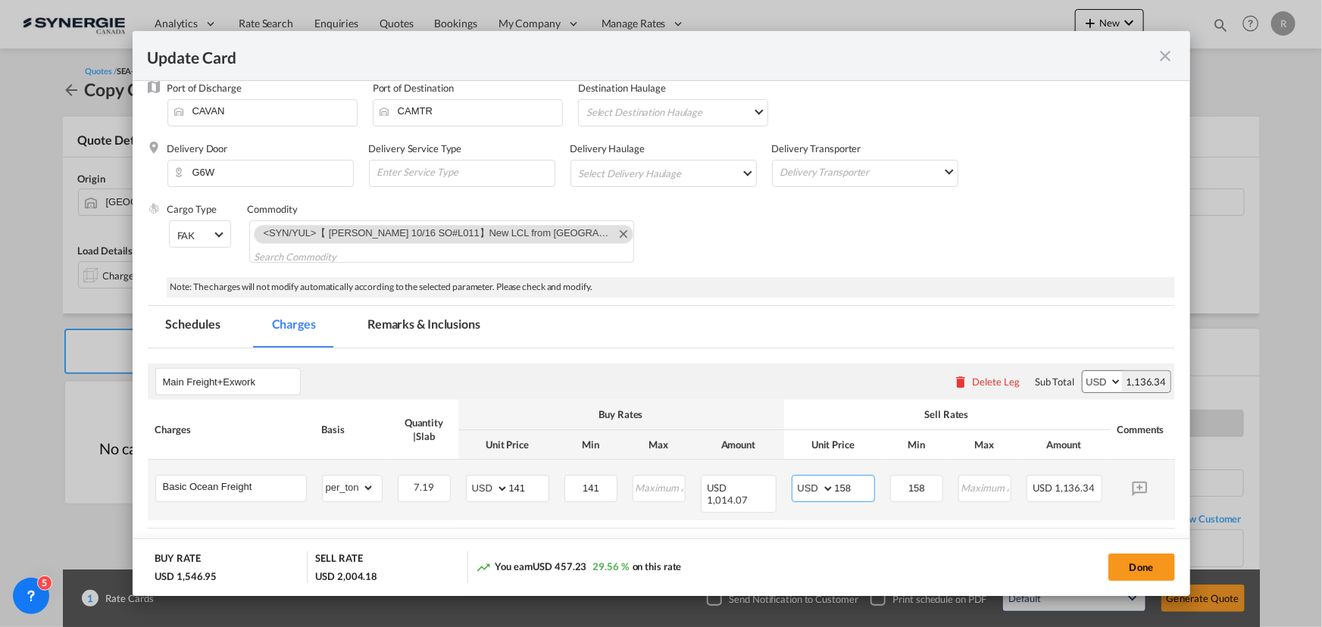
click at [791, 479] on md-input-container "AED AFN ALL AMD ANG AOA ARS AUD AWG AZN BAM BBD BDT BGN BHD BIF BMD BND BOB BRL…" at bounding box center [832, 488] width 83 height 27
type input "161"
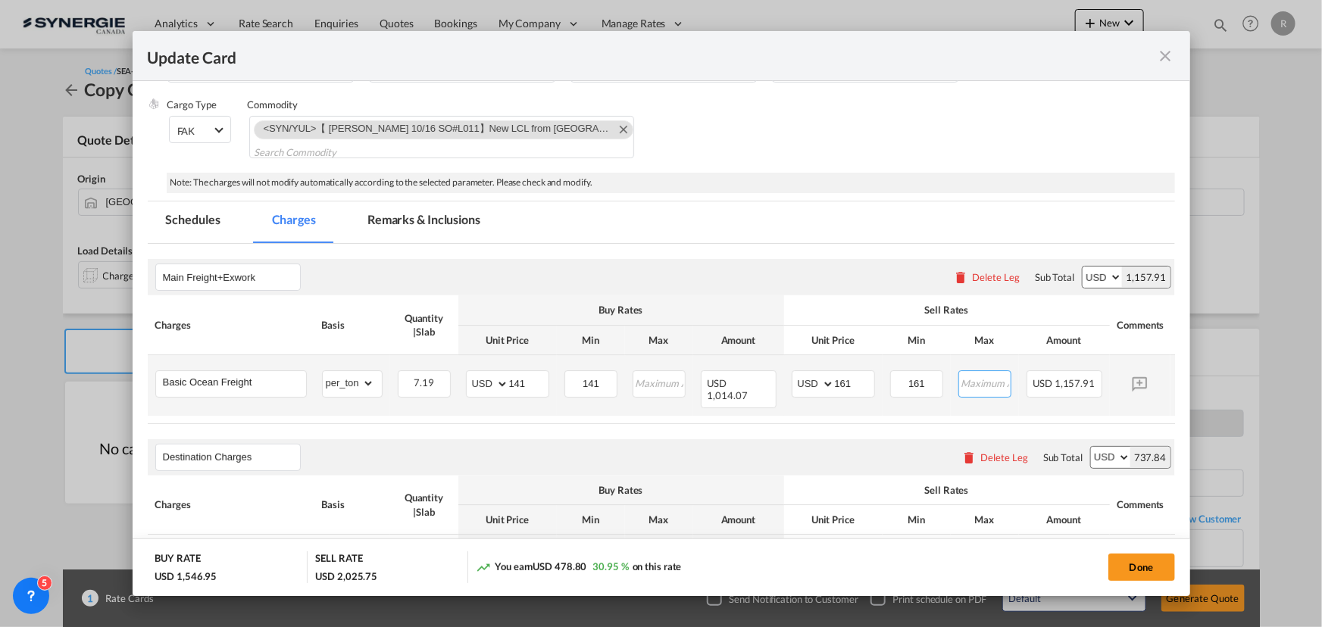
scroll to position [275, 0]
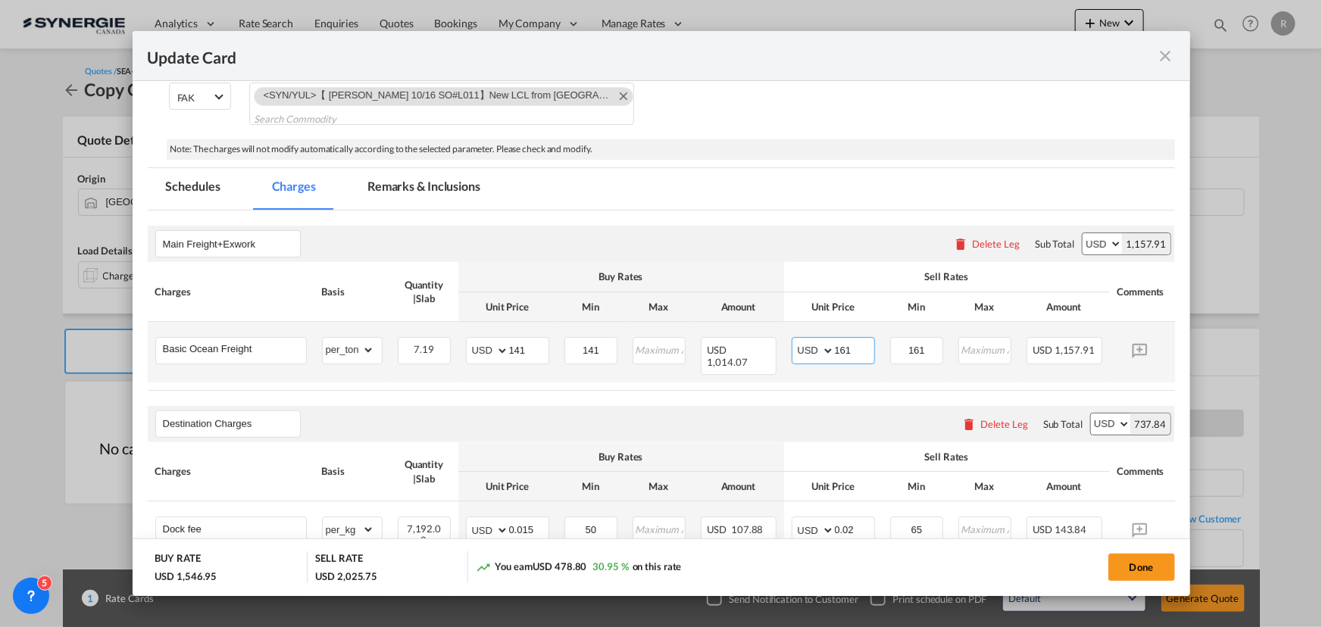
click at [865, 348] on input "161" at bounding box center [854, 349] width 39 height 23
type input "165"
click at [938, 353] on input "161" at bounding box center [916, 349] width 51 height 23
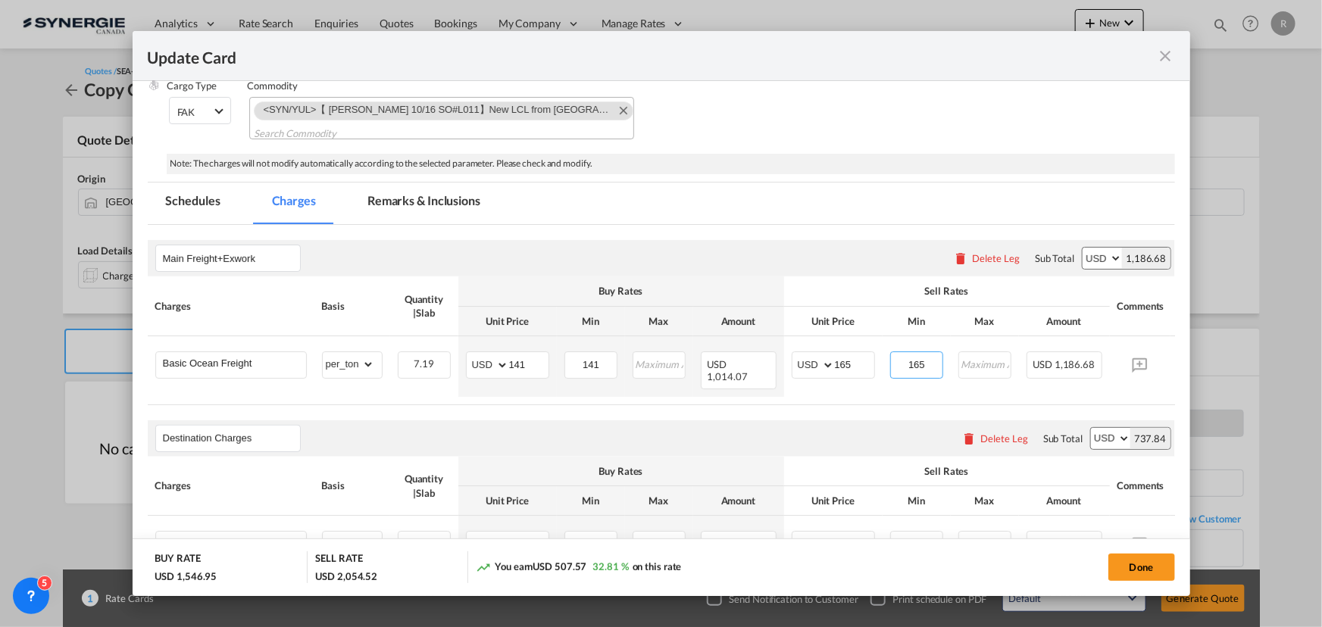
scroll to position [206, 0]
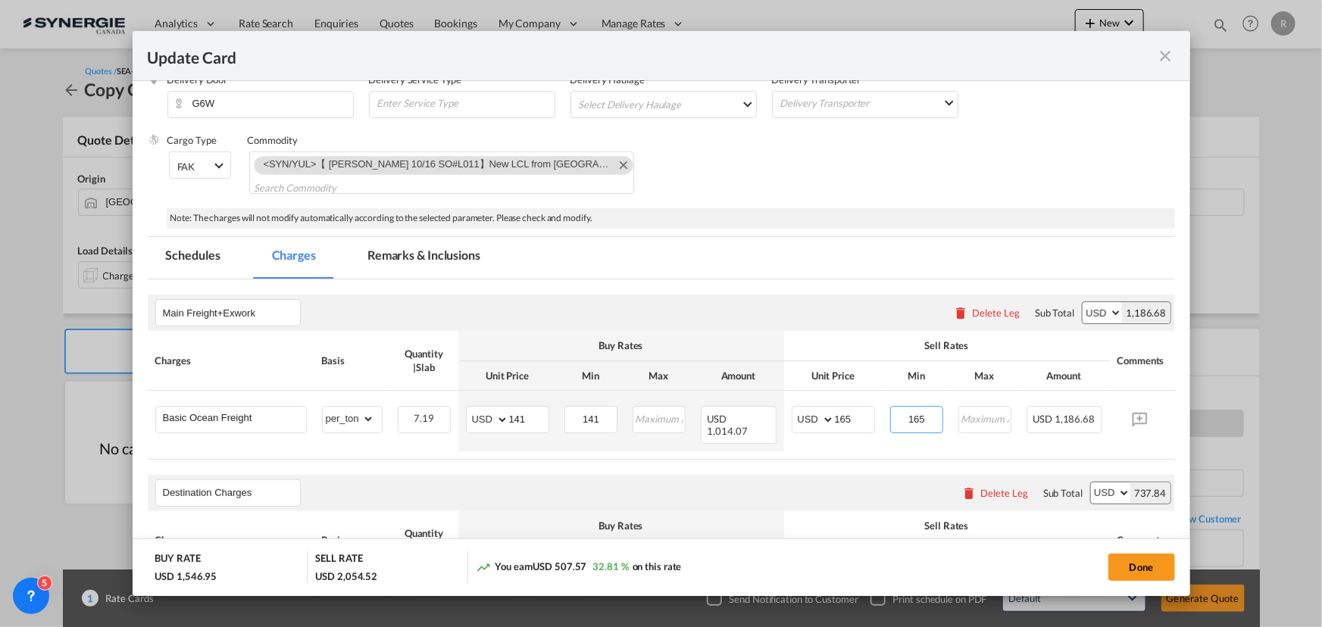
type input "165"
click at [415, 257] on md-tab-item "Remarks & Inclusions" at bounding box center [423, 258] width 149 height 42
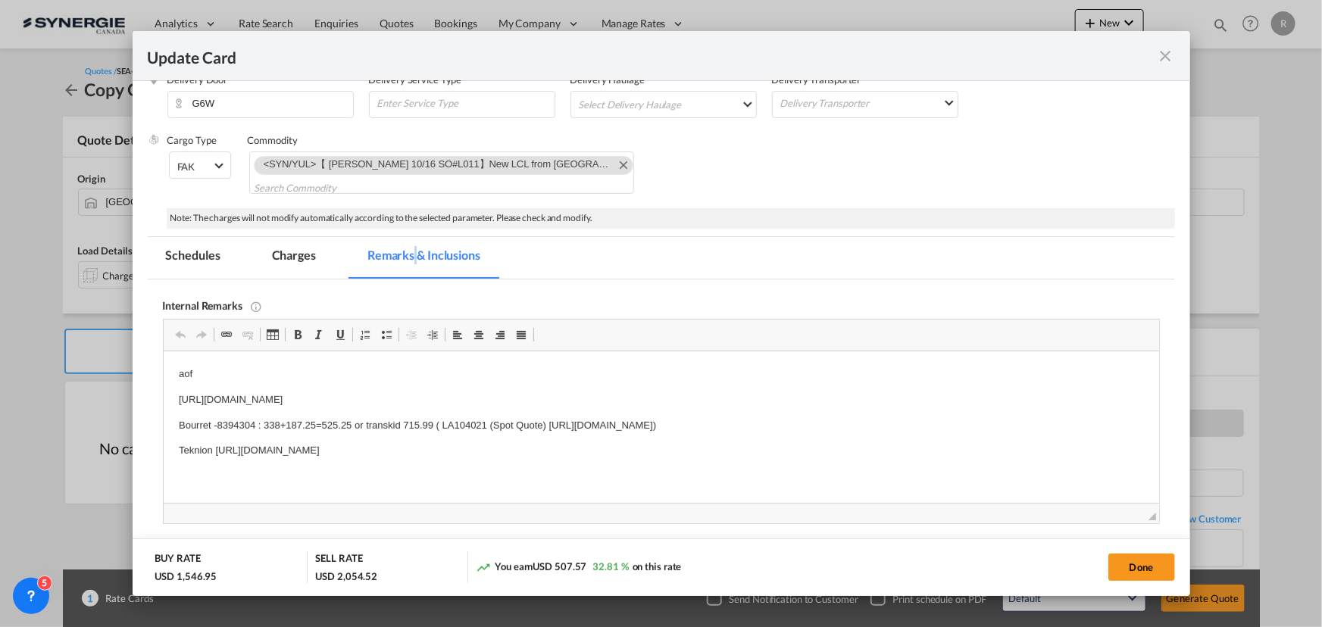
scroll to position [0, 0]
click at [267, 252] on md-tab-item "Charges" at bounding box center [294, 258] width 80 height 42
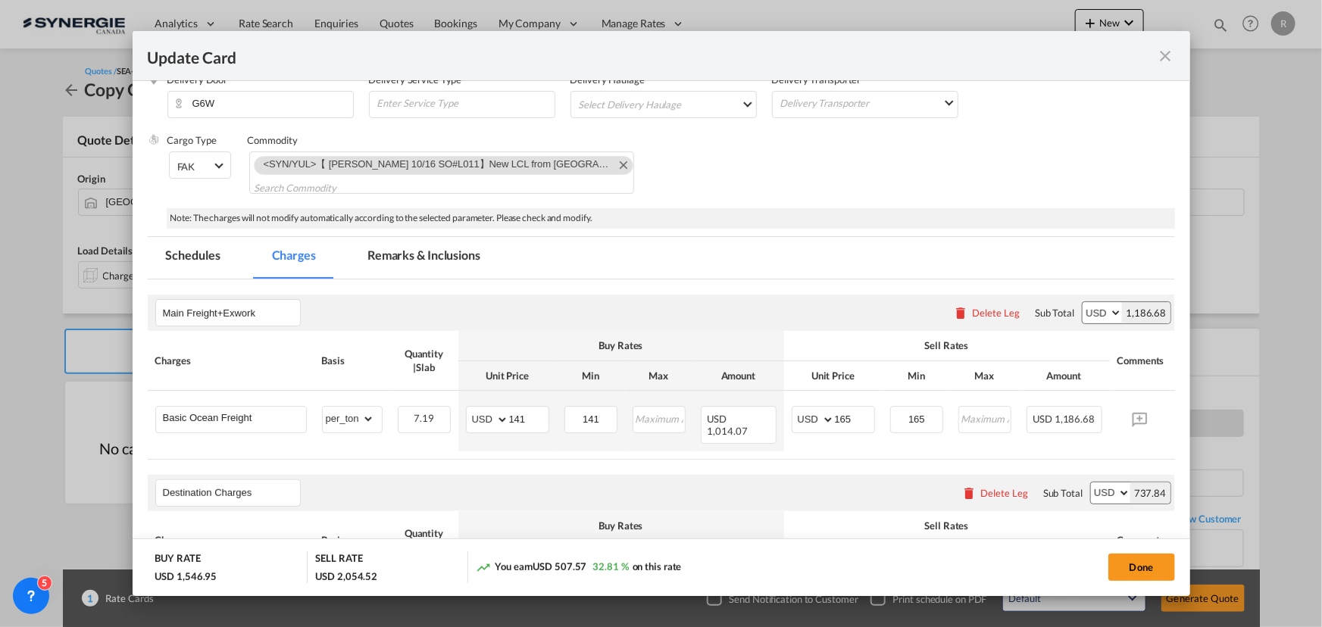
scroll to position [344, 0]
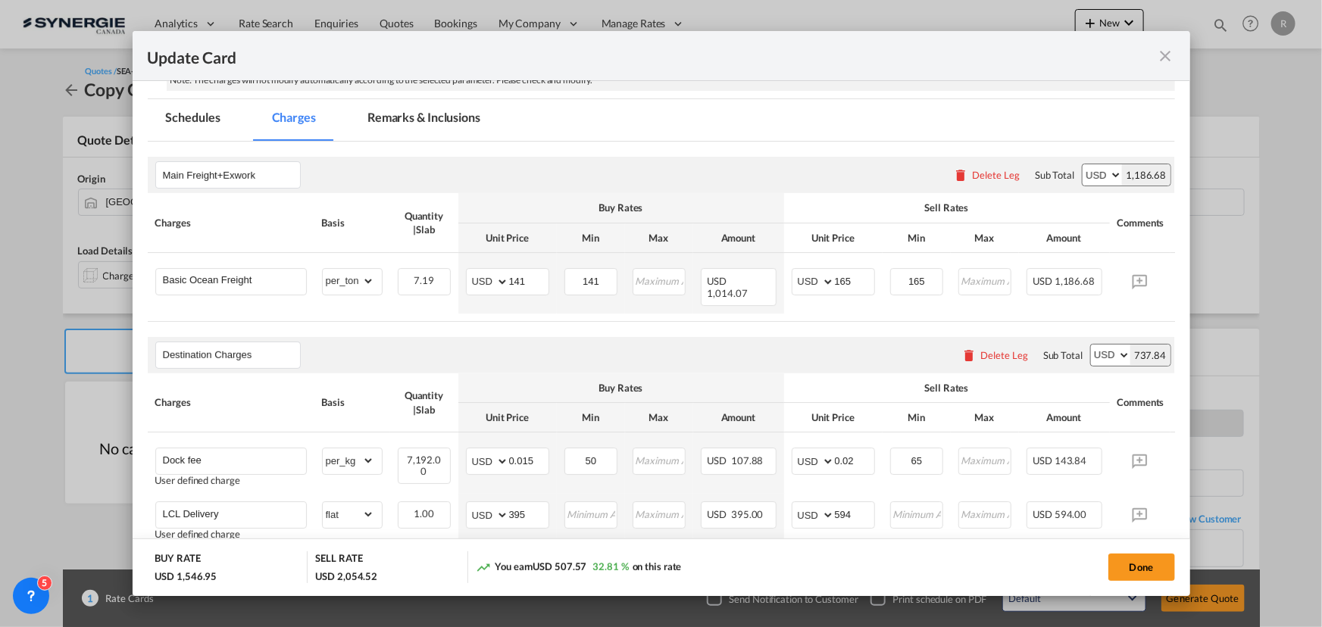
click at [427, 116] on md-tab-item "Remarks & Inclusions" at bounding box center [423, 120] width 149 height 42
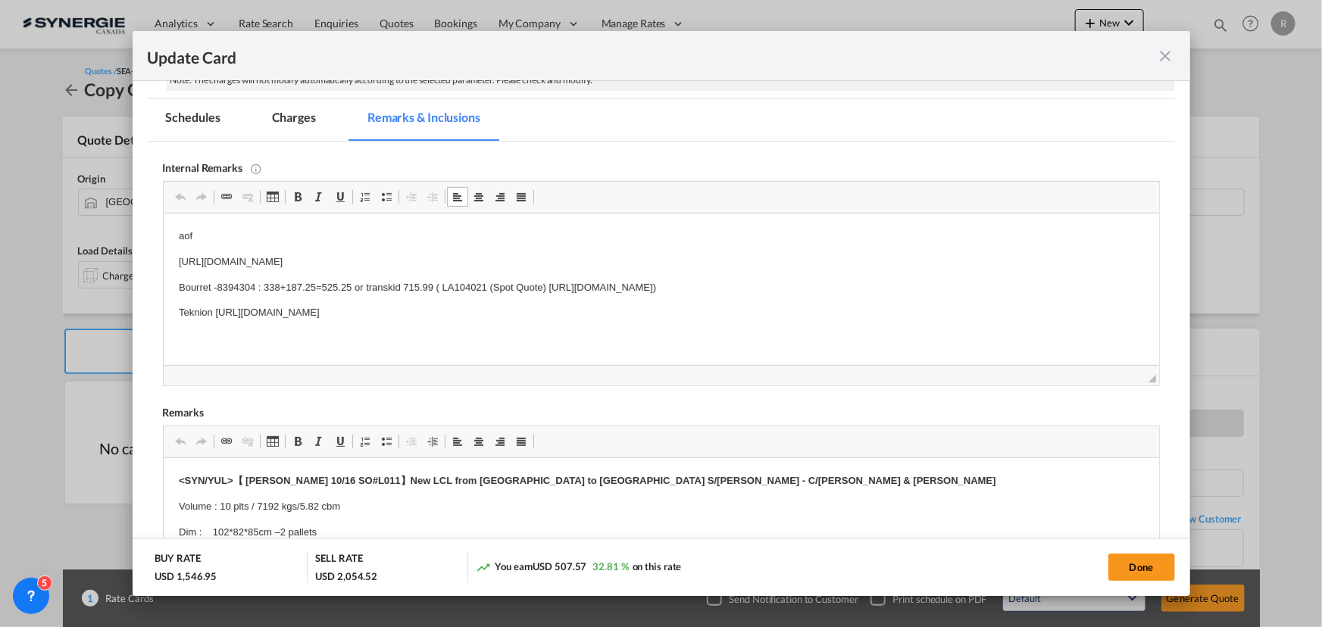
click at [354, 283] on p "Bourret -8394304 : 338+187.25=525.25 or transkid 715.99 ( LA104021 (Spot Quote)…" at bounding box center [660, 288] width 965 height 16
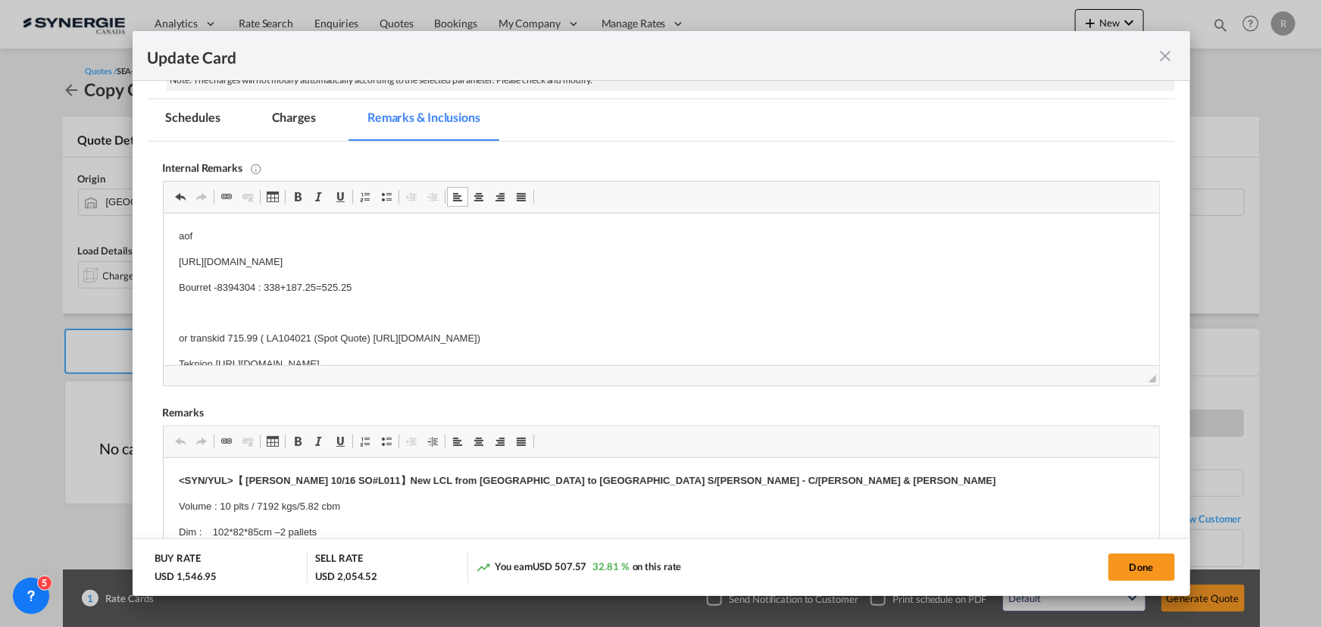
click at [382, 285] on p "Bourret -8394304 : 338+187.25=525.25" at bounding box center [660, 288] width 965 height 16
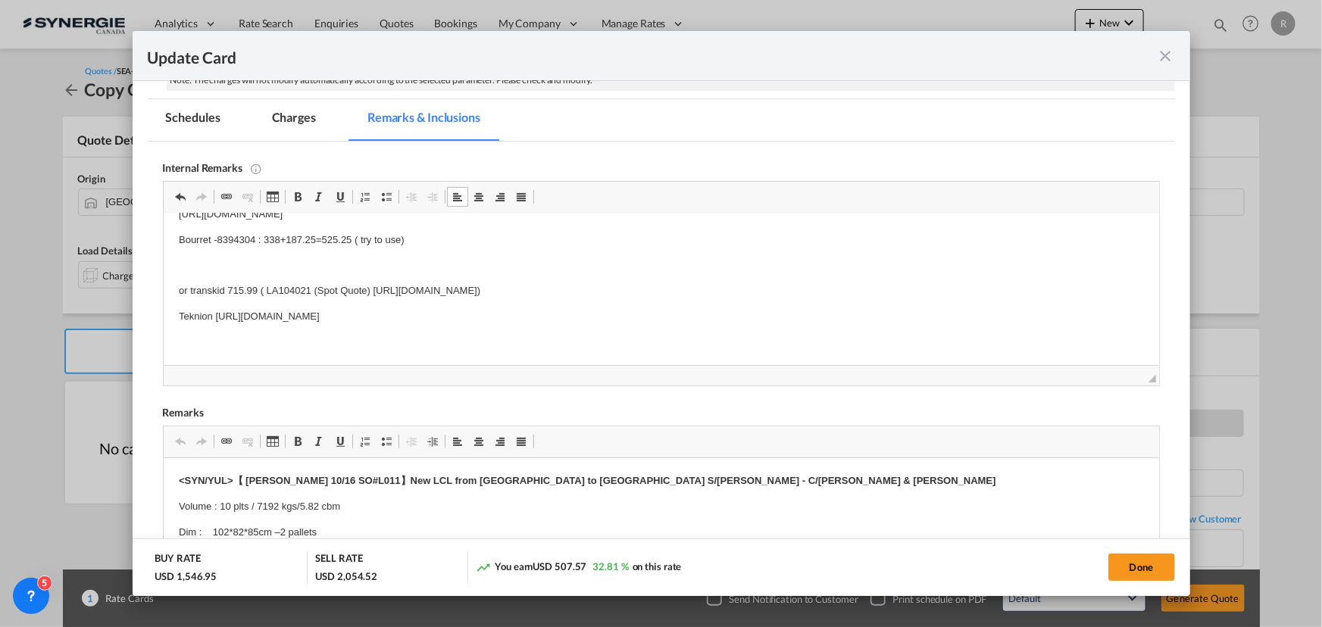
scroll to position [68, 0]
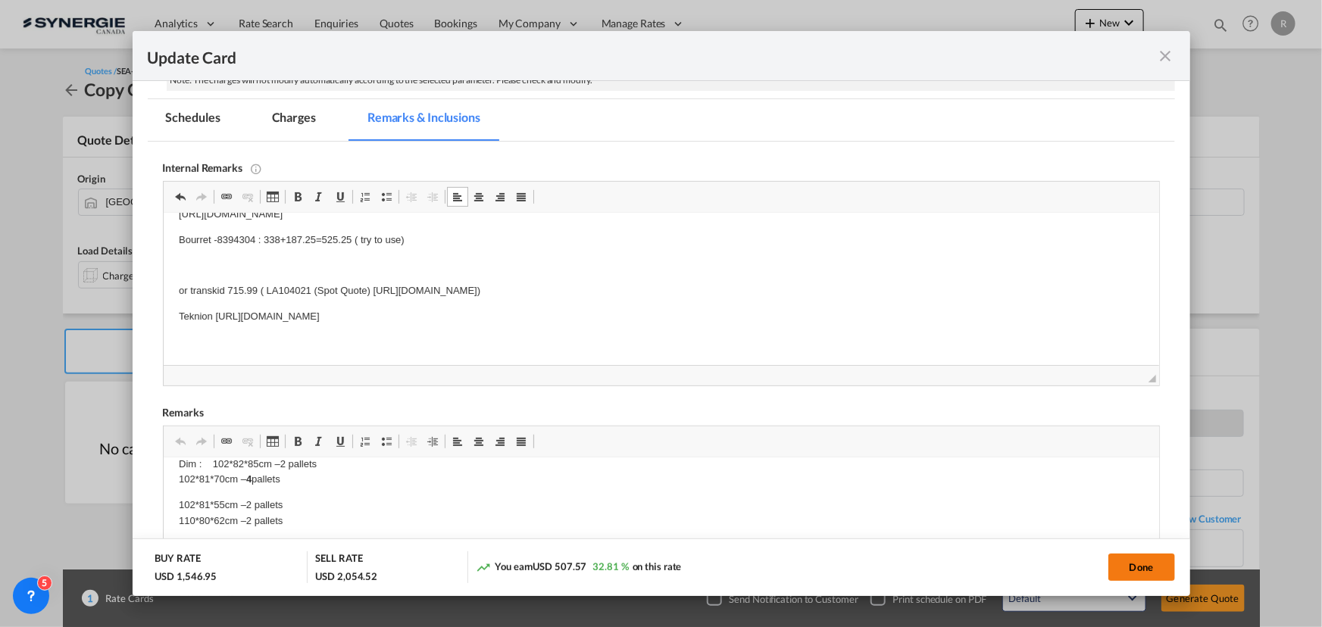
click at [1122, 566] on button "Done" at bounding box center [1141, 567] width 67 height 27
type input "13 Nov 2025"
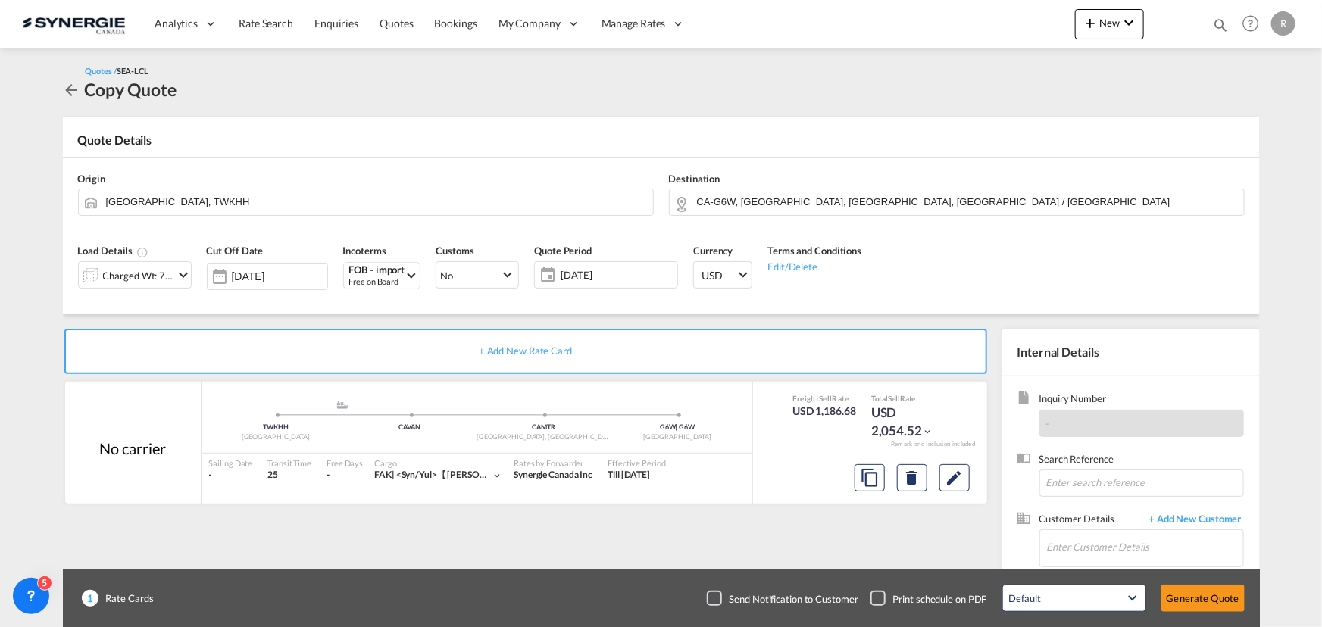
scroll to position [242, 0]
click at [1081, 543] on input "Enter Customer Details" at bounding box center [1145, 547] width 196 height 34
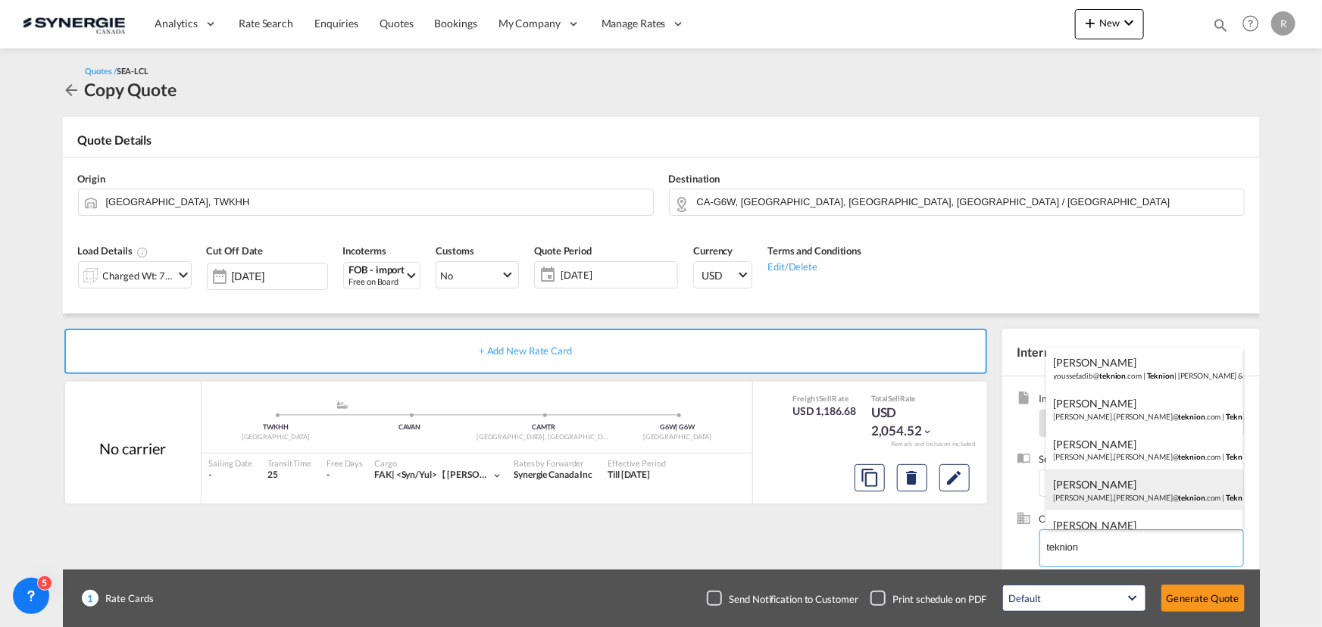
click at [1071, 481] on div "Charles-Olivier Thibault charles-olivier.thibault@ teknion .com | Teknion" at bounding box center [1144, 490] width 197 height 41
type input "Teknion, Charles-Olivier Thibault, charles-olivier.thibault@teknion.com"
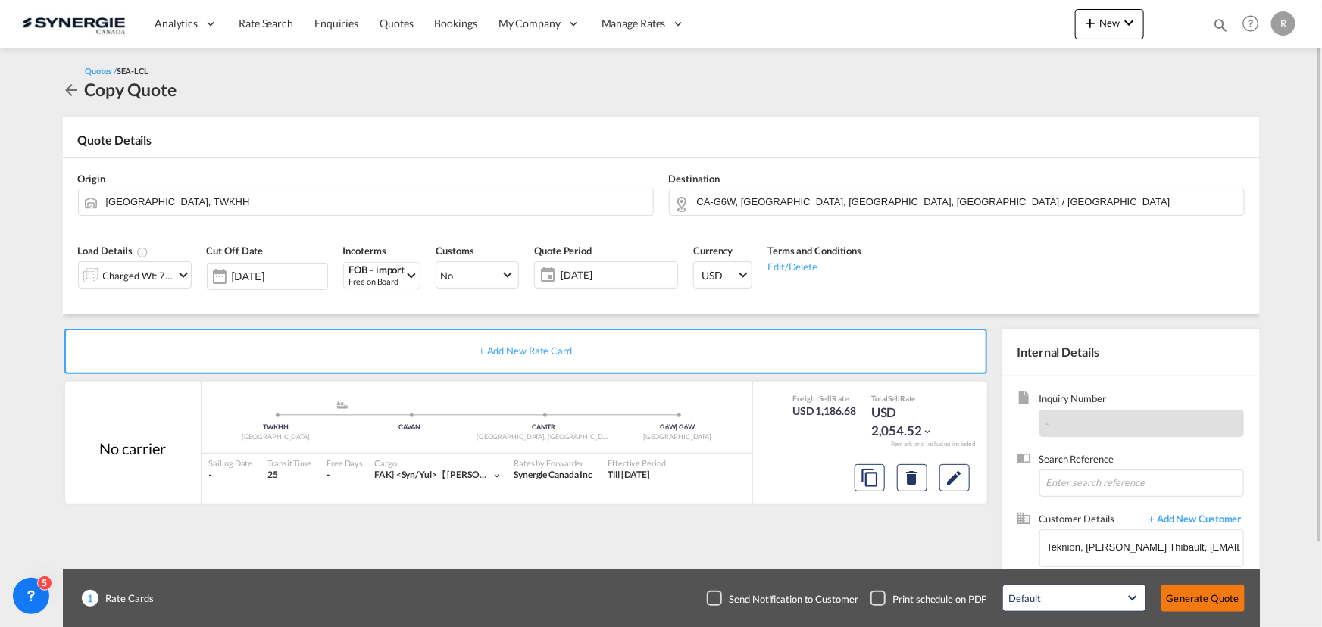
click at [1197, 593] on button "Generate Quote" at bounding box center [1202, 598] width 83 height 27
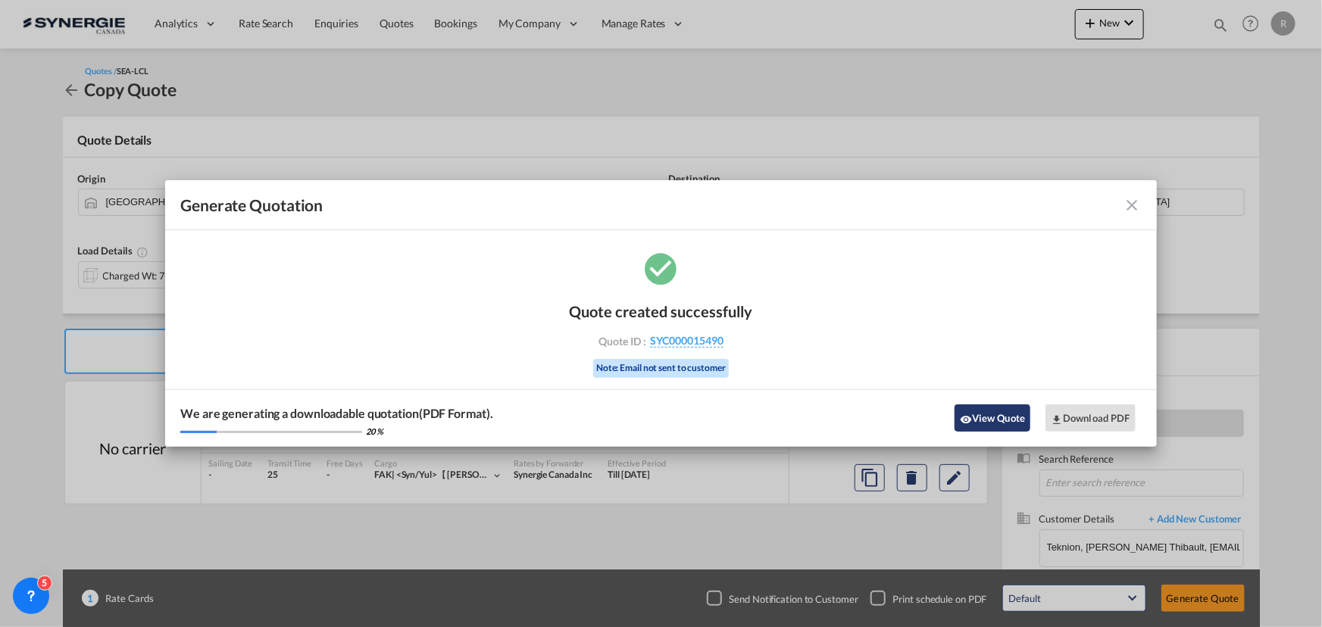
click at [1000, 423] on button "View Quote" at bounding box center [992, 417] width 76 height 27
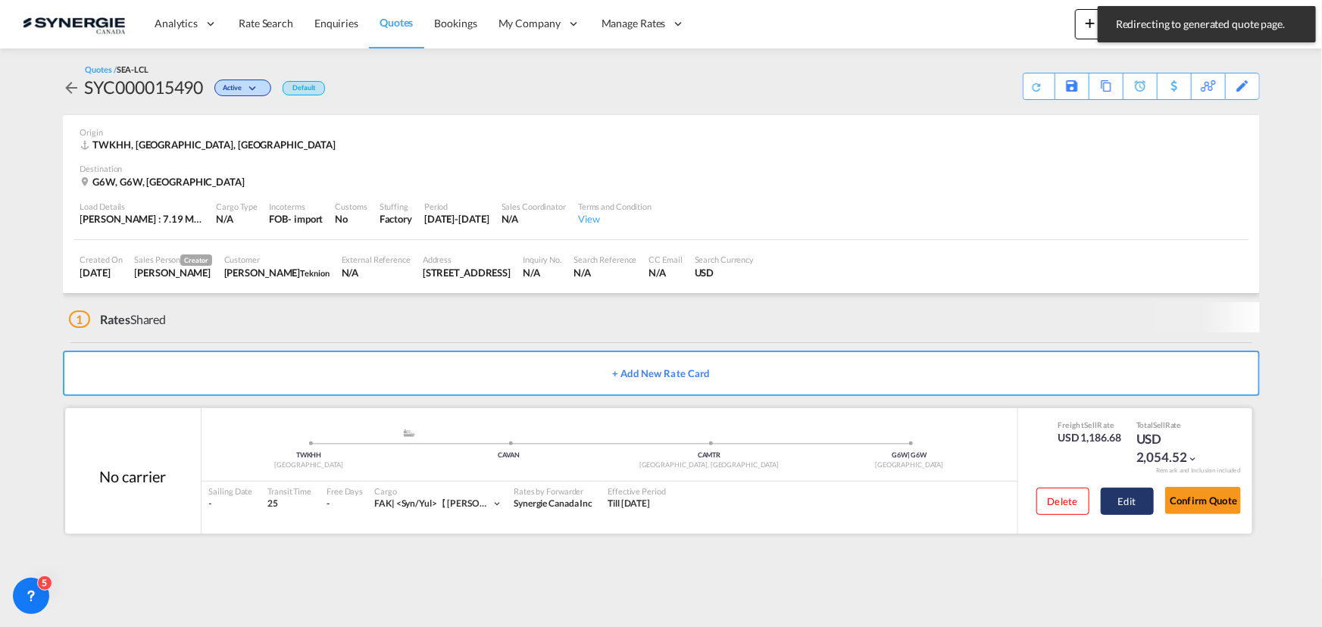
click at [1119, 505] on button "Edit" at bounding box center [1126, 501] width 53 height 27
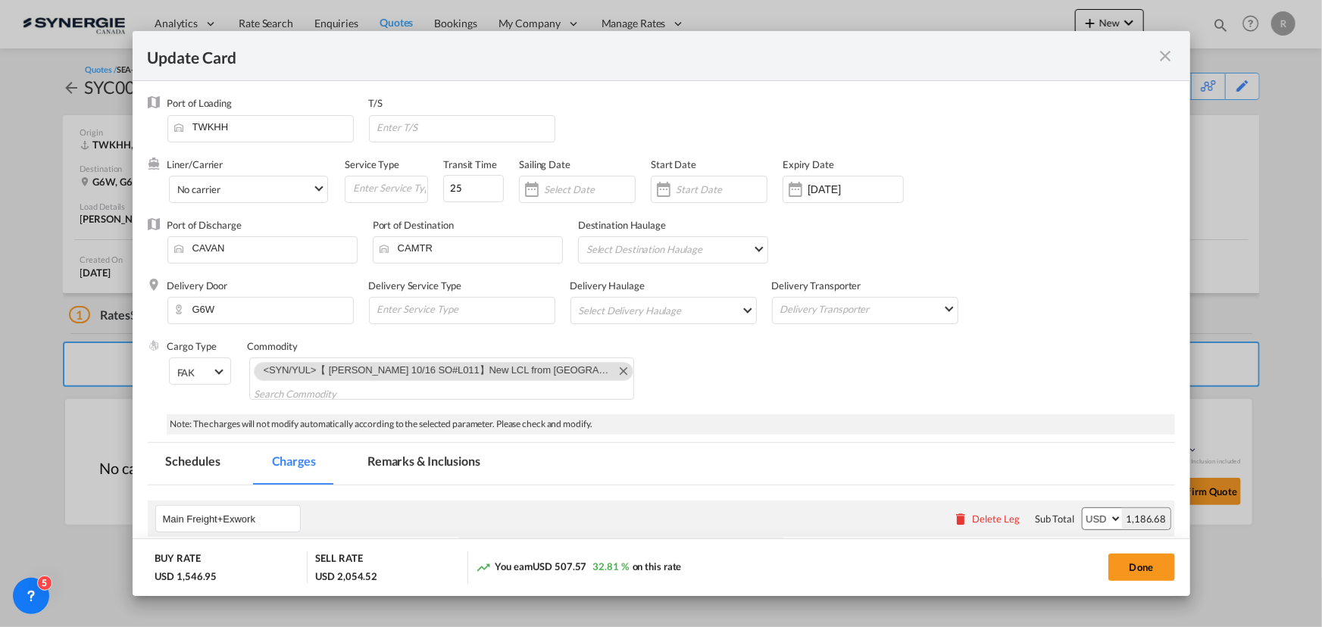
click at [1169, 64] on md-icon "icon-close fg-AAA8AD m-0 pointer" at bounding box center [1166, 56] width 18 height 18
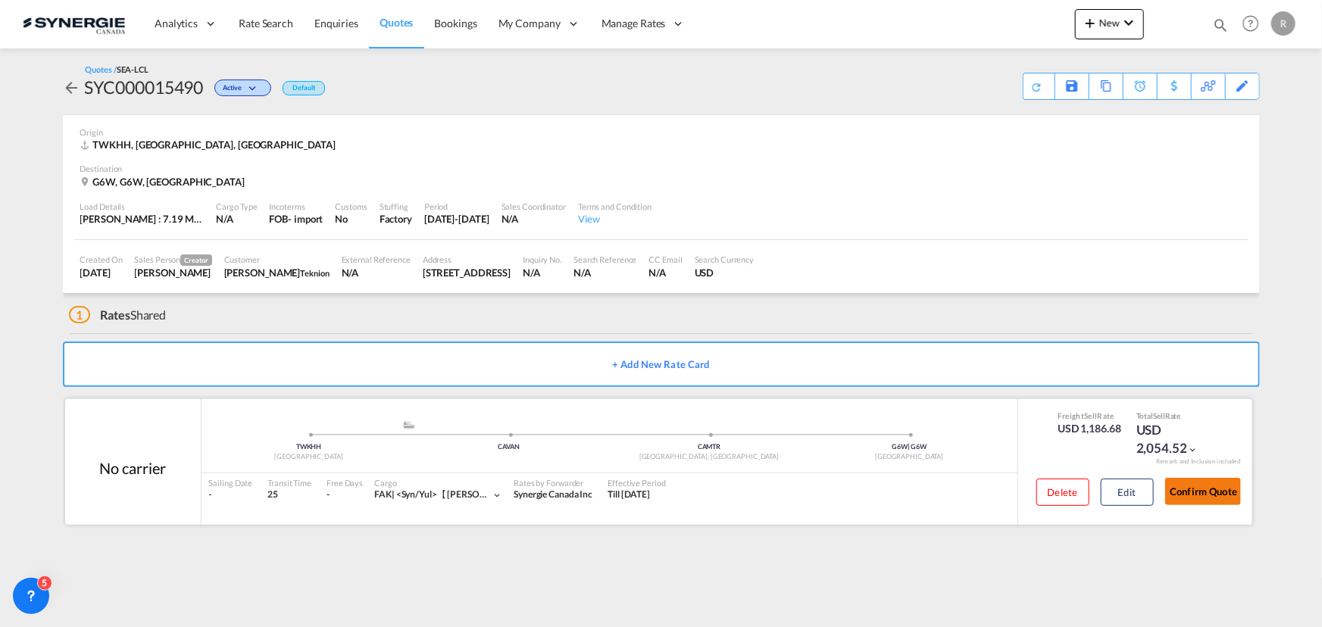
click at [1208, 500] on button "Confirm Quote" at bounding box center [1203, 491] width 76 height 27
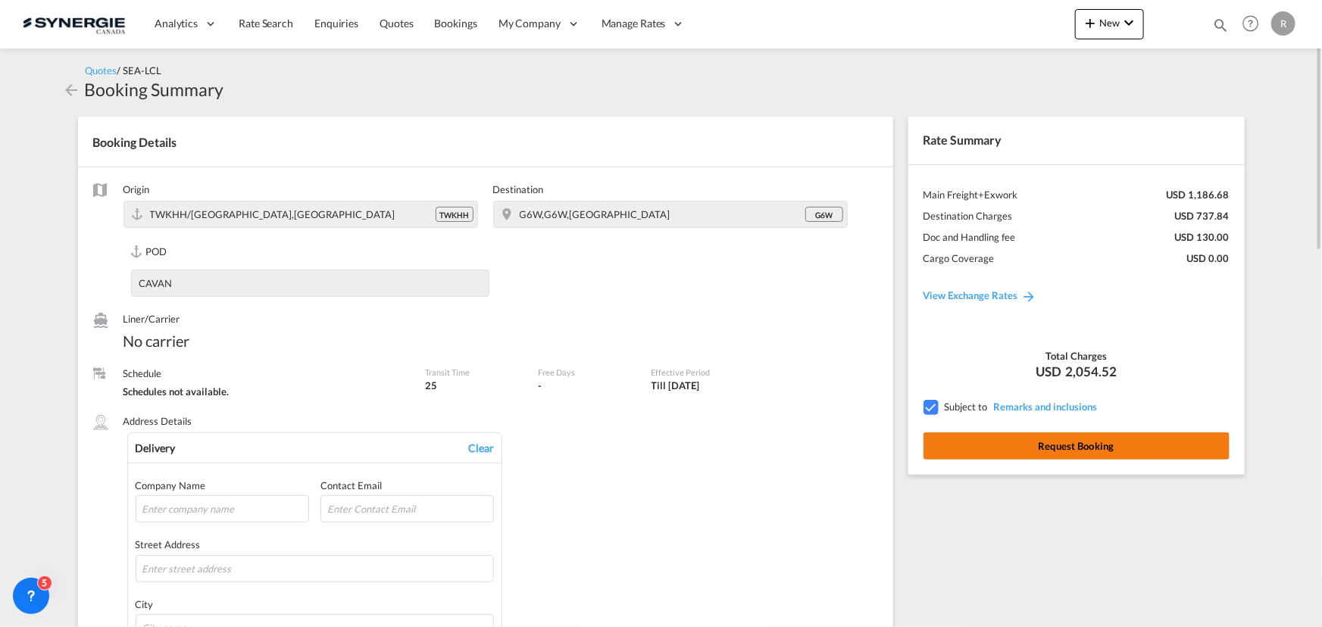
click at [1110, 445] on button "Request Booking" at bounding box center [1076, 445] width 306 height 27
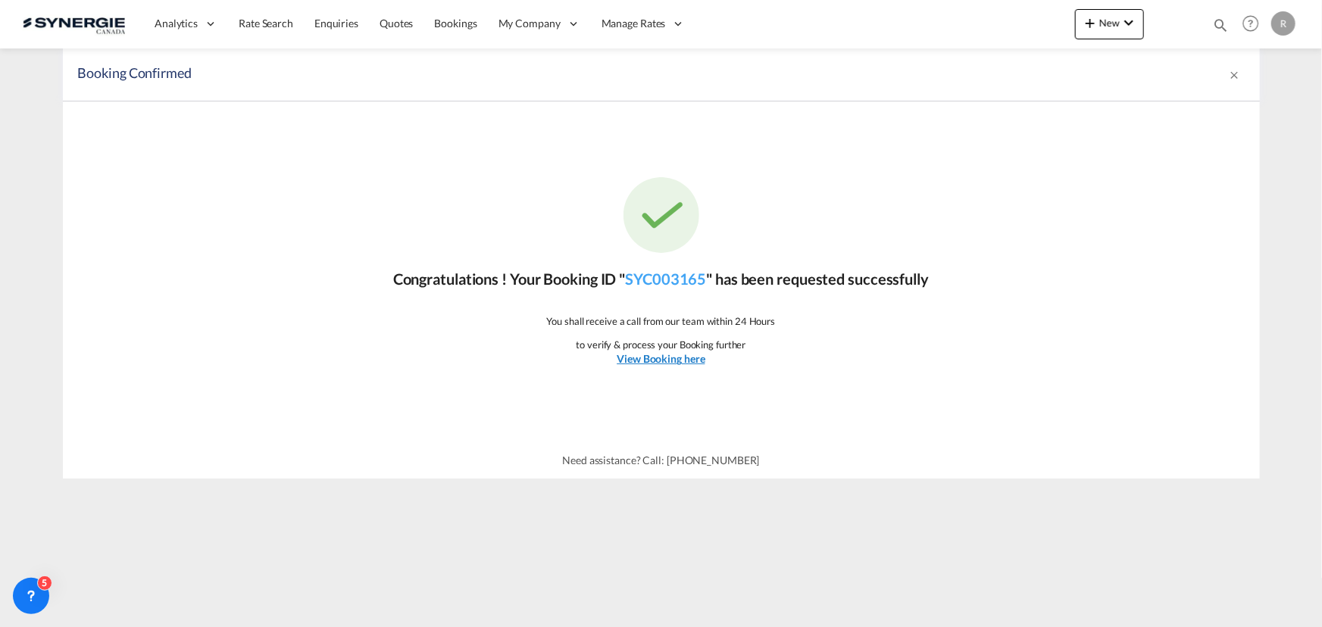
click at [664, 357] on u "View Booking here" at bounding box center [661, 358] width 88 height 13
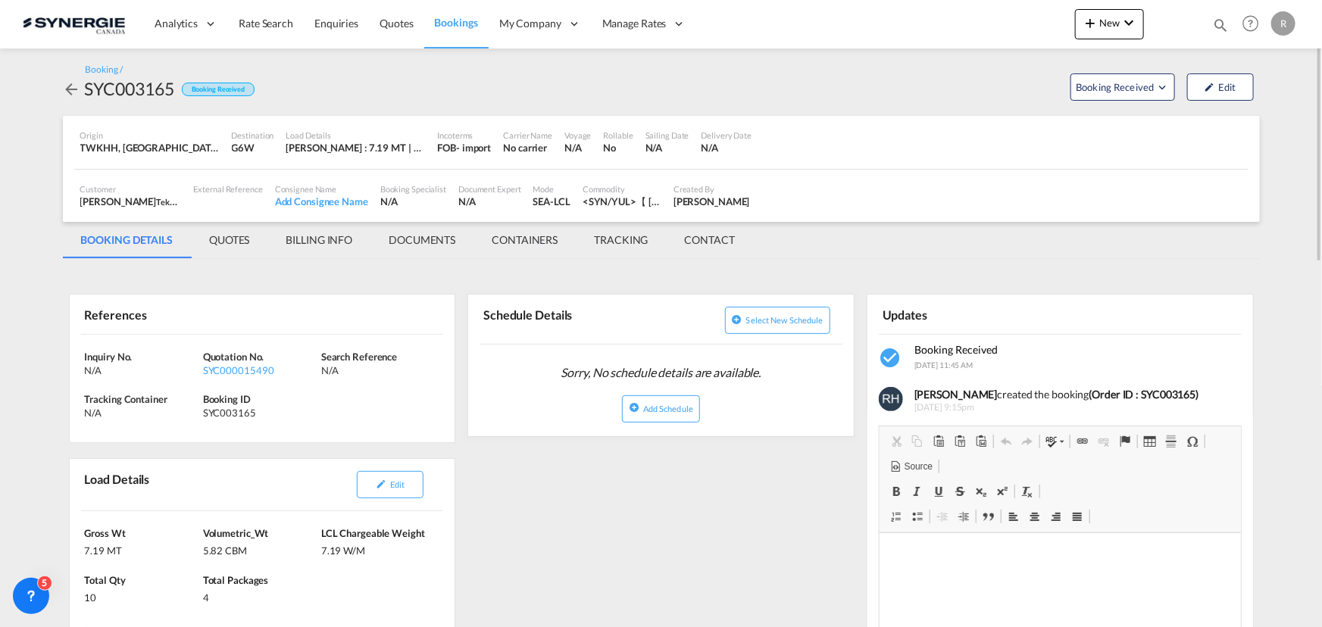
click at [227, 238] on md-tab-item "QUOTES" at bounding box center [229, 240] width 76 height 36
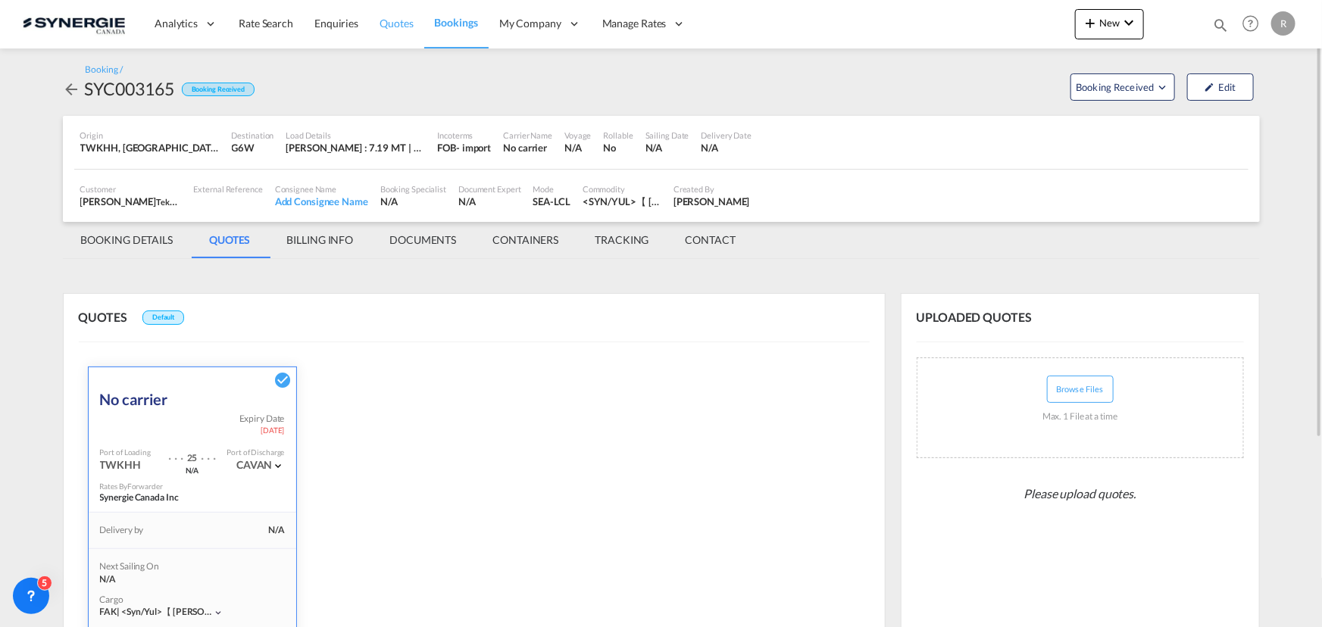
click at [398, 24] on span "Quotes" at bounding box center [395, 23] width 33 height 13
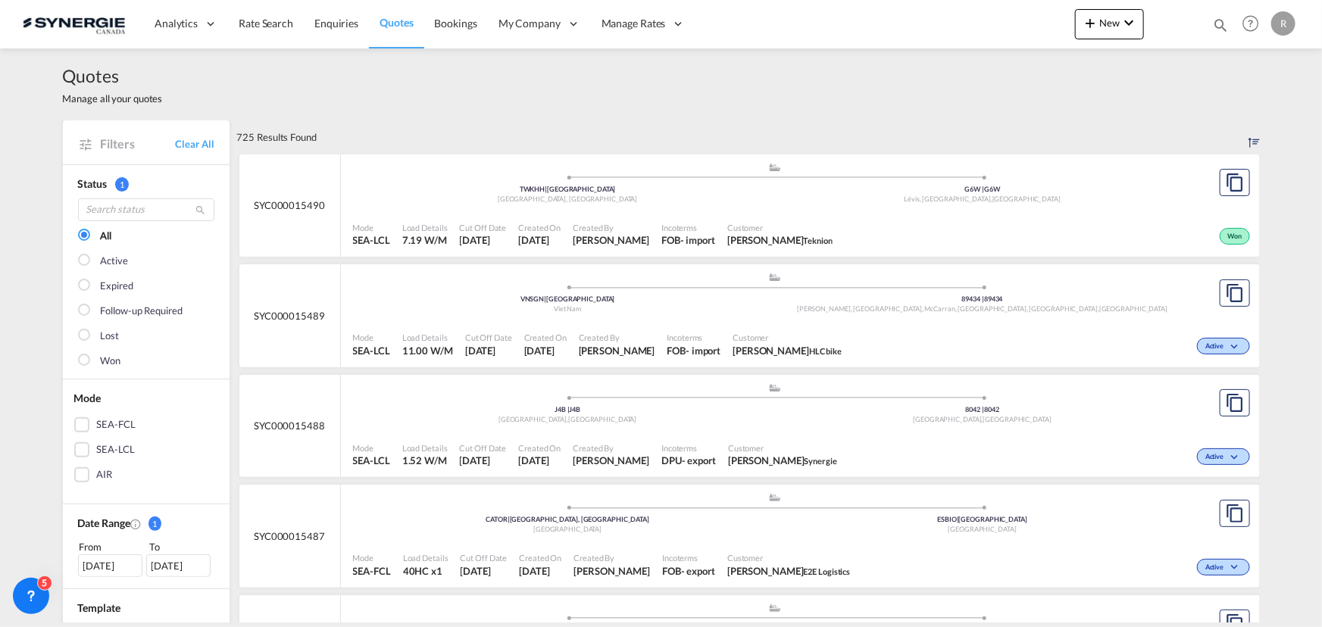
click at [1032, 217] on div "Won" at bounding box center [1045, 235] width 414 height 38
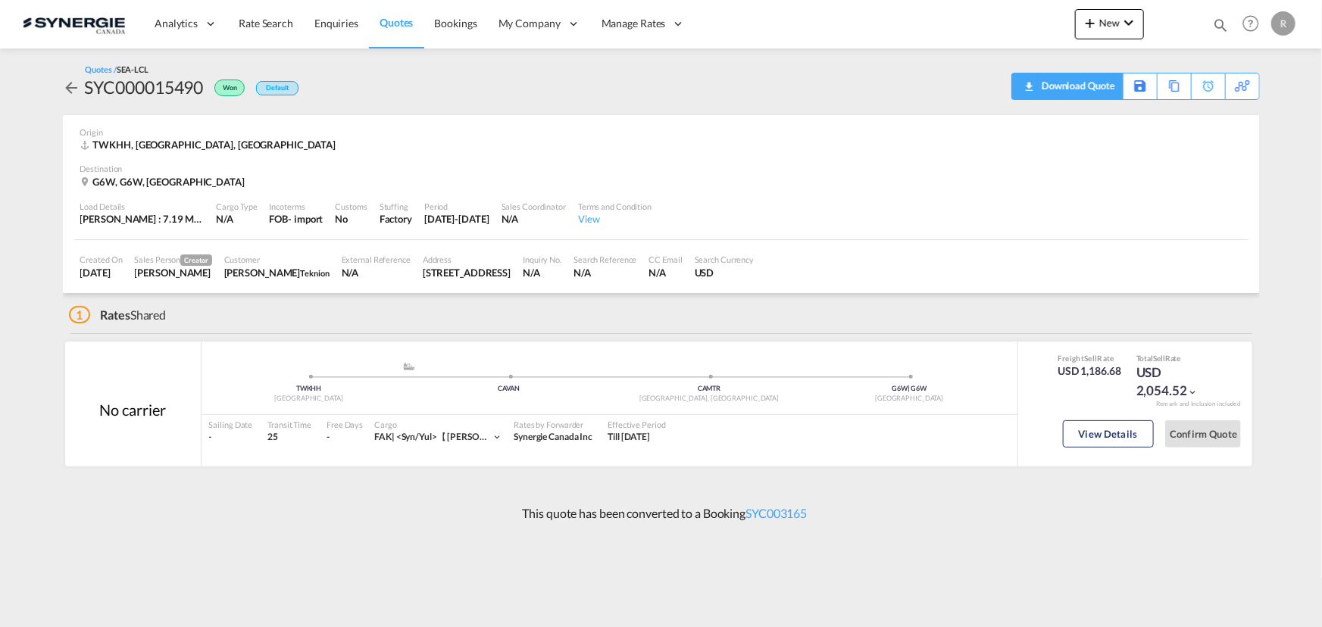
click at [1092, 87] on div "Download Quote" at bounding box center [1076, 85] width 77 height 24
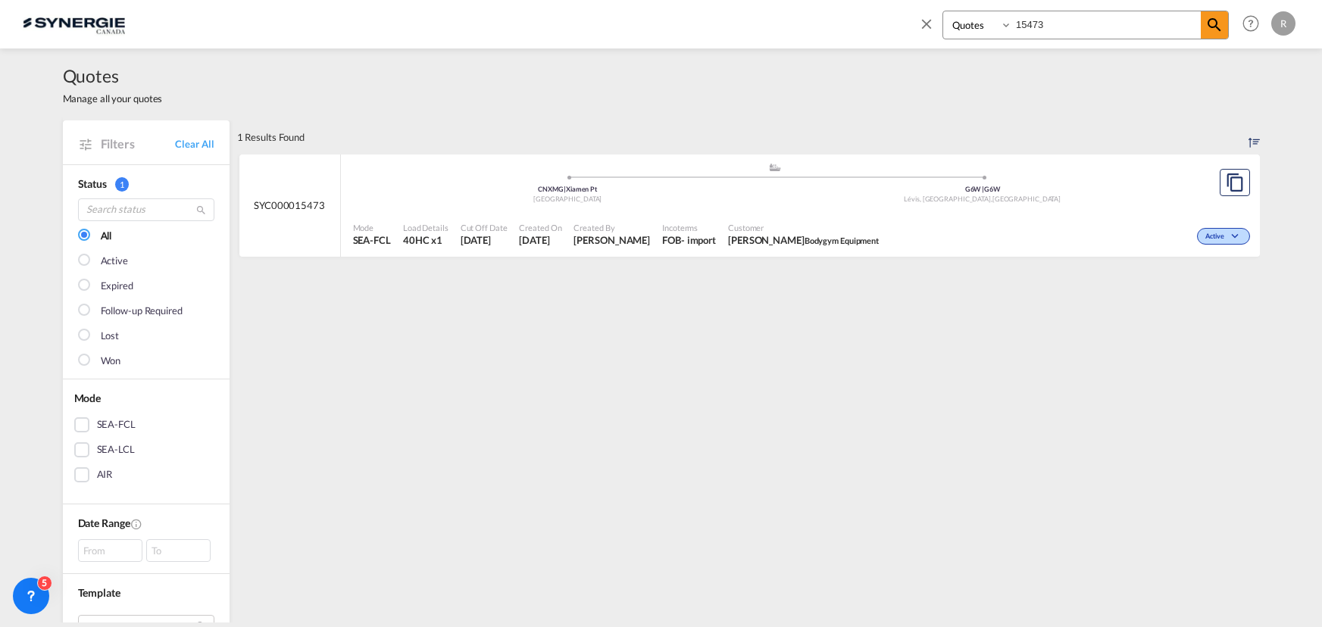
select select "Quotes"
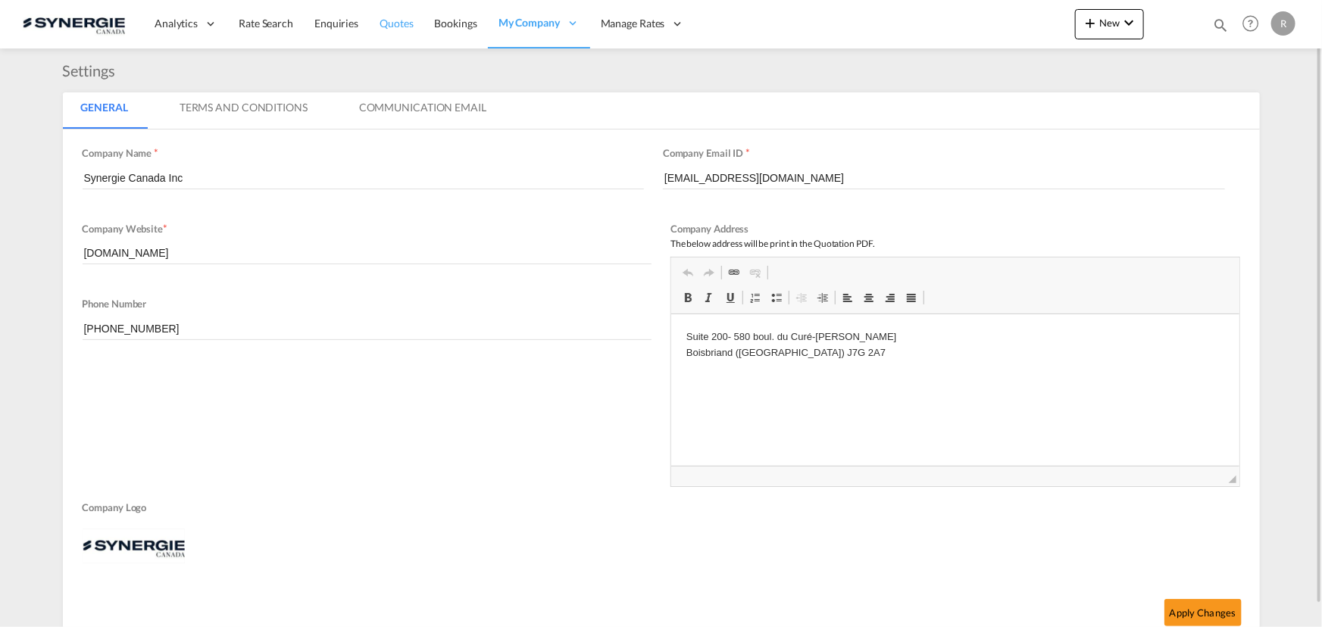
click at [400, 26] on span "Quotes" at bounding box center [395, 23] width 33 height 13
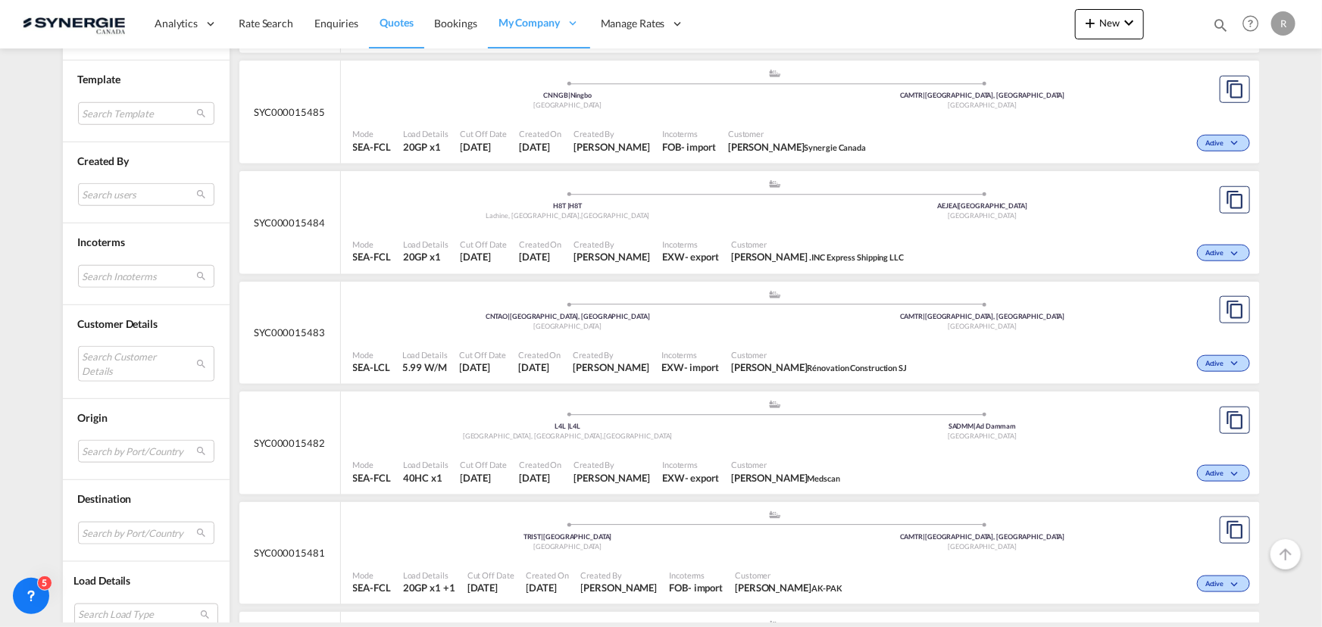
scroll to position [757, 0]
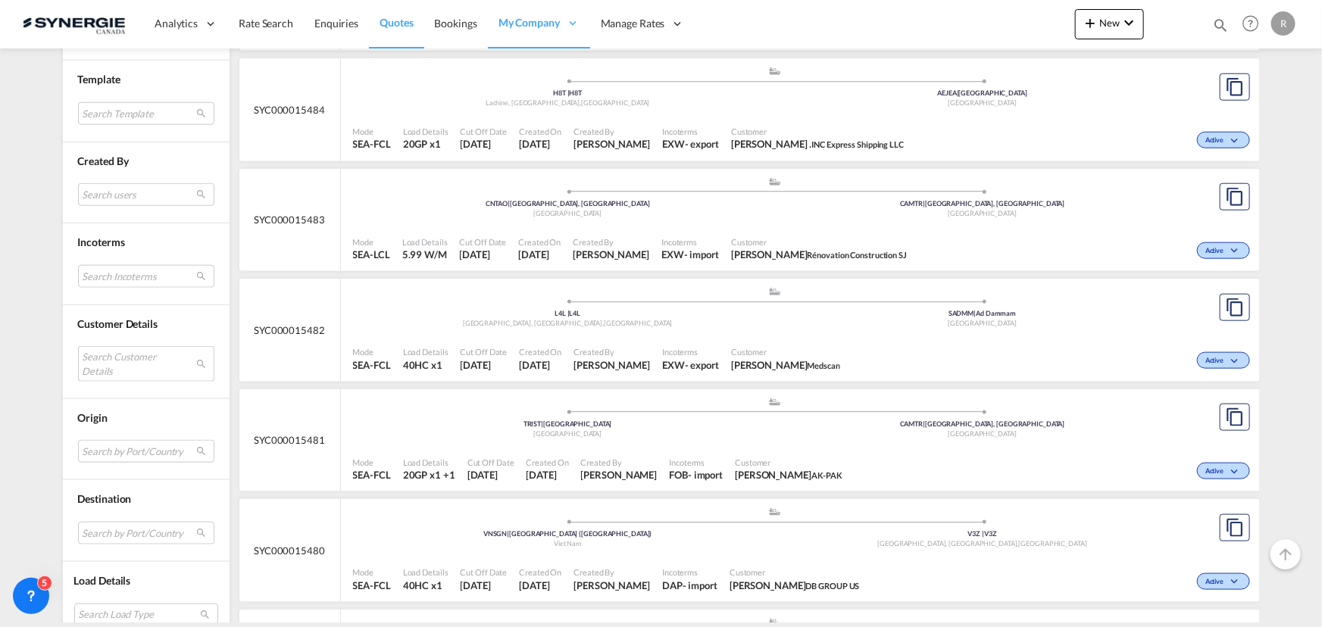
click at [128, 364] on md-select "Search Customer Details user name user karine Valois k.valois@gosynergie.com | …" at bounding box center [146, 364] width 136 height 35
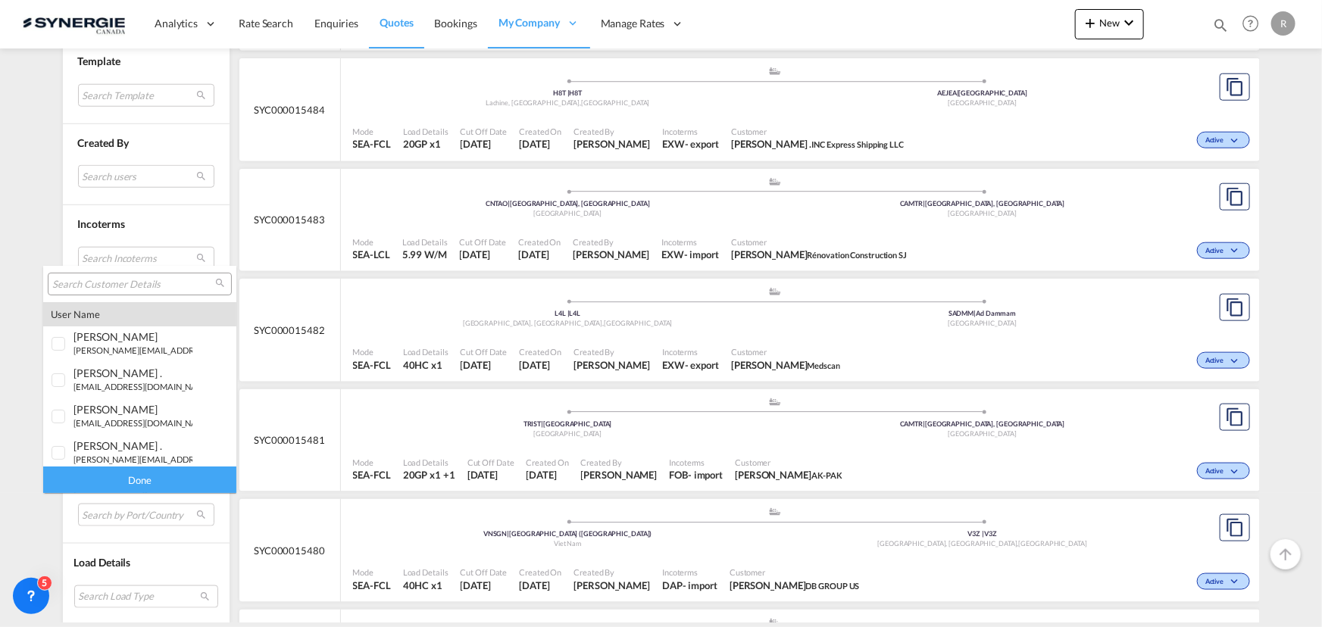
click at [119, 286] on input "search" at bounding box center [133, 285] width 163 height 14
paste input "info@gpcdistribution.com"
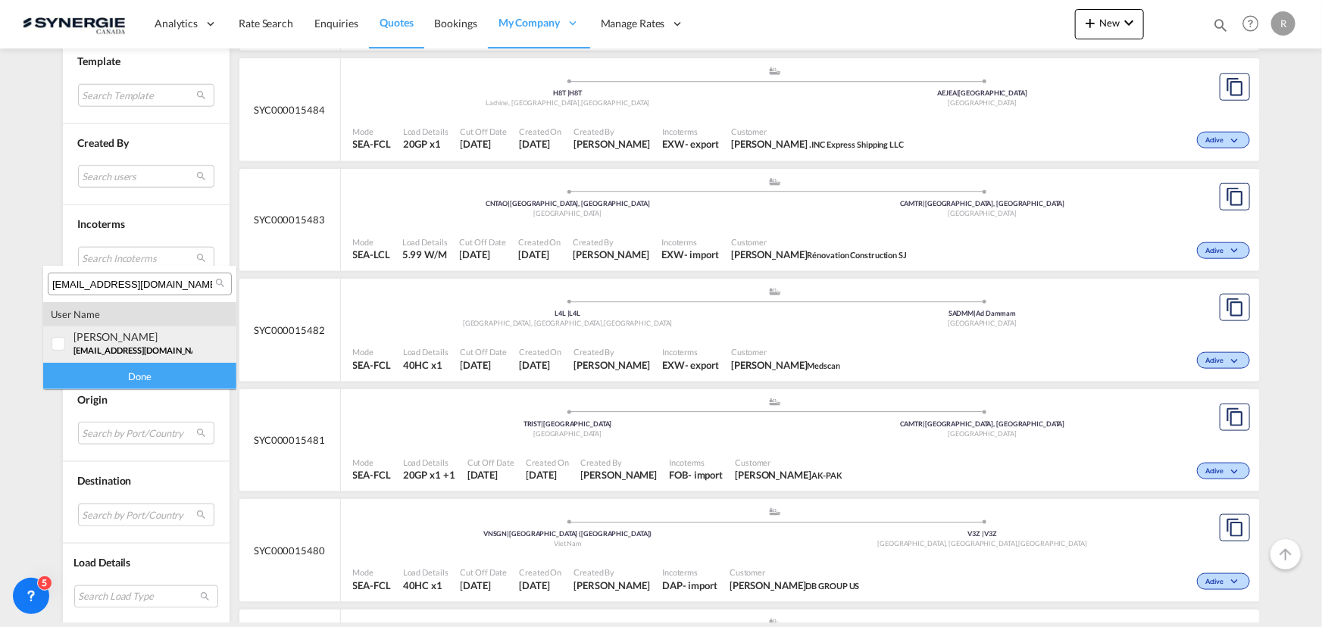
type input "info@gpcdistribution.com"
click at [98, 338] on div "guillaume PELLETIER" at bounding box center [132, 336] width 119 height 13
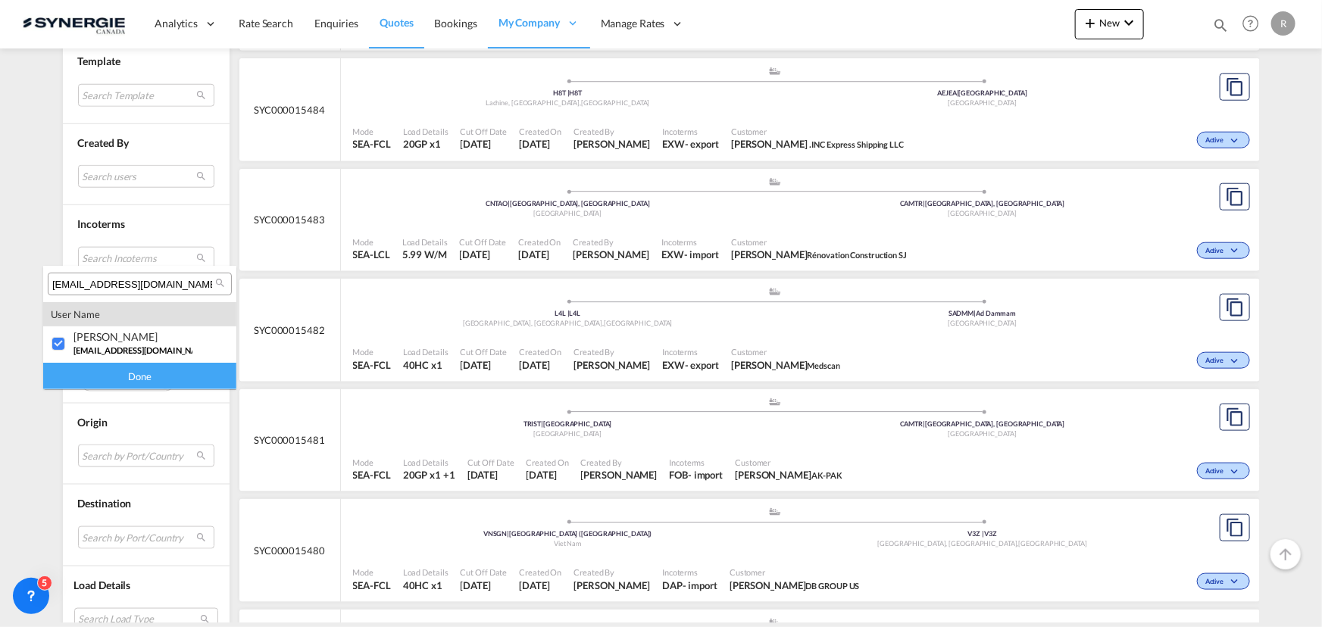
click at [142, 370] on div "Done" at bounding box center [139, 376] width 193 height 27
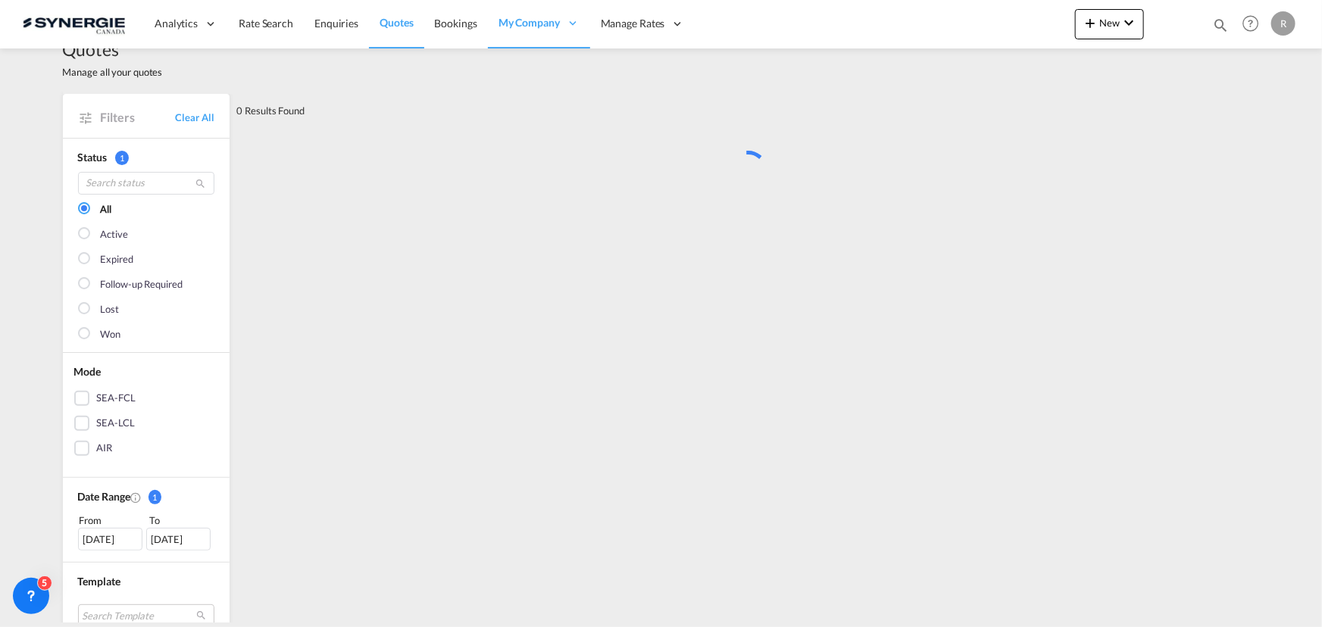
scroll to position [0, 0]
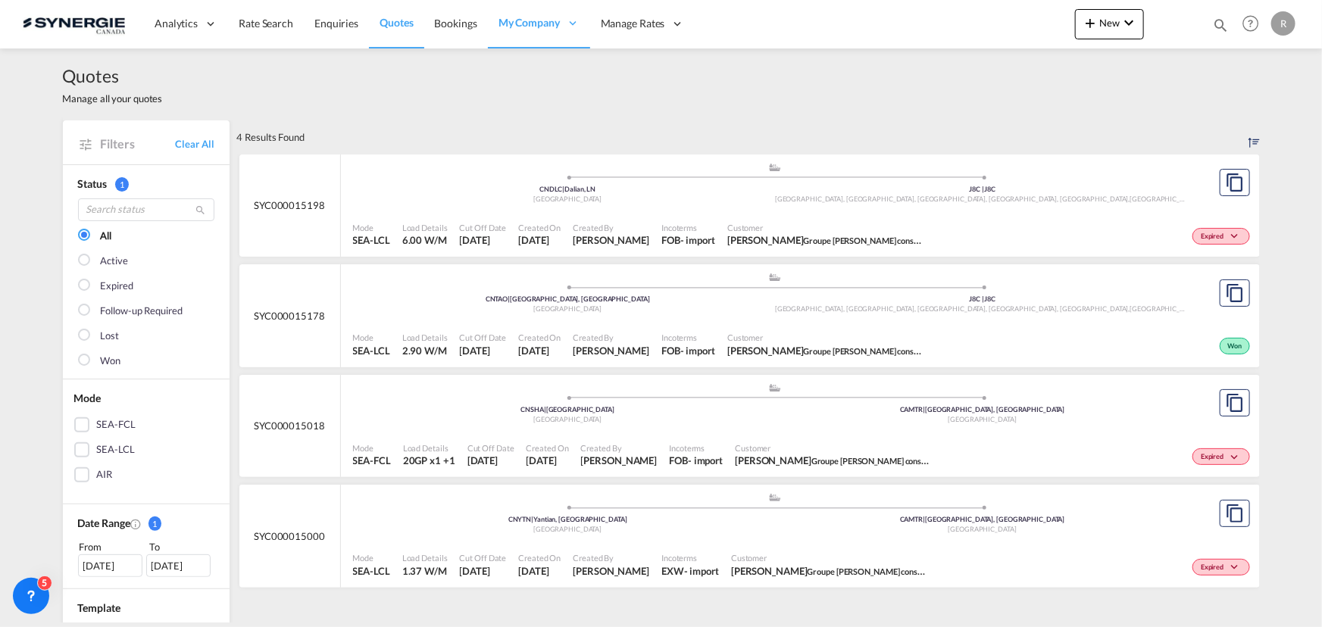
click at [947, 329] on div "Won" at bounding box center [1091, 345] width 323 height 38
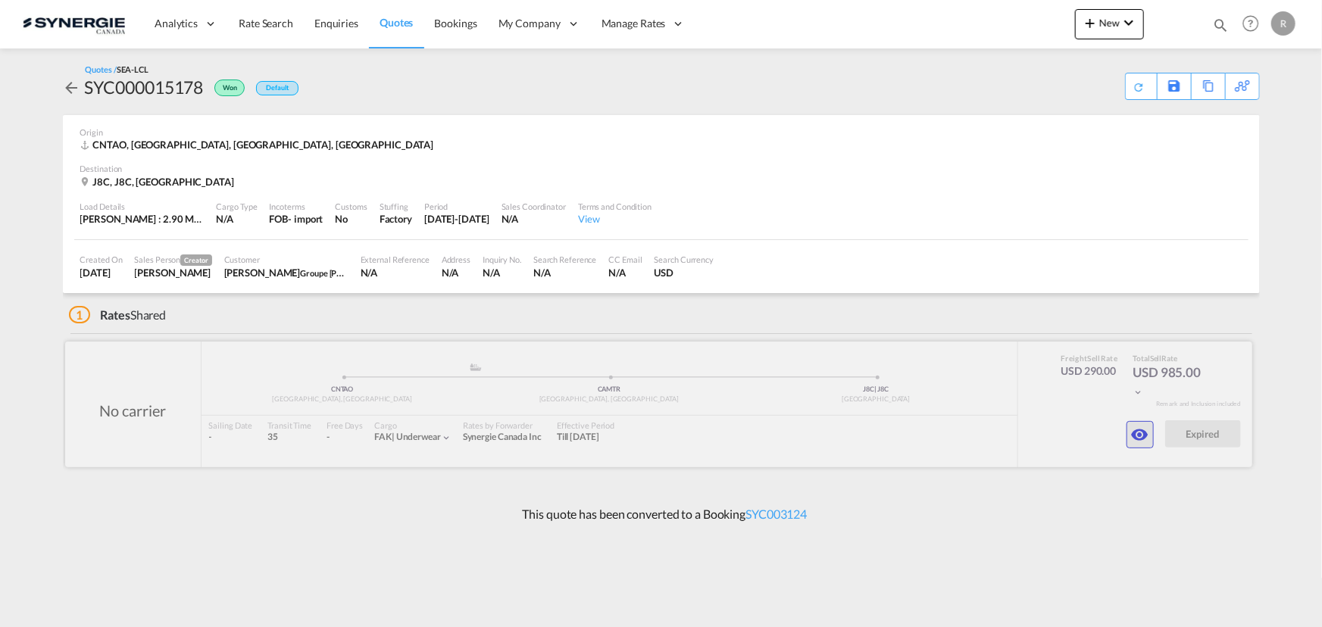
click at [1141, 432] on md-icon "icon-eye" at bounding box center [1140, 435] width 18 height 18
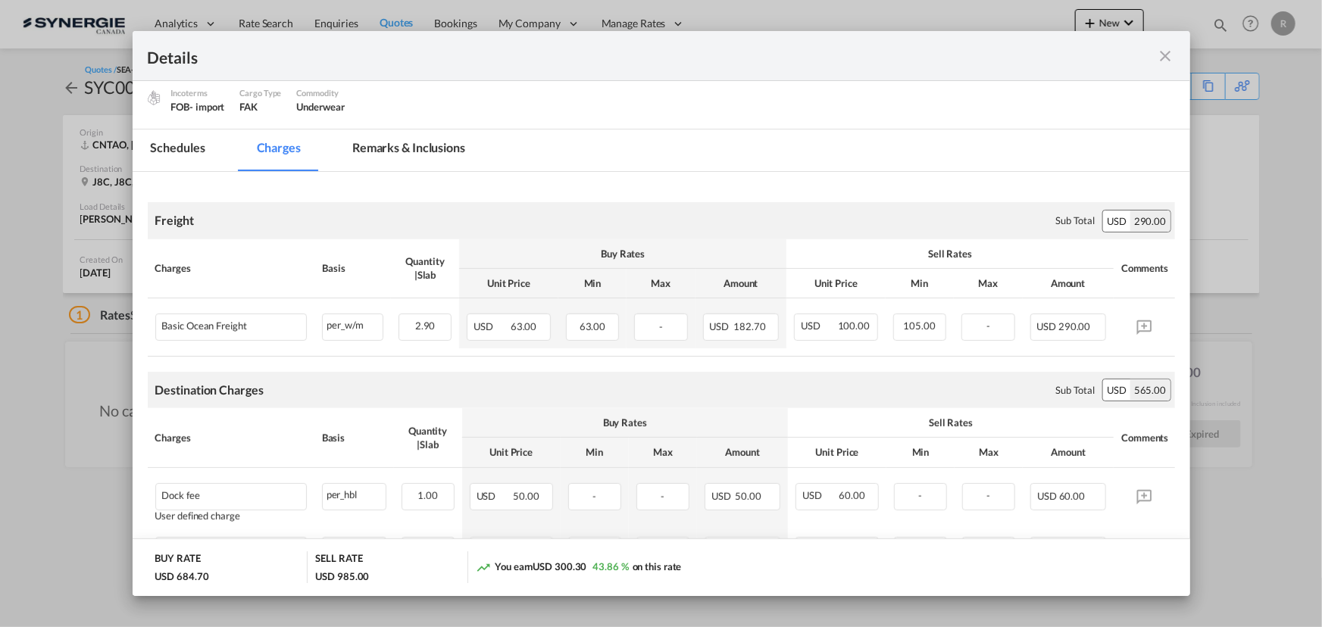
scroll to position [275, 0]
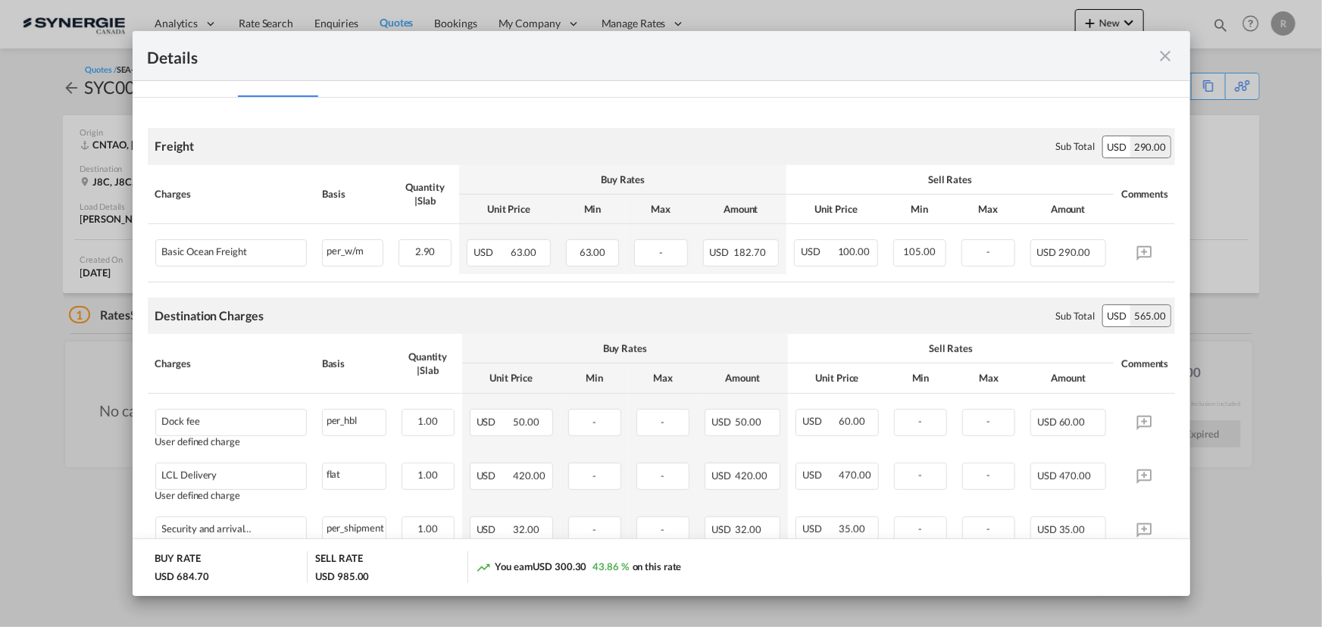
click at [1166, 55] on md-icon "icon-close fg-AAA8AD m-0 cursor" at bounding box center [1166, 56] width 18 height 18
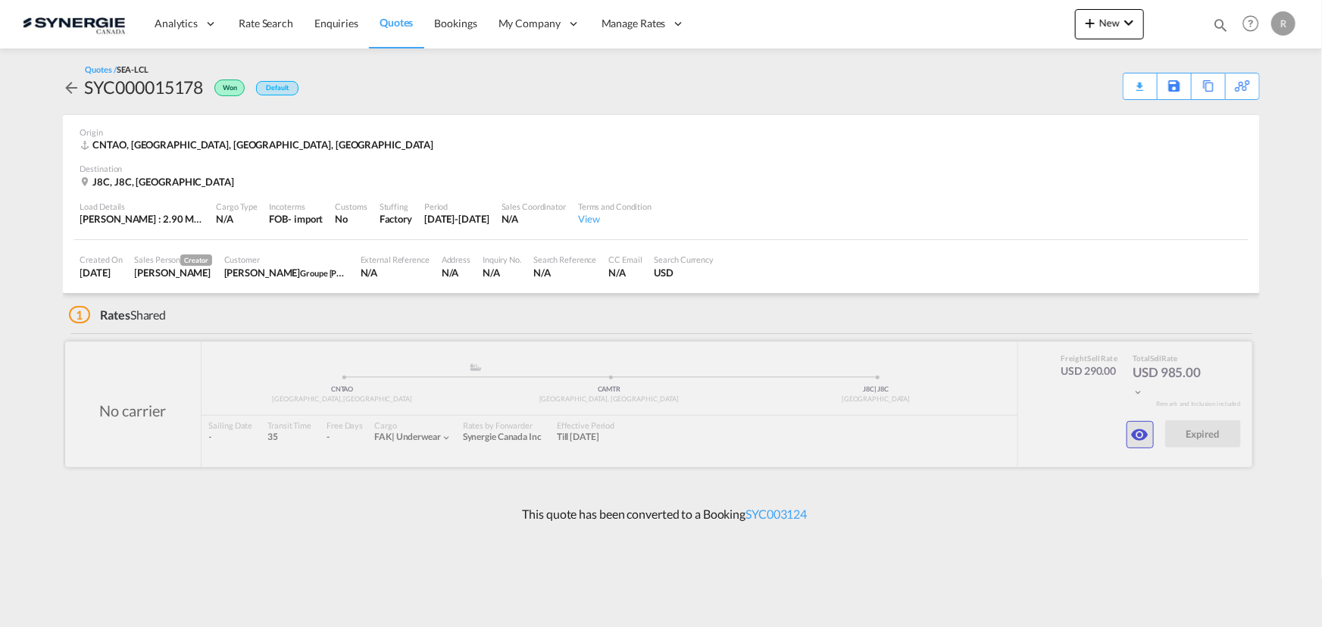
click at [1140, 446] on button "button" at bounding box center [1139, 434] width 27 height 27
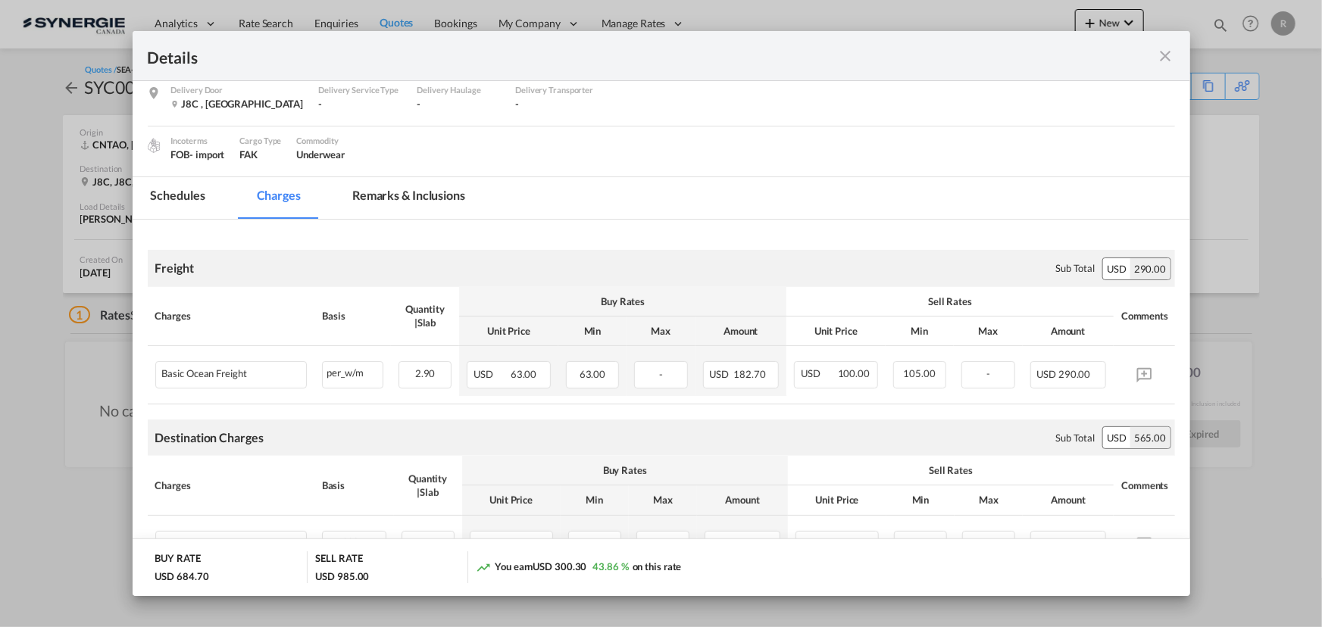
scroll to position [68, 0]
